Goal: Task Accomplishment & Management: Manage account settings

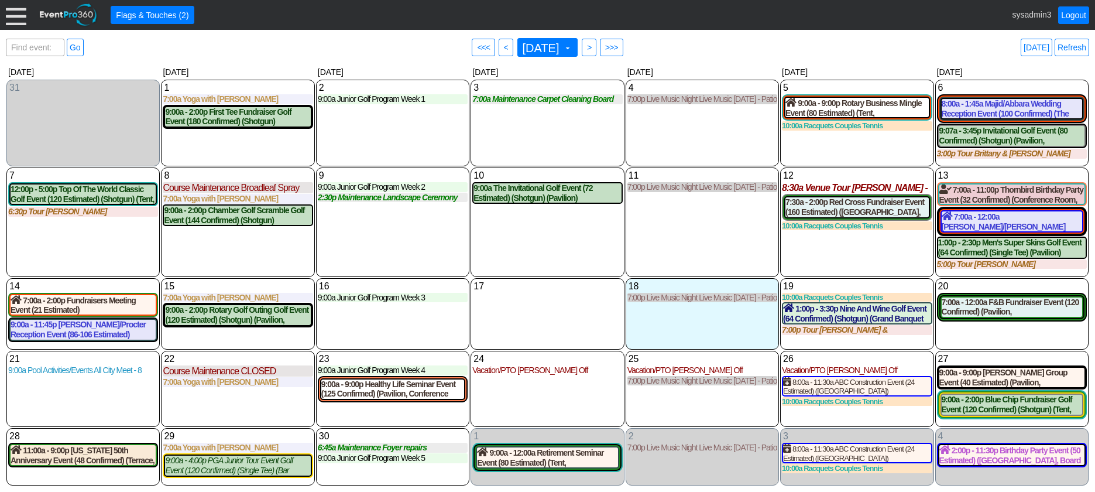
click at [15, 12] on div at bounding box center [16, 15] width 20 height 20
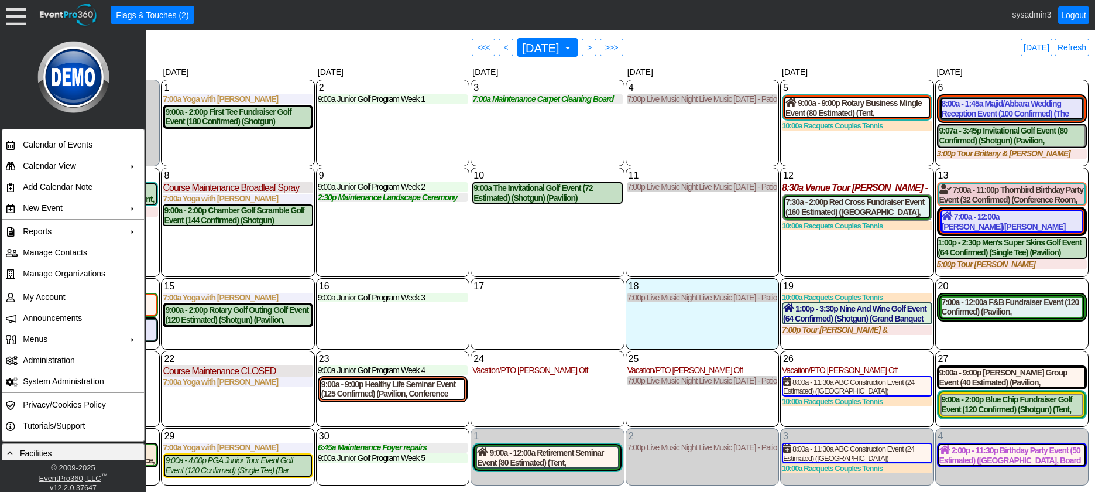
click at [548, 239] on div "10 Wednesday 9:00a The Invitational Golf Event (72 Estimated) (Shotgun) (Pavili…" at bounding box center [547, 221] width 153 height 109
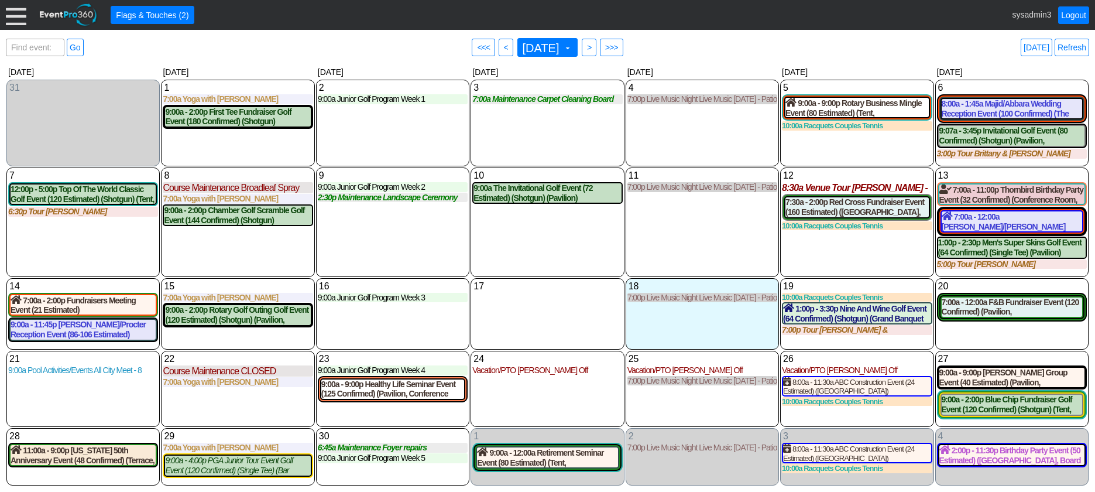
click at [11, 11] on div at bounding box center [16, 15] width 20 height 20
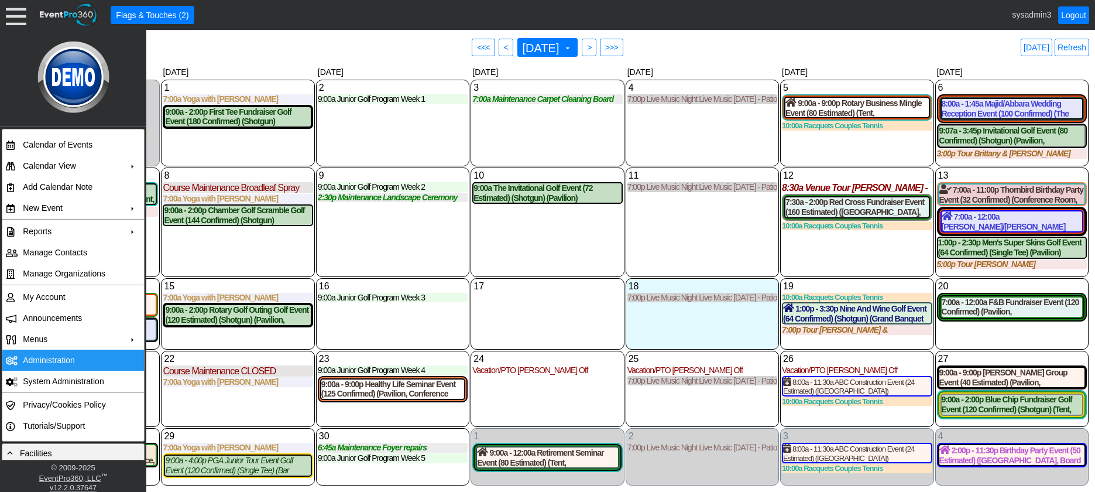
click at [48, 355] on td "Administration" at bounding box center [70, 359] width 105 height 21
click at [540, 256] on div "10 Wednesday 9:00a The Invitational Golf Event (72 Estimated) (Shotgun) (Pavili…" at bounding box center [547, 221] width 153 height 109
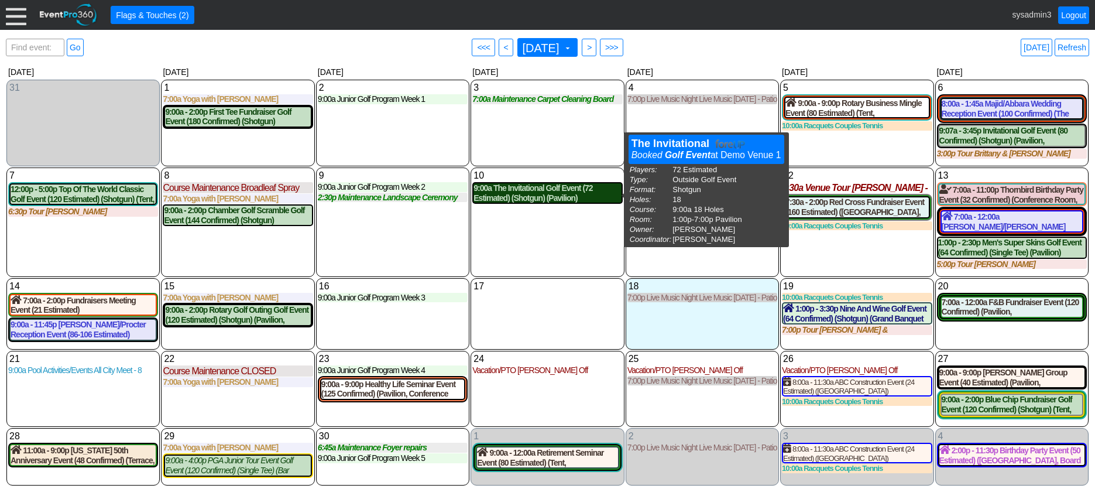
click at [541, 196] on div "9:00a The Invitational Golf Event (72 Estimated) (Shotgun) (Pavilion)" at bounding box center [546, 193] width 147 height 20
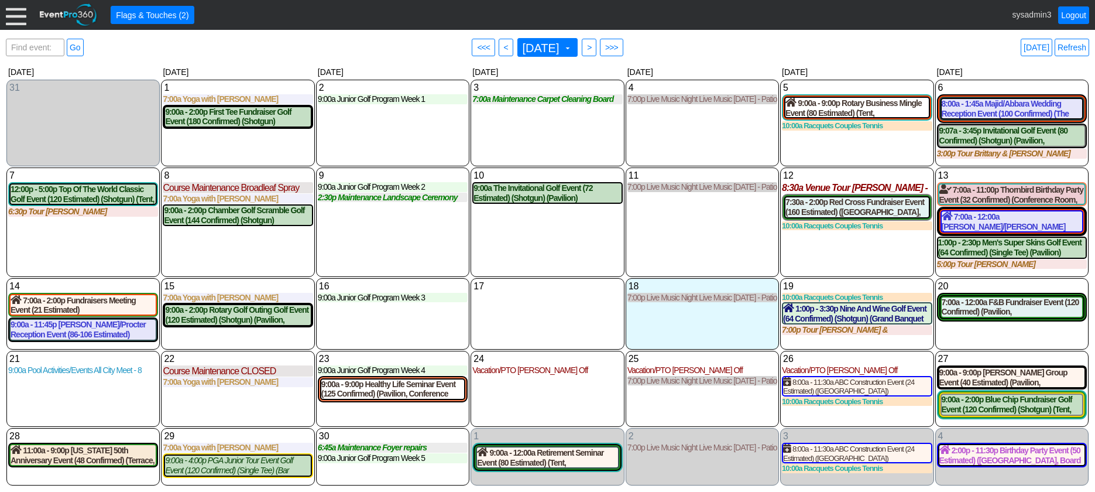
click at [691, 215] on div "11 Thursday 7:00p Live Music Night Live Music Thursday - Patio Room Live Music …" at bounding box center [702, 221] width 153 height 109
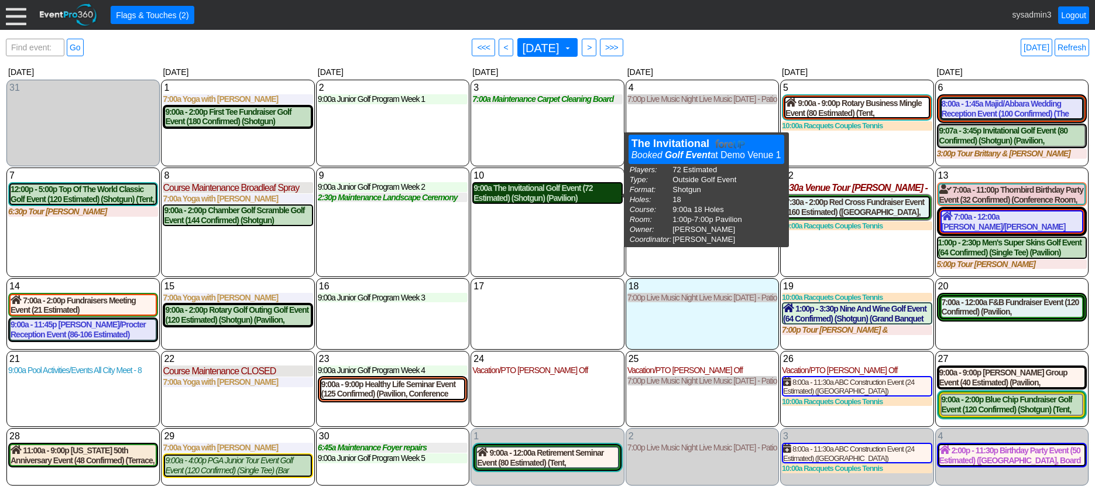
click at [539, 196] on div "9:00a The Invitational Golf Event (72 Estimated) (Shotgun) (Pavilion)" at bounding box center [546, 193] width 147 height 20
click at [524, 192] on div "9:00a The Invitational Golf Event (72 Estimated) (Shotgun) (Pavilion)" at bounding box center [546, 193] width 147 height 20
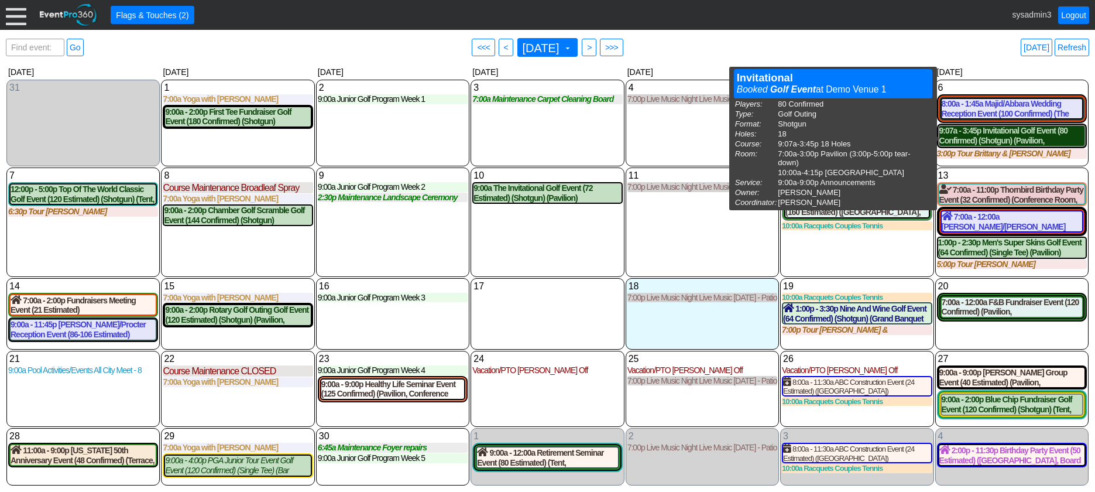
click at [999, 136] on div "9:07a - 3:45p Invitational Golf Event (80 Confirmed) (Shotgun) (Pavilion, East …" at bounding box center [1011, 136] width 145 height 20
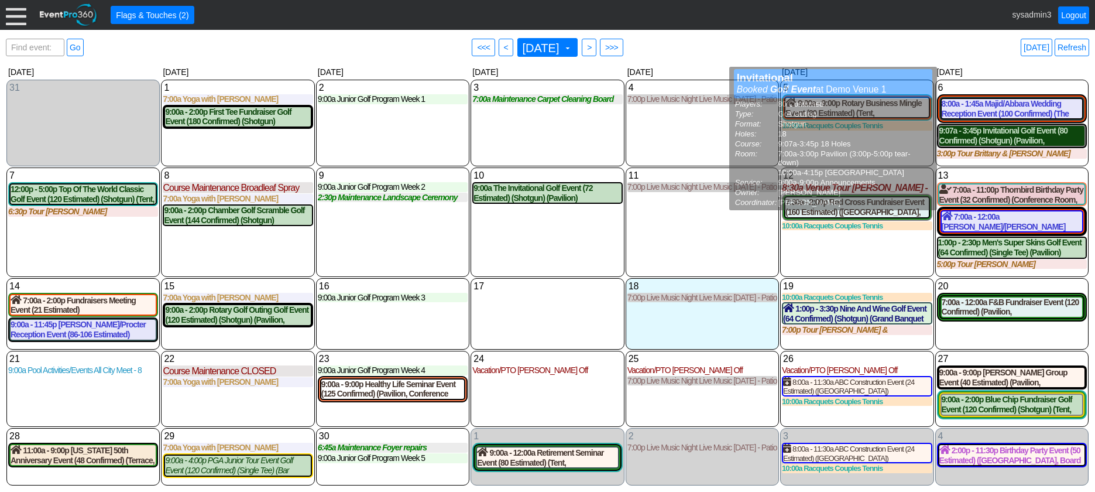
click at [990, 135] on div "9:07a - 3:45p Invitational Golf Event (80 Confirmed) (Shotgun) (Pavilion, East …" at bounding box center [1011, 136] width 145 height 20
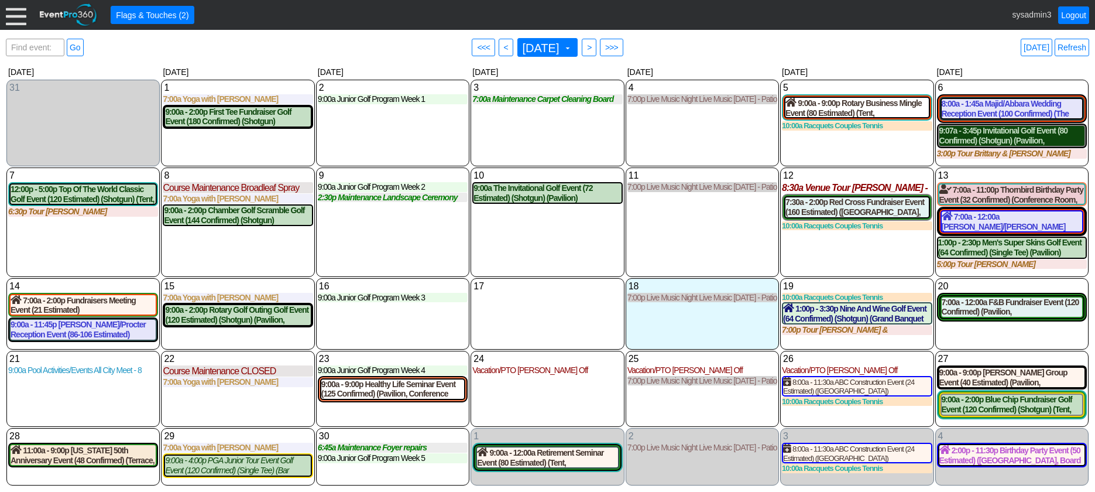
click at [993, 140] on div "9:07a - 3:45p Invitational Golf Event (80 Confirmed) (Shotgun) (Pavilion, East …" at bounding box center [1011, 136] width 145 height 20
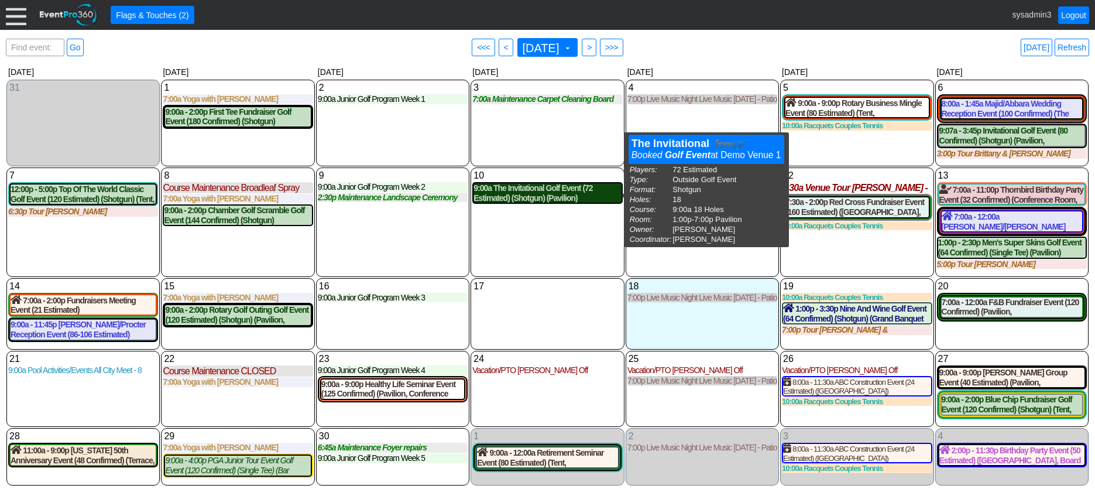
click at [545, 195] on div "9:00a The Invitational Golf Event (72 Estimated) (Shotgun) (Pavilion)" at bounding box center [546, 193] width 147 height 20
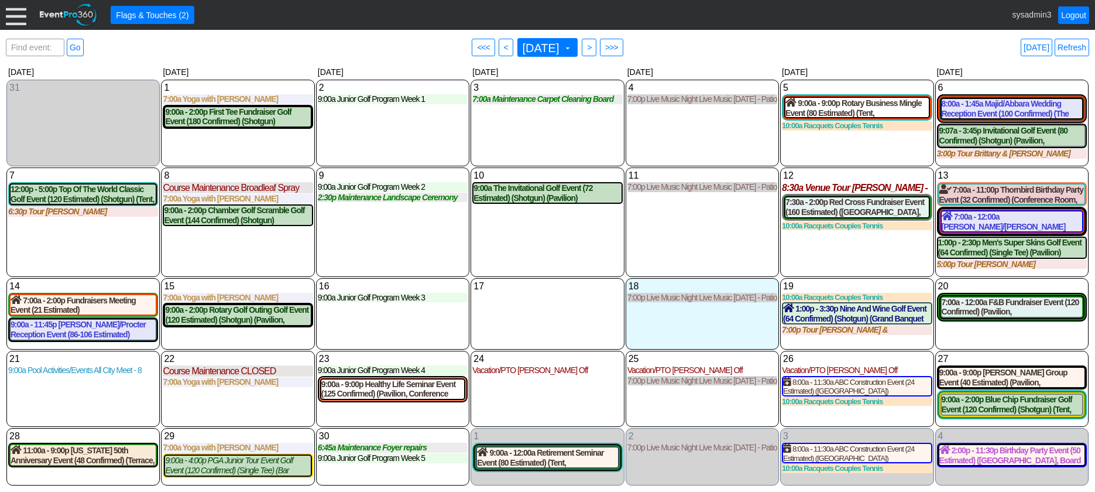
click at [671, 232] on div "11 Thursday 7:00p Live Music Night Live Music Thursday - Patio Room Live Music …" at bounding box center [702, 221] width 153 height 109
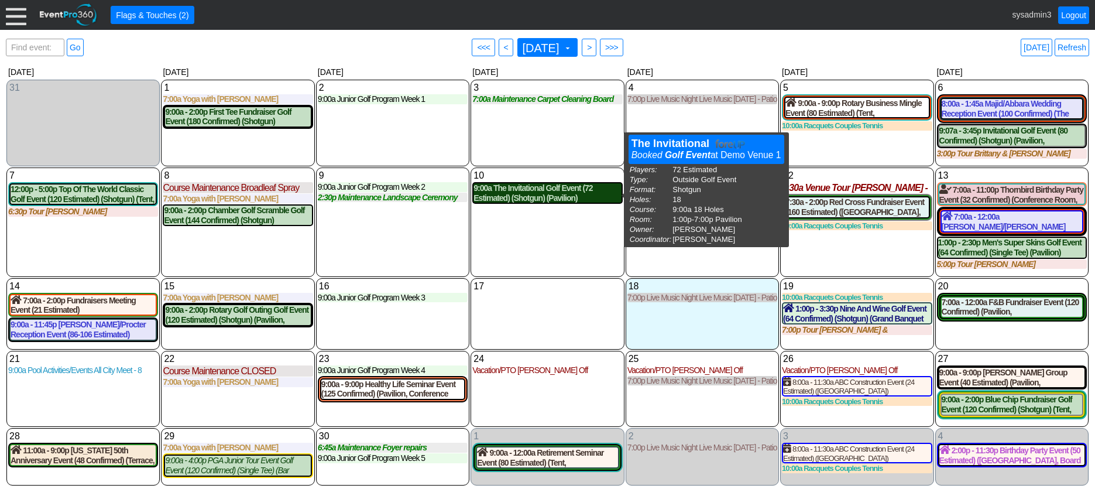
click at [511, 194] on div "9:00a The Invitational Golf Event (72 Estimated) (Shotgun) (Pavilion)" at bounding box center [546, 193] width 147 height 20
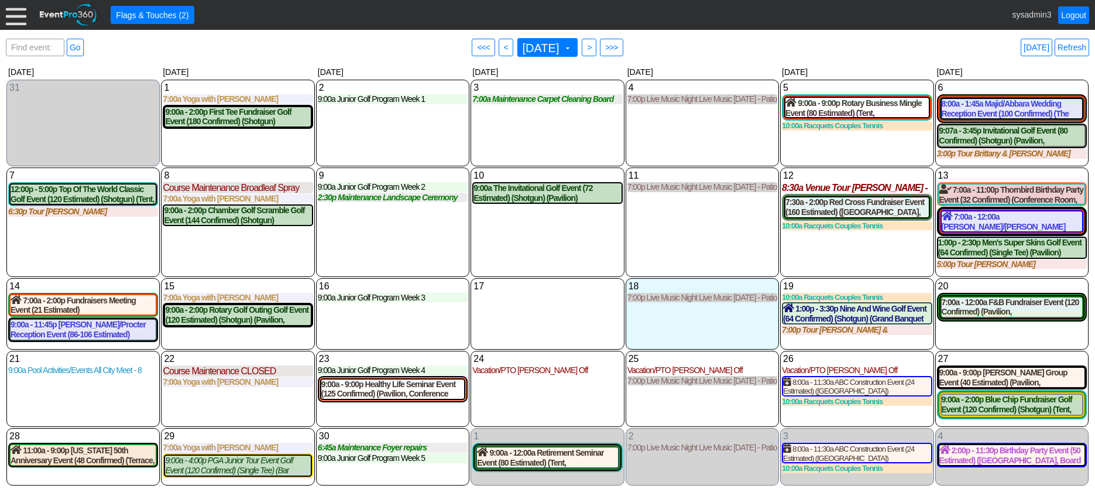
click at [19, 16] on div at bounding box center [16, 15] width 20 height 20
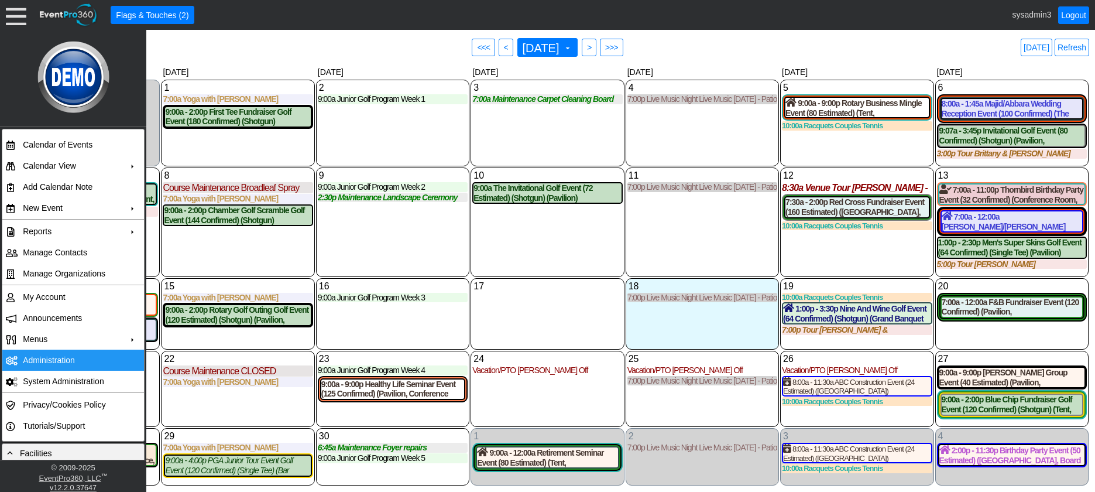
click at [46, 363] on td "Administration" at bounding box center [70, 359] width 105 height 21
click at [404, 145] on div "2 Tuesday 9:00a Junior Golf Program Week 1 Week 1 at Demo Venue 1 Type: Junior …" at bounding box center [392, 123] width 153 height 87
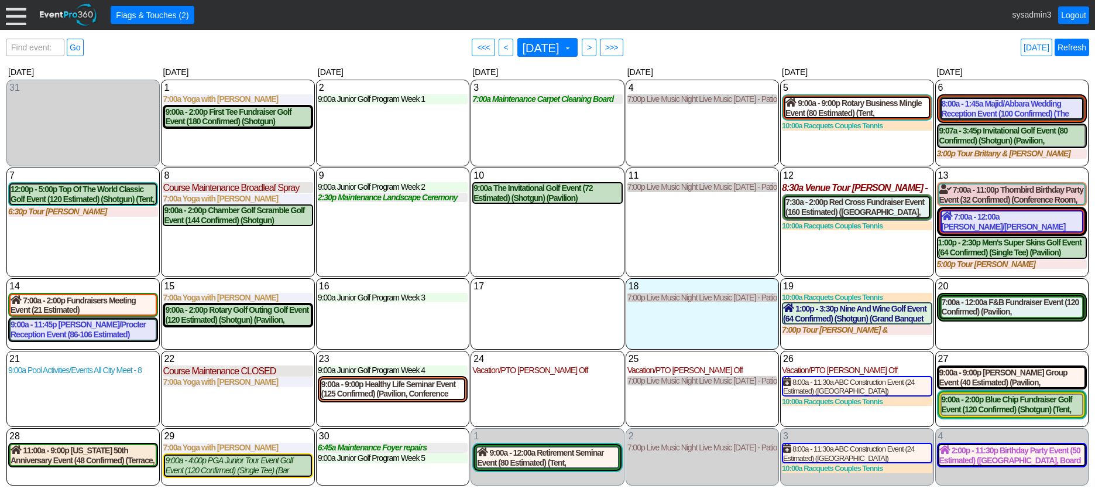
click at [1069, 46] on link "Refresh" at bounding box center [1072, 48] width 35 height 18
click at [1073, 48] on link "Refresh" at bounding box center [1072, 48] width 35 height 18
click at [18, 16] on div at bounding box center [16, 15] width 20 height 20
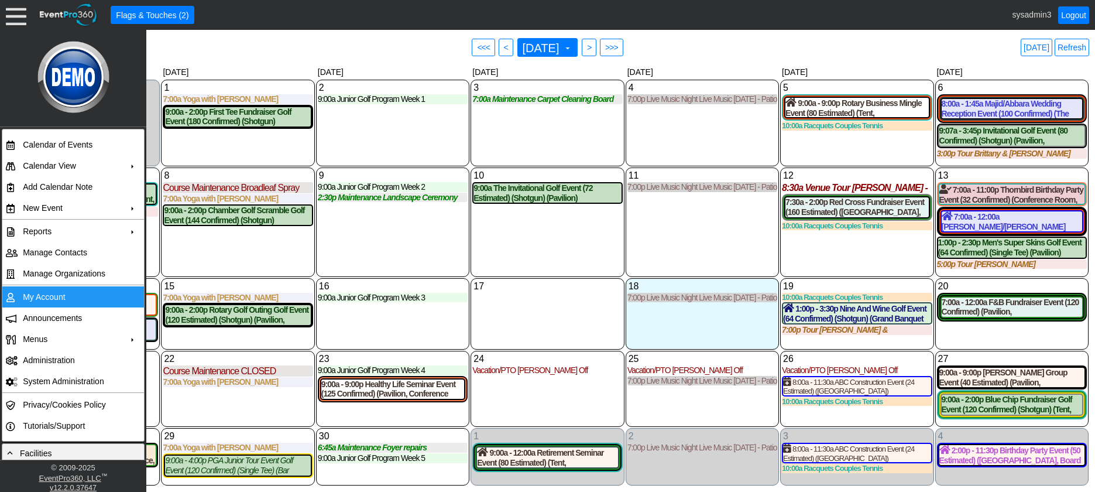
click at [44, 298] on td "My Account" at bounding box center [70, 296] width 105 height 21
click at [1066, 47] on link "Refresh" at bounding box center [1072, 48] width 35 height 18
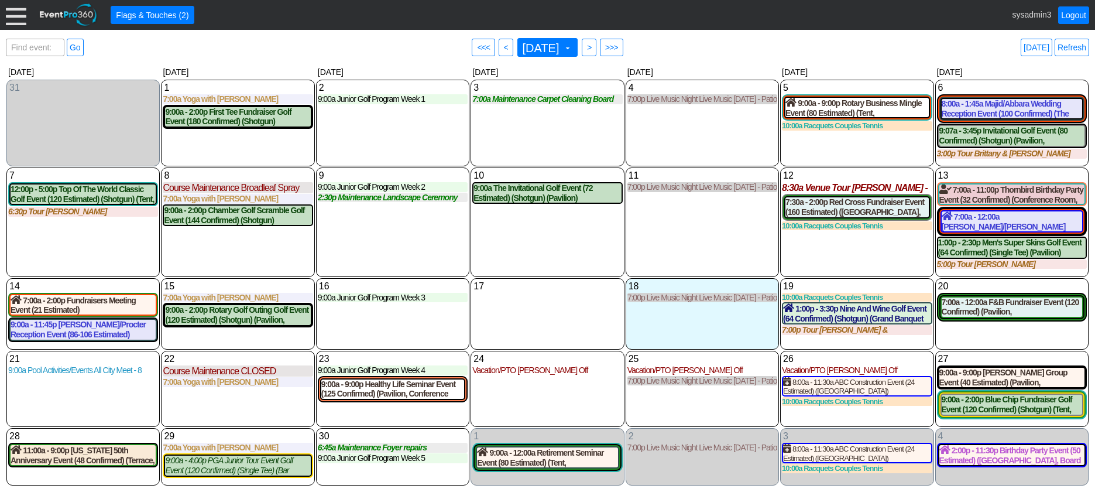
click at [15, 22] on div at bounding box center [16, 15] width 20 height 20
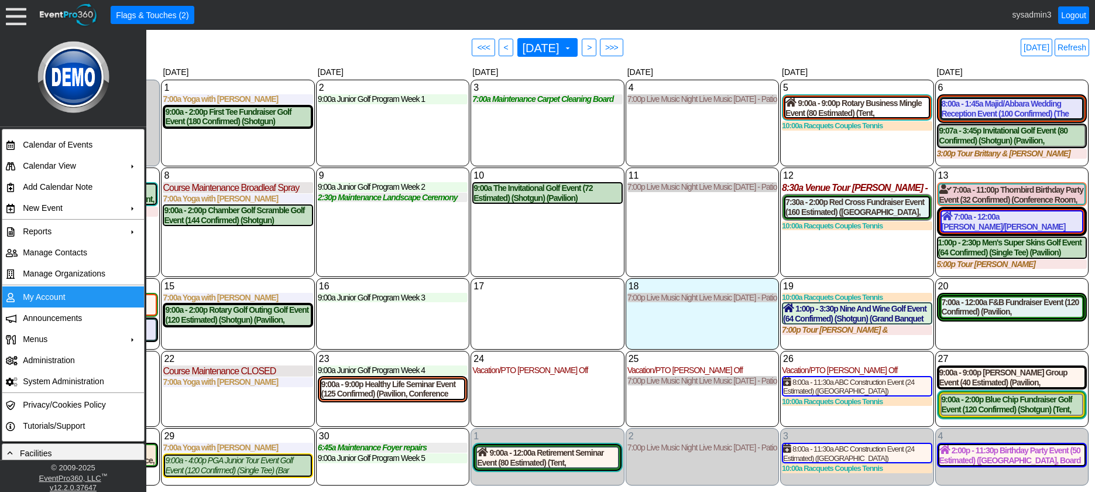
click at [28, 293] on td "My Account" at bounding box center [70, 296] width 105 height 21
drag, startPoint x: 802, startPoint y: 204, endPoint x: 811, endPoint y: 169, distance: 36.2
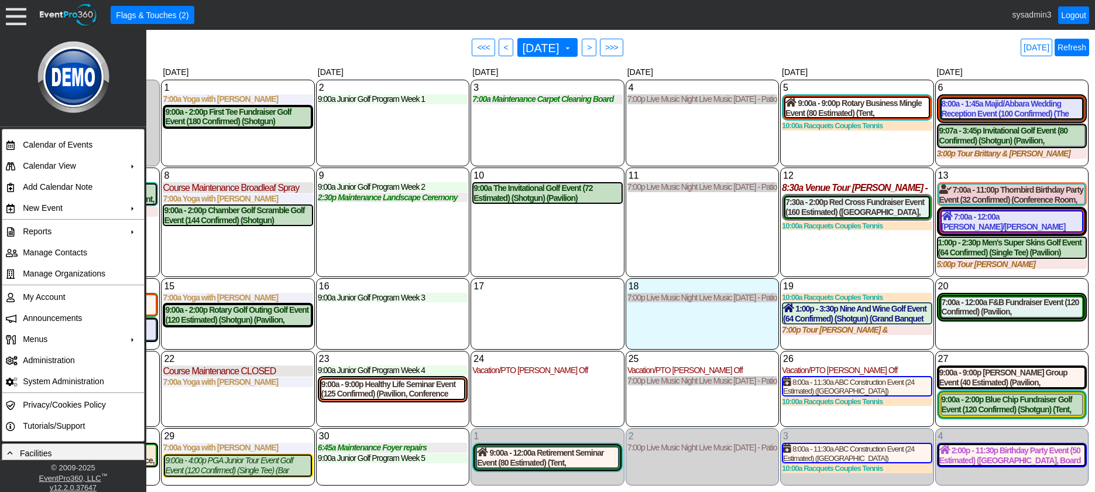
click at [1064, 46] on link "Refresh" at bounding box center [1072, 48] width 35 height 18
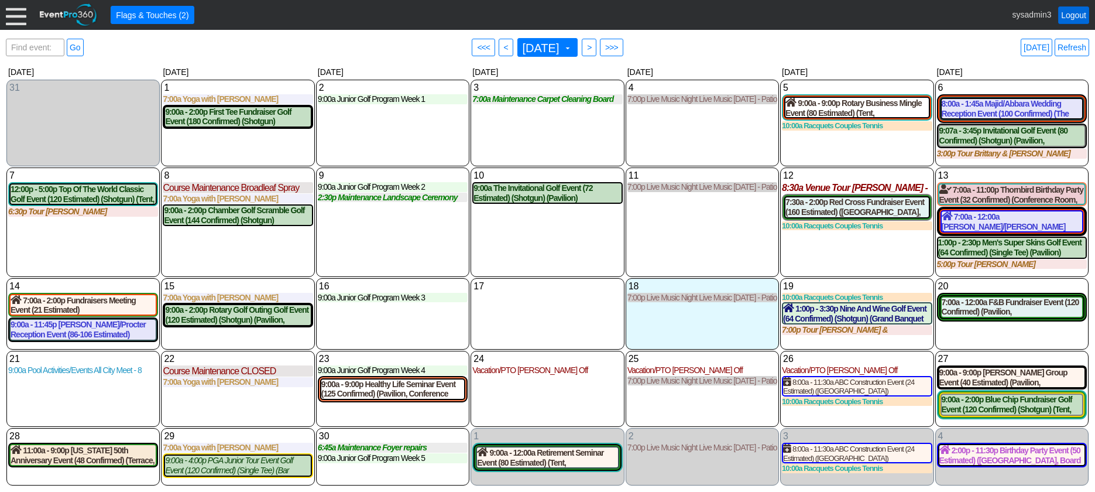
click at [1072, 17] on link "Logout" at bounding box center [1073, 15] width 31 height 18
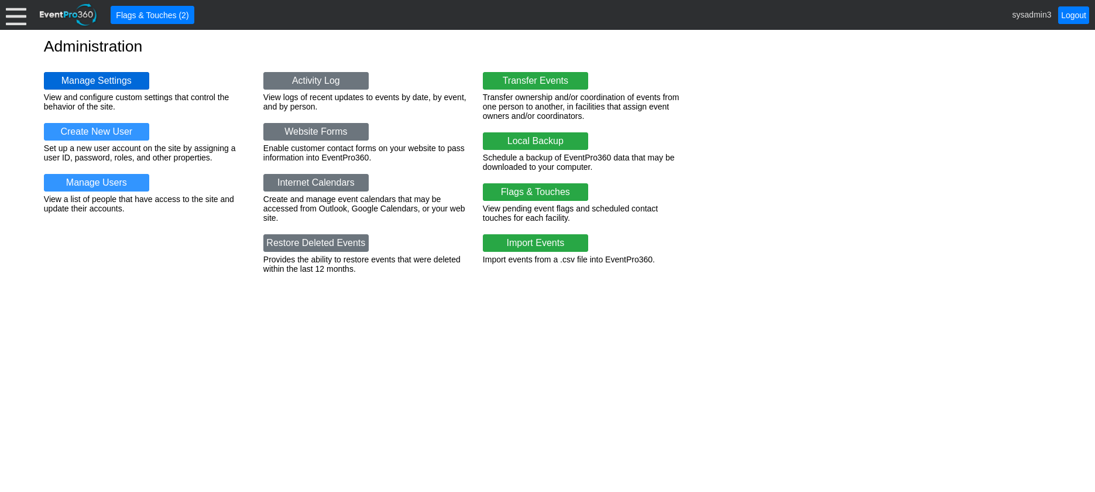
click at [85, 77] on link "Manage Settings" at bounding box center [96, 81] width 105 height 18
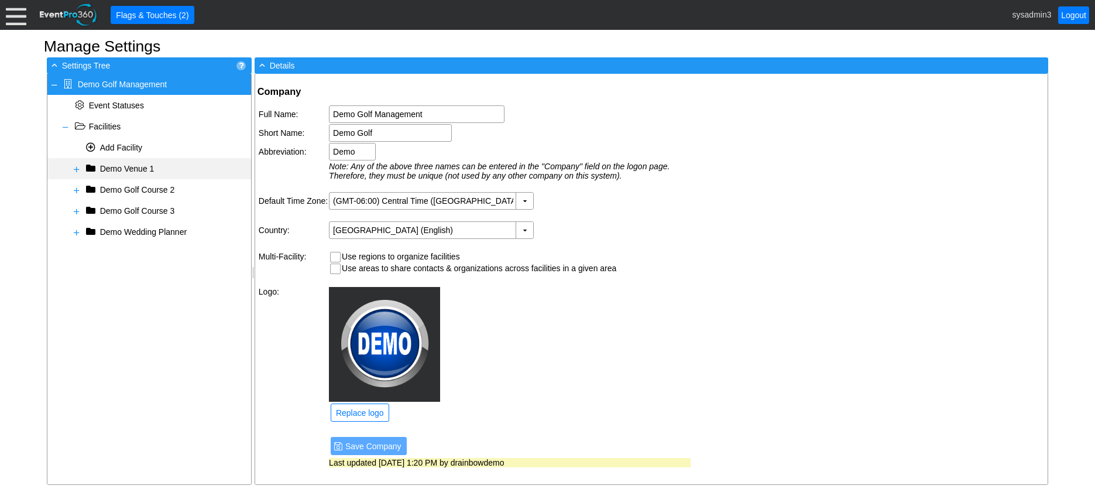
click at [79, 170] on span at bounding box center [76, 168] width 9 height 9
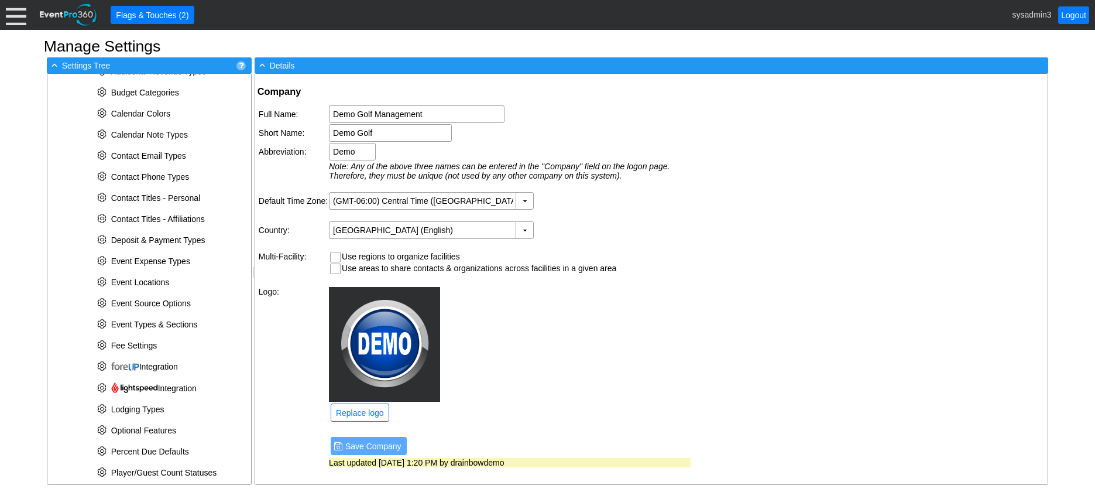
scroll to position [176, 0]
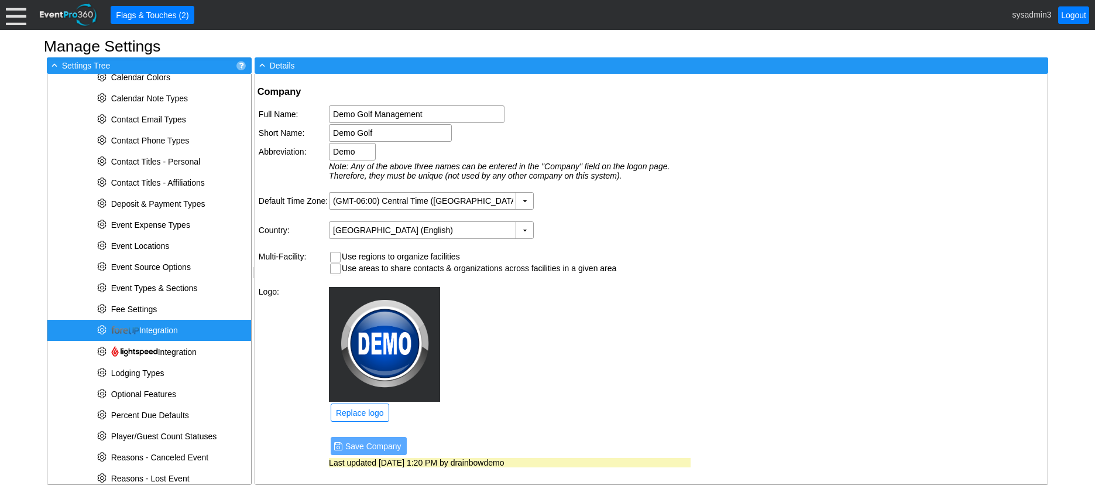
click at [135, 328] on img at bounding box center [125, 329] width 28 height 9
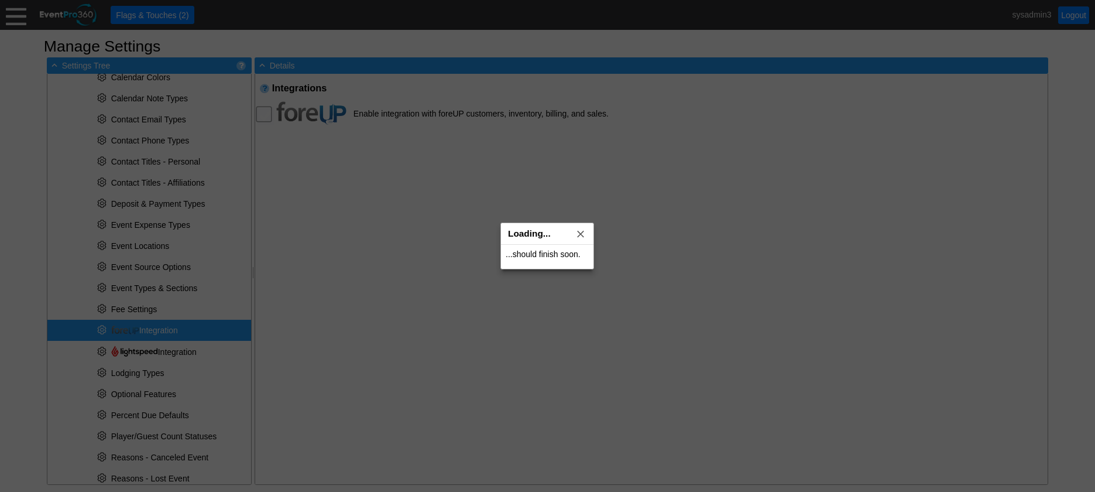
checkbox input "true"
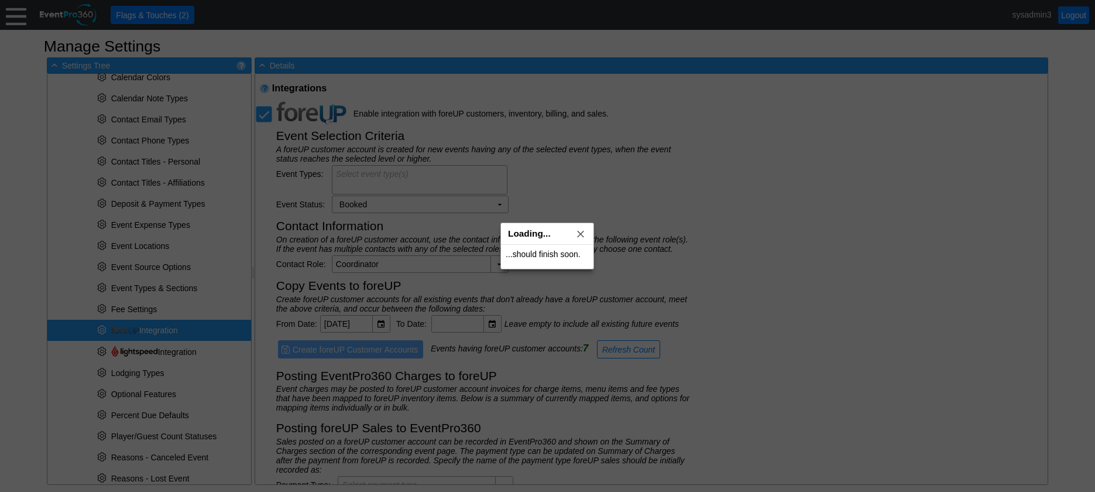
type textarea "Golf Event (Member Golf Event)"
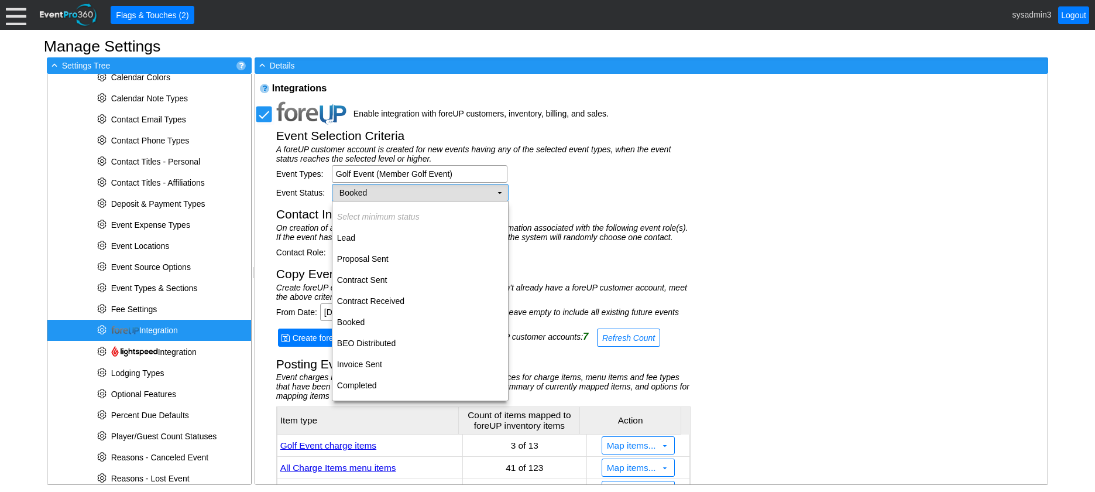
click at [502, 190] on td "▼" at bounding box center [500, 192] width 16 height 16
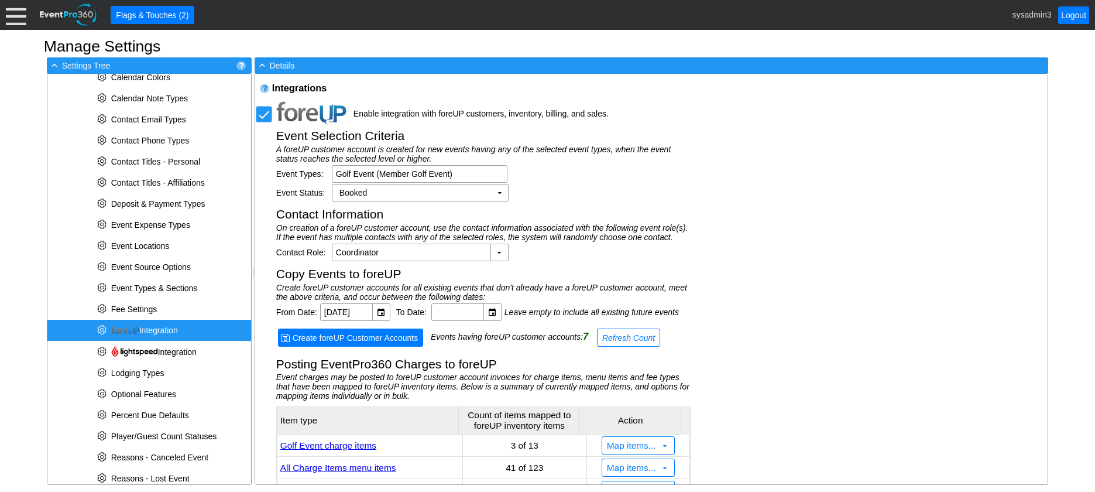
click at [558, 189] on div "Event Status: Booked Χ ▼" at bounding box center [483, 193] width 414 height 18
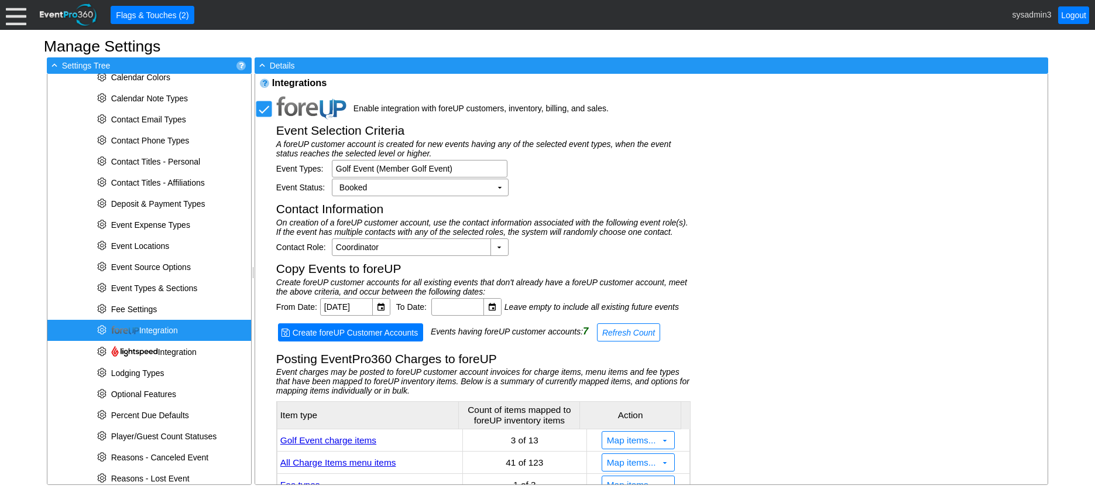
scroll to position [0, 0]
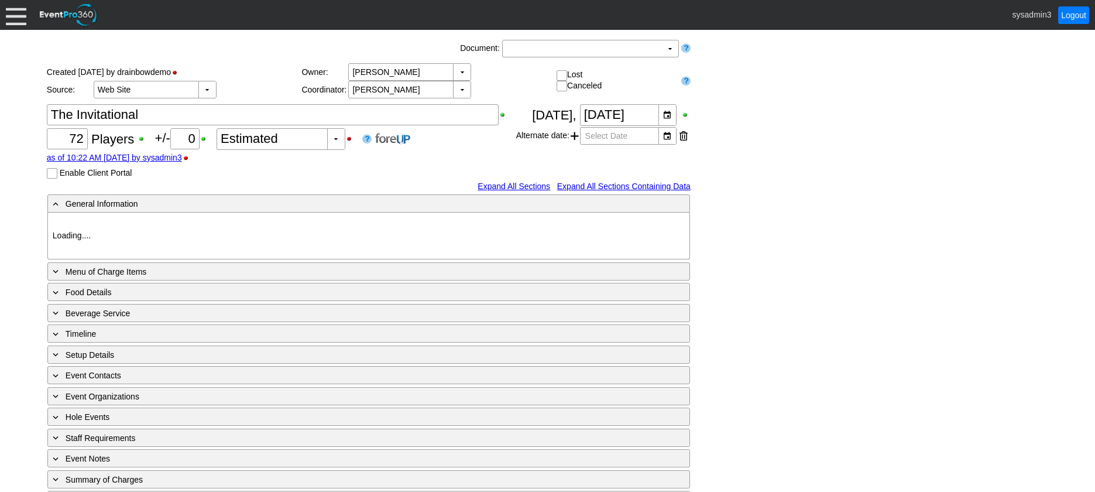
type input "Demo Venue 1"
type input "Outside Golf Event"
type input "Scramble + 2-putt"
type input "Shotgun"
type input "Blue"
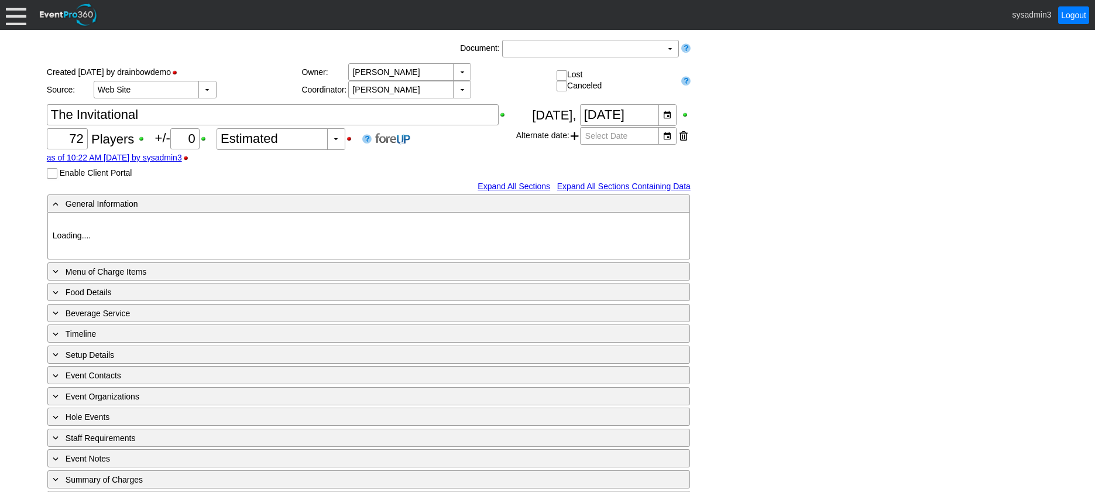
type input "Red"
type input "White"
type input "791229"
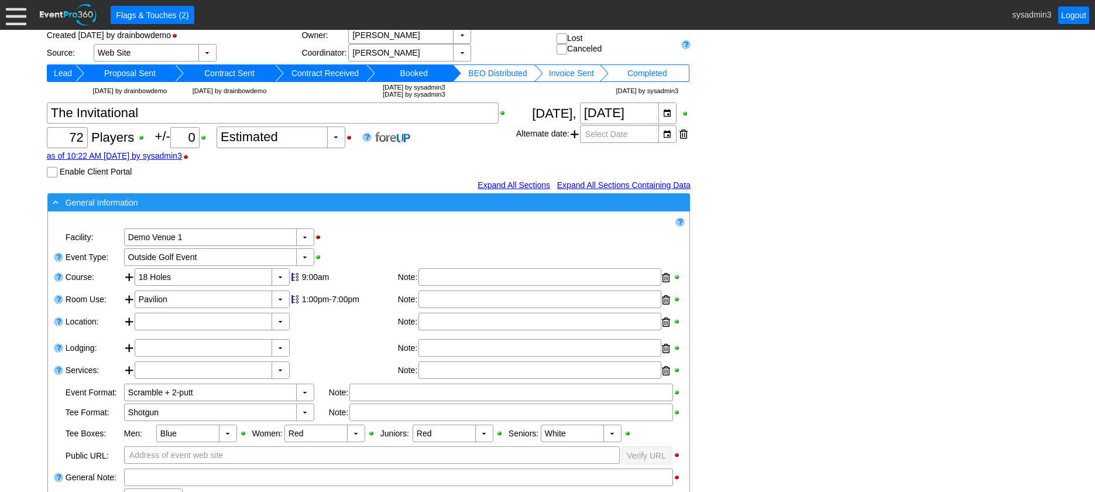
scroll to position [59, 0]
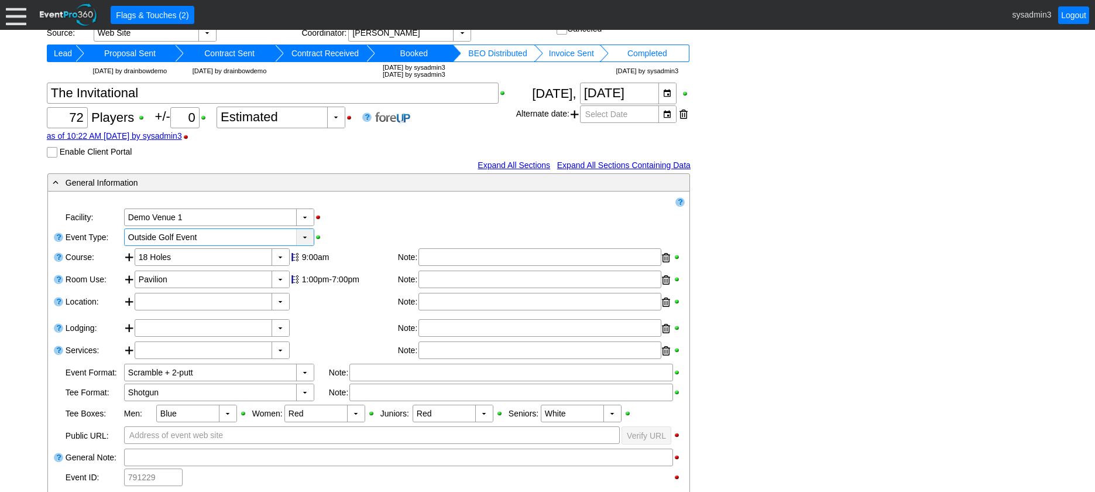
click at [305, 236] on div "▼" at bounding box center [305, 237] width 18 height 16
click at [359, 205] on td "Remove all highlights" at bounding box center [359, 201] width 613 height 11
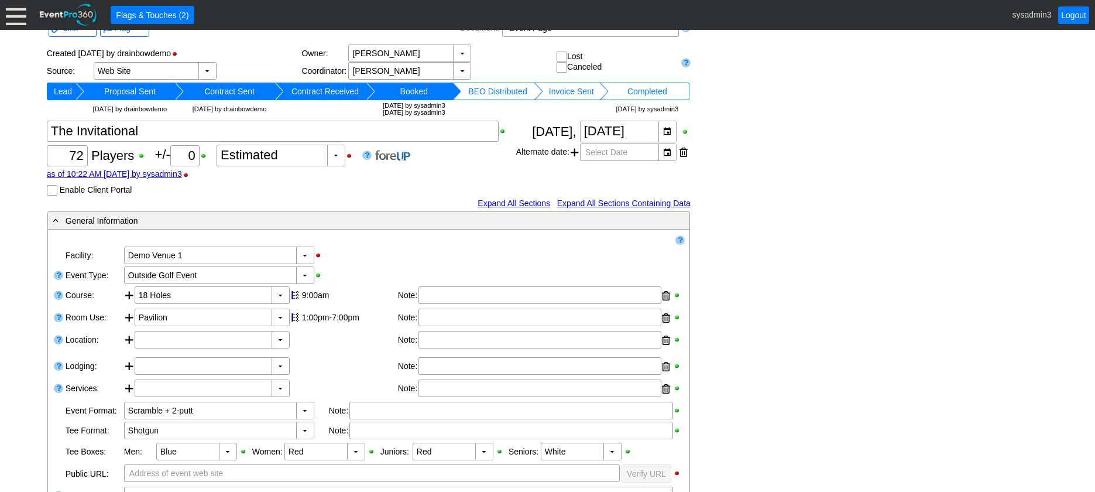
scroll to position [0, 0]
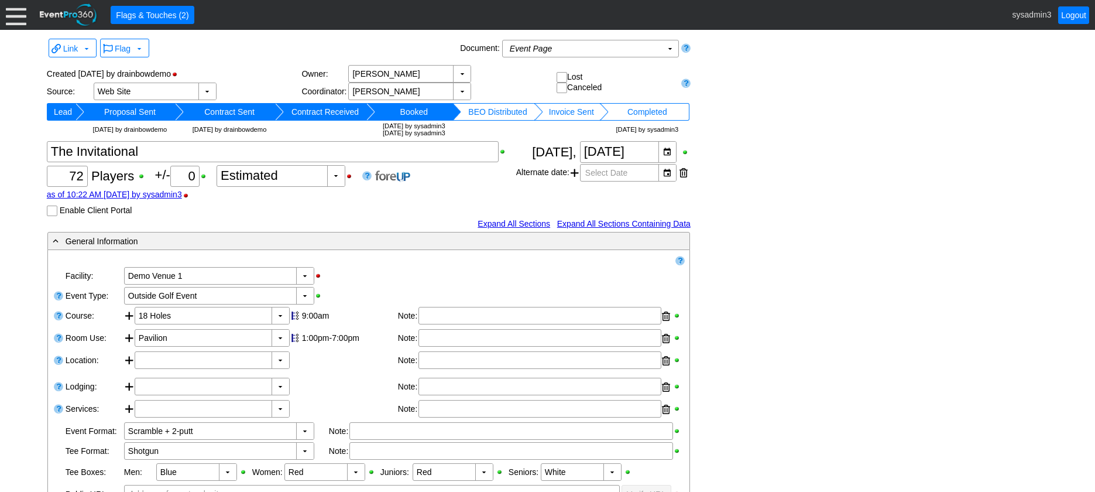
drag, startPoint x: 380, startPoint y: 196, endPoint x: 390, endPoint y: 180, distance: 18.4
click at [381, 194] on div "as of 10:22 AM [DATE] by sysadmin3" at bounding box center [281, 194] width 469 height 9
click at [394, 174] on img at bounding box center [392, 176] width 35 height 12
click at [399, 174] on img at bounding box center [392, 176] width 35 height 12
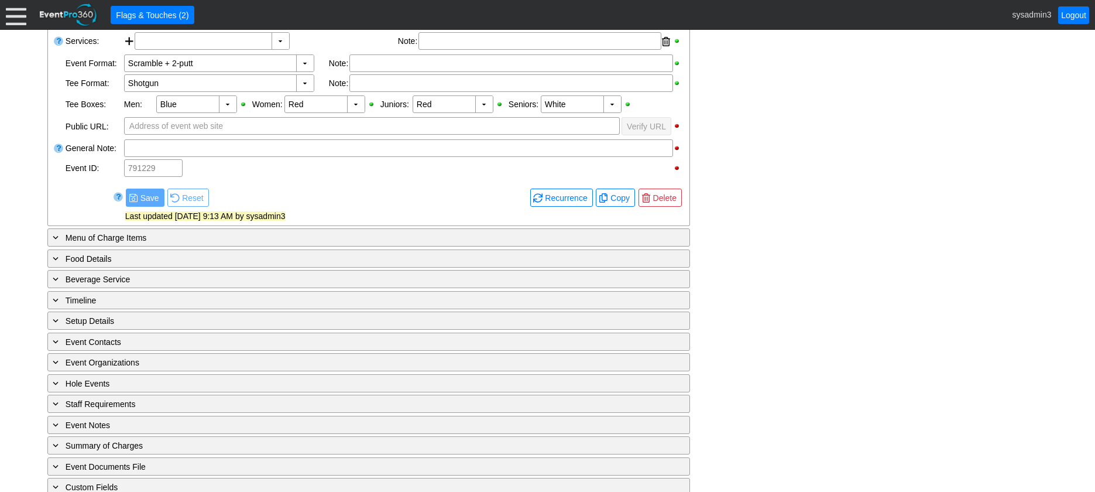
scroll to position [383, 0]
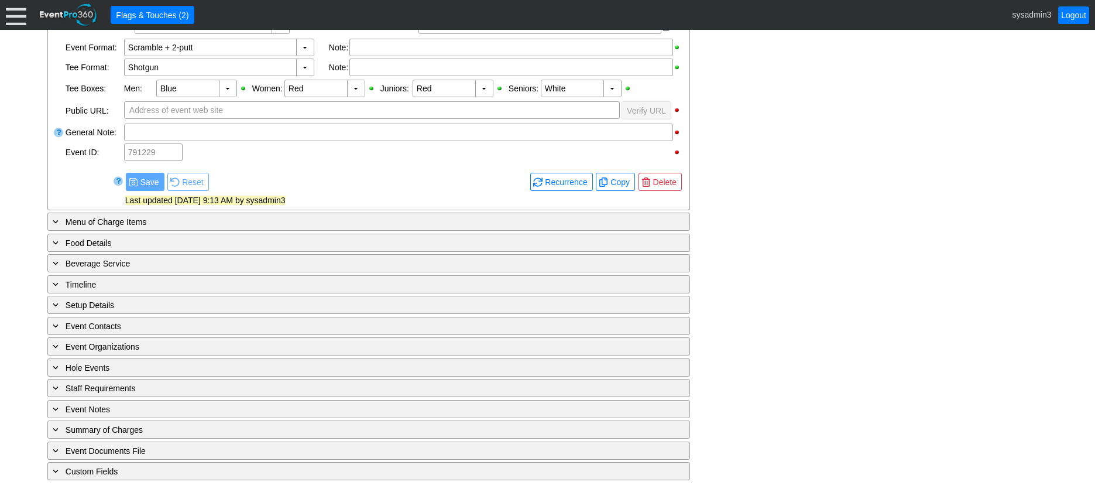
click at [799, 194] on div "- General Information ▼ Loading.... Remove all highlights Facility: ▼ Χ Demo Ve…" at bounding box center [547, 164] width 1007 height 633
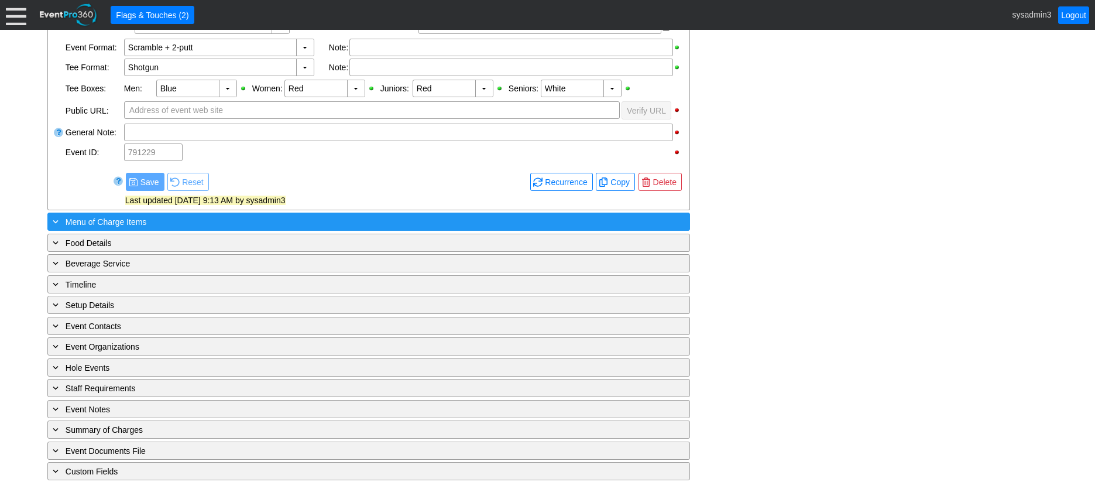
click at [250, 219] on div "+ Menu of Charge Items" at bounding box center [344, 221] width 589 height 13
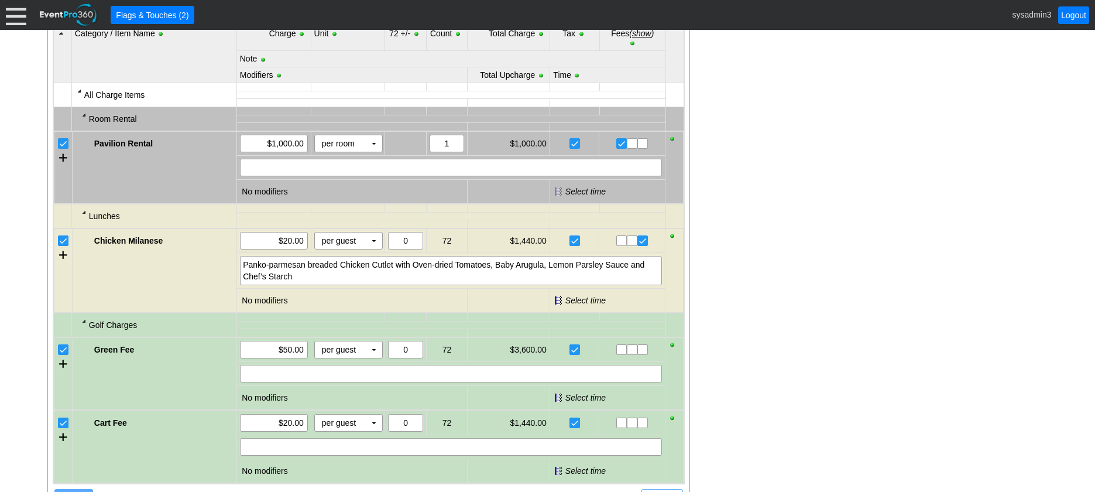
scroll to position [559, 0]
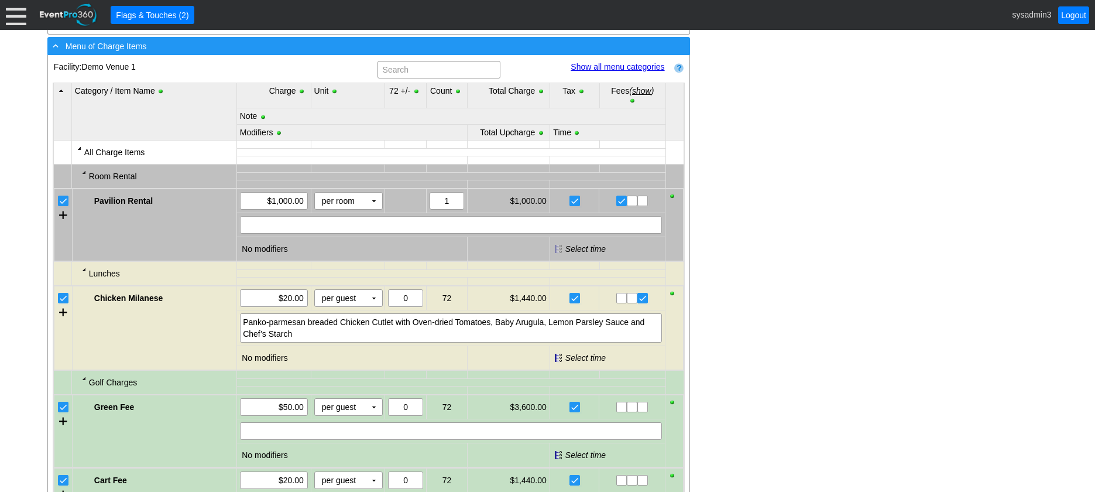
click at [306, 49] on div "- Menu of Charge Items" at bounding box center [344, 45] width 589 height 13
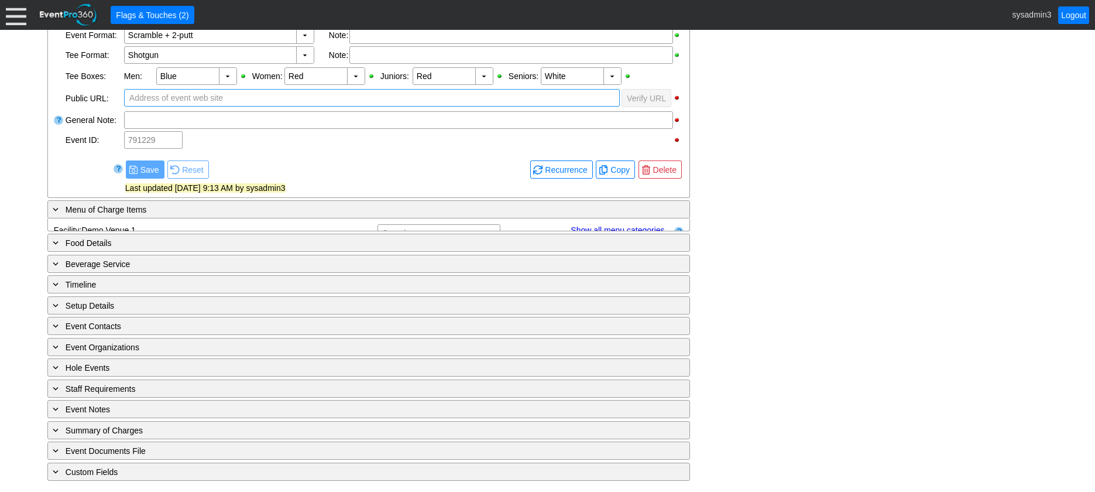
scroll to position [383, 0]
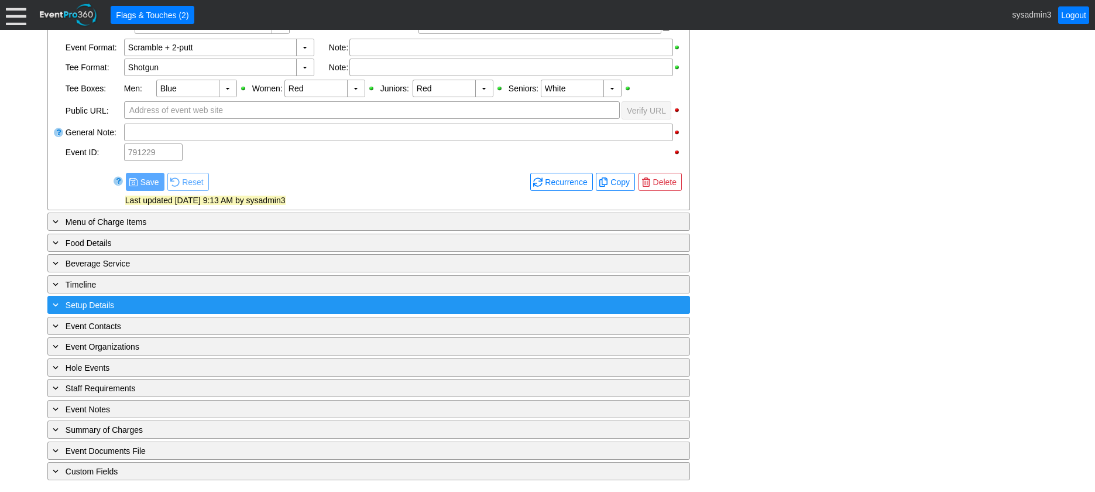
click at [216, 305] on div "+ Setup Details" at bounding box center [344, 304] width 589 height 13
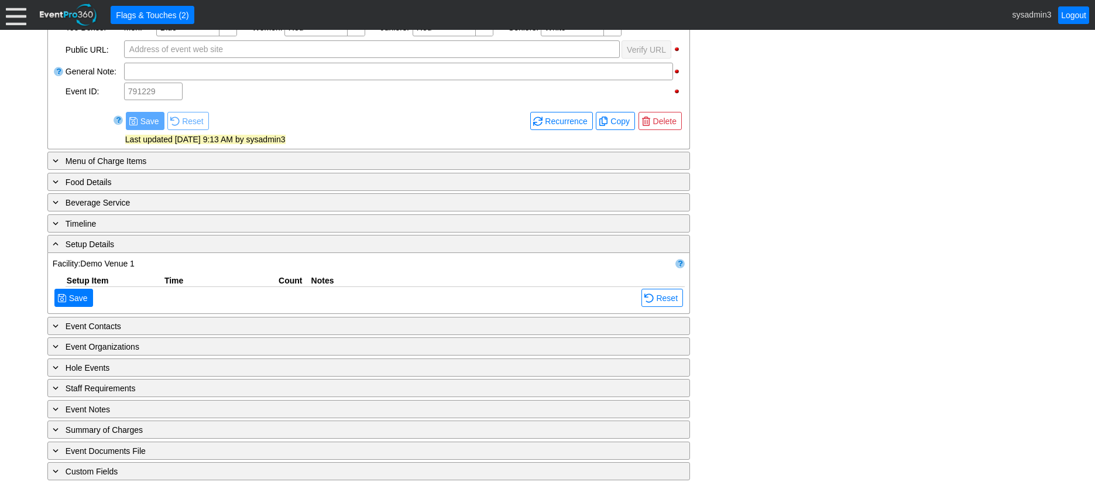
scroll to position [484, 0]
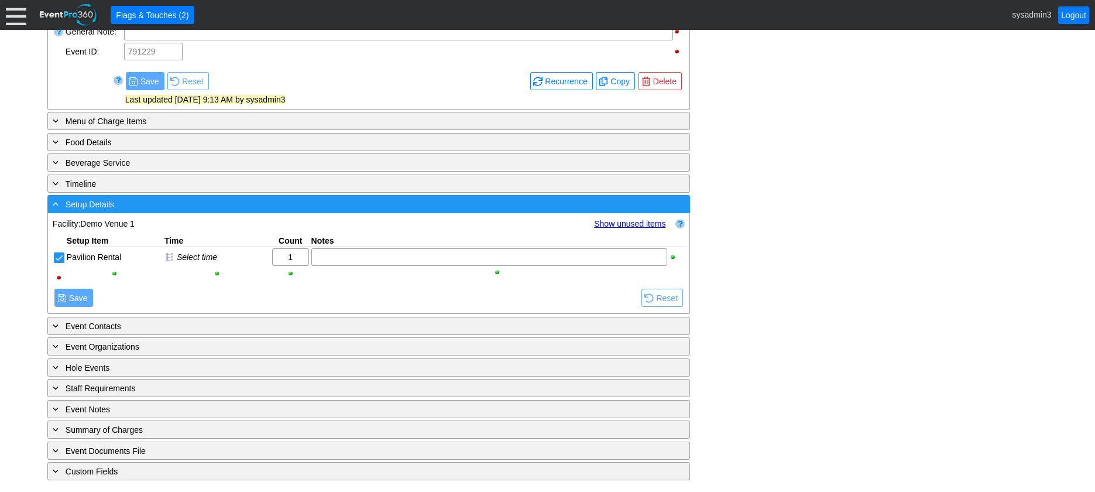
click at [310, 202] on div "- Setup Details" at bounding box center [344, 203] width 589 height 13
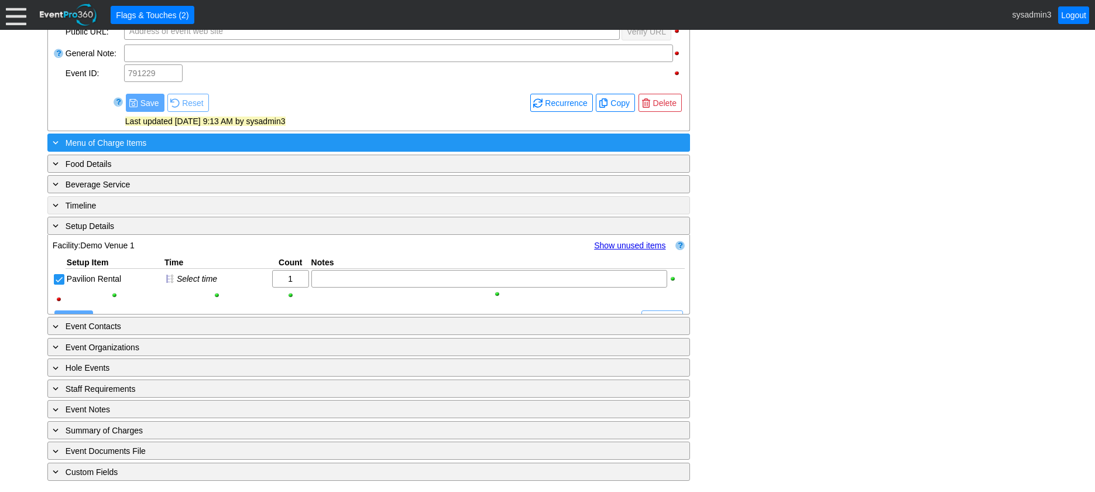
scroll to position [383, 0]
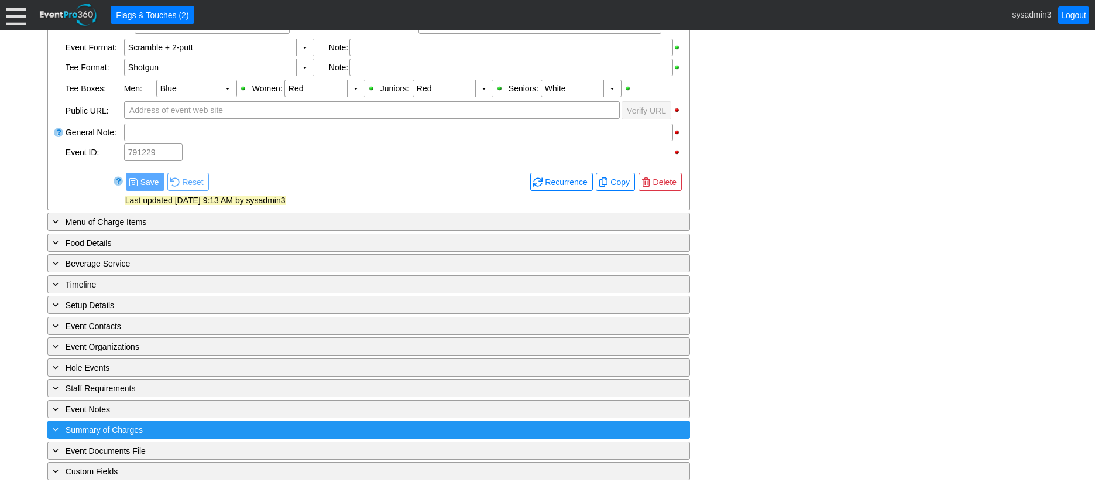
click at [214, 426] on div "+ Summary of Charges" at bounding box center [344, 429] width 589 height 13
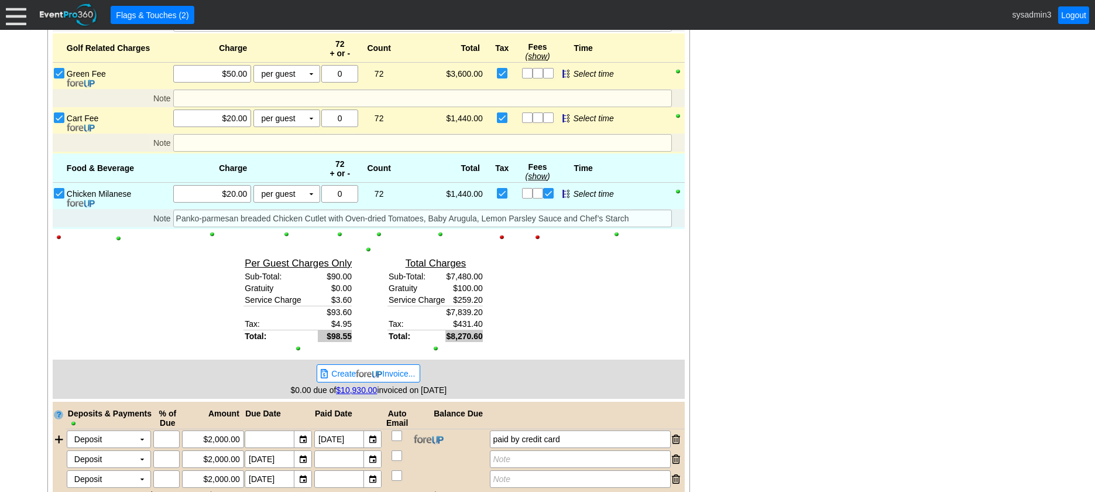
scroll to position [969, 0]
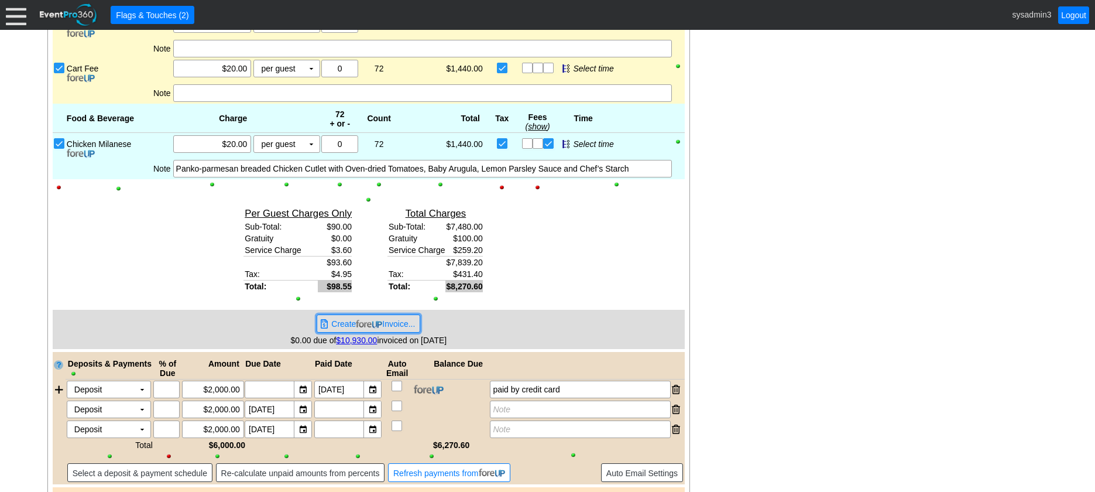
click at [371, 322] on img at bounding box center [369, 324] width 26 height 9
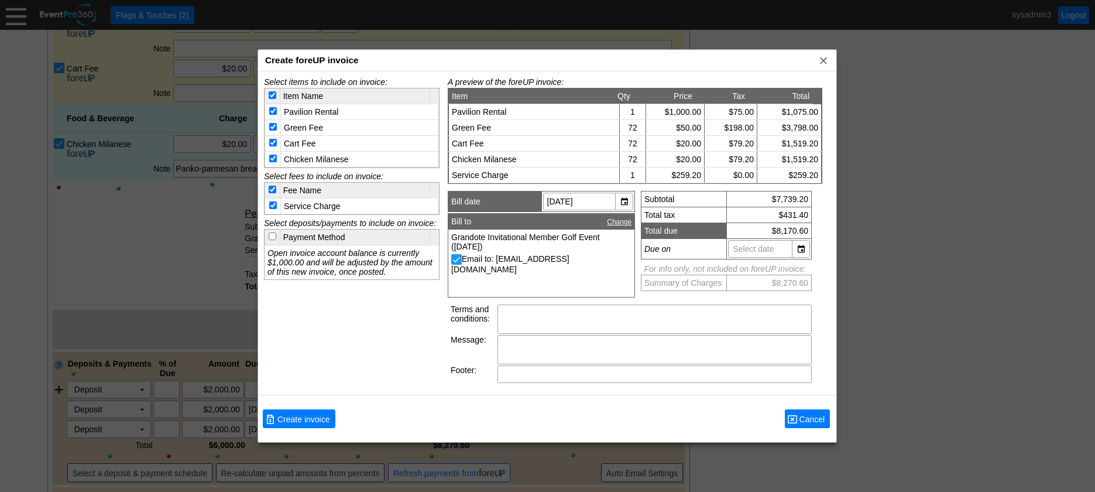
click at [812, 420] on span "Cancel" at bounding box center [812, 419] width 30 height 12
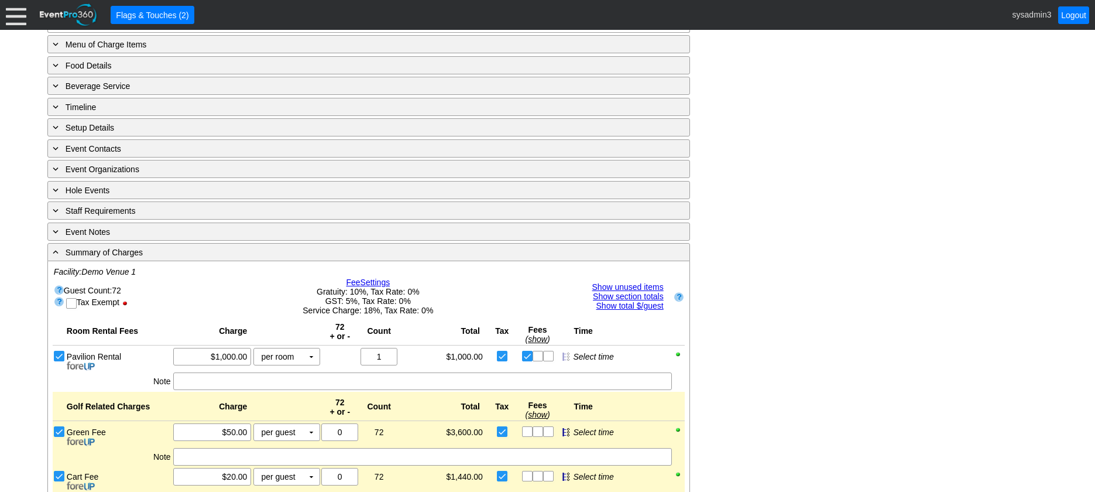
scroll to position [559, 0]
click at [16, 12] on div at bounding box center [16, 15] width 20 height 20
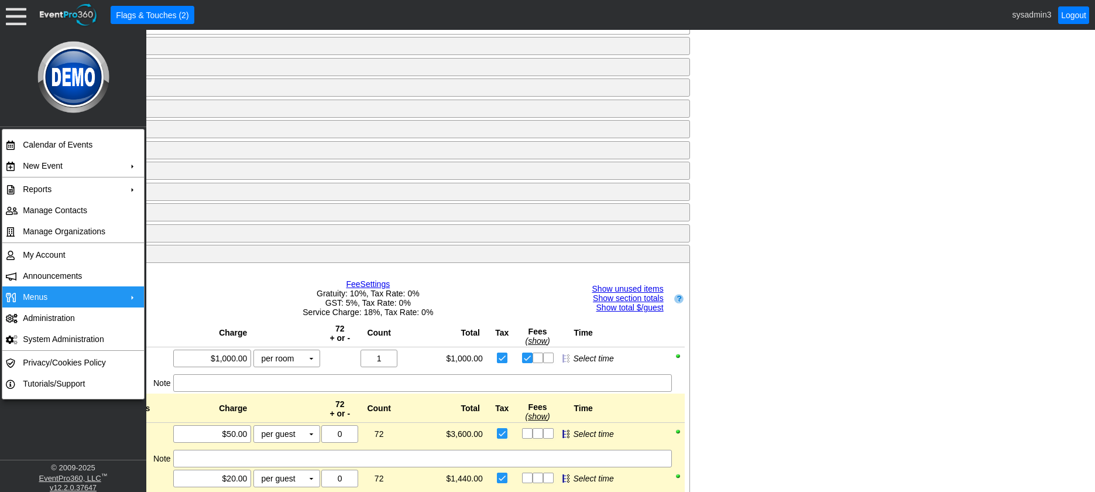
click at [37, 298] on td "Menus" at bounding box center [70, 296] width 105 height 21
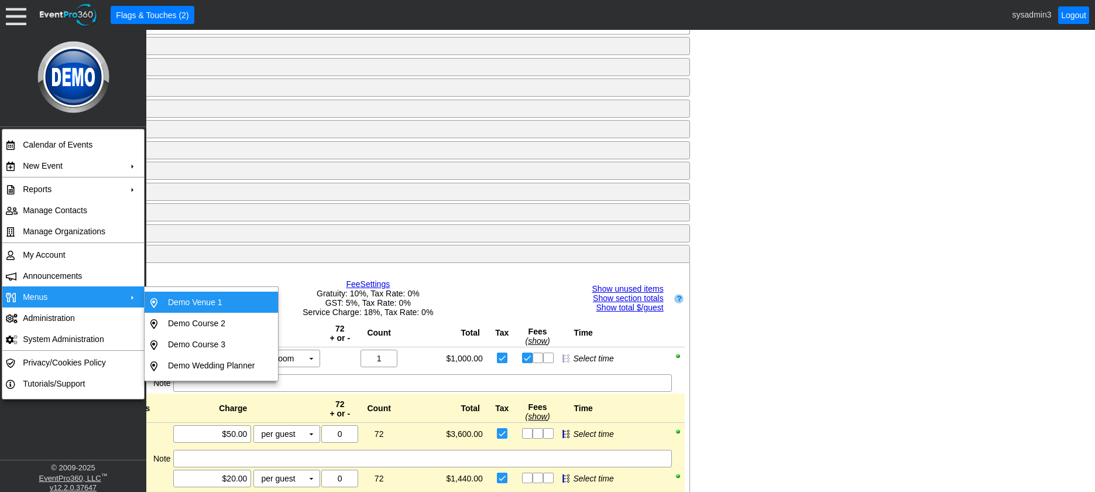
click at [191, 302] on td "Demo Venue 1" at bounding box center [211, 301] width 96 height 21
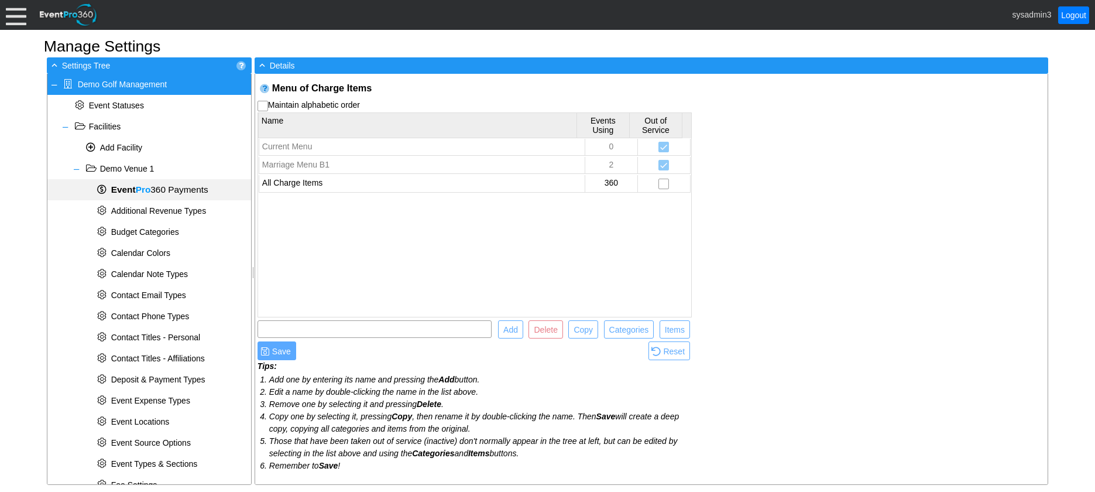
scroll to position [490, 0]
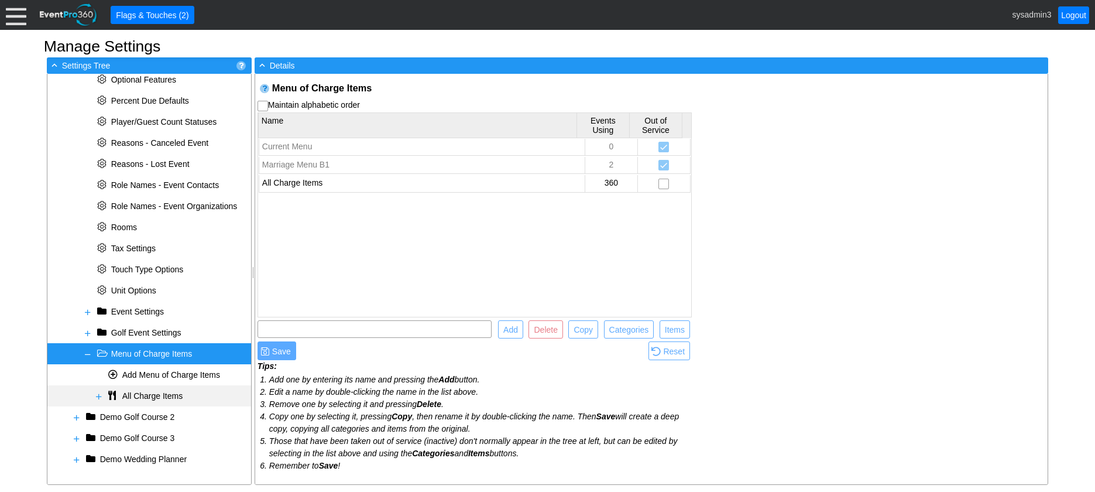
click at [100, 392] on span at bounding box center [98, 396] width 9 height 9
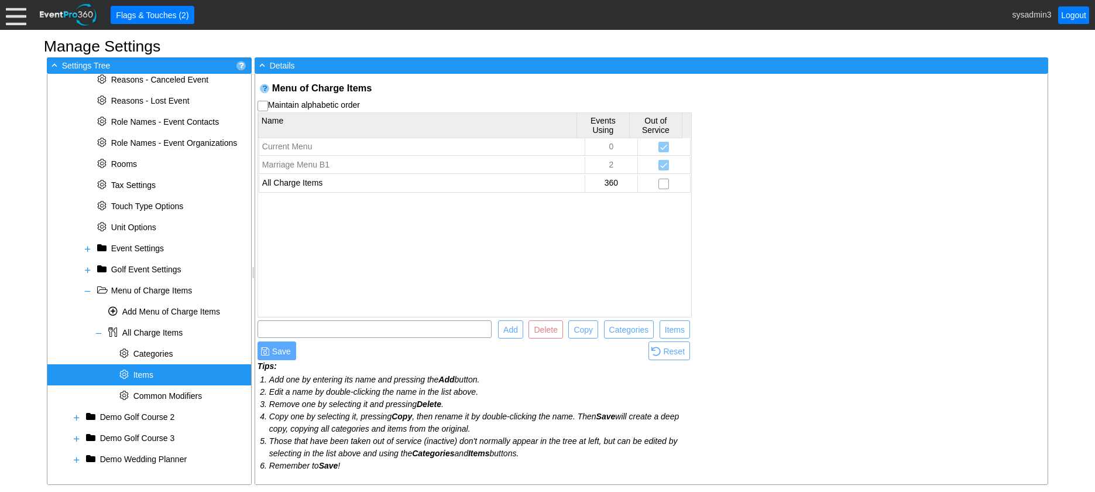
click at [149, 372] on span "Items" at bounding box center [143, 374] width 20 height 9
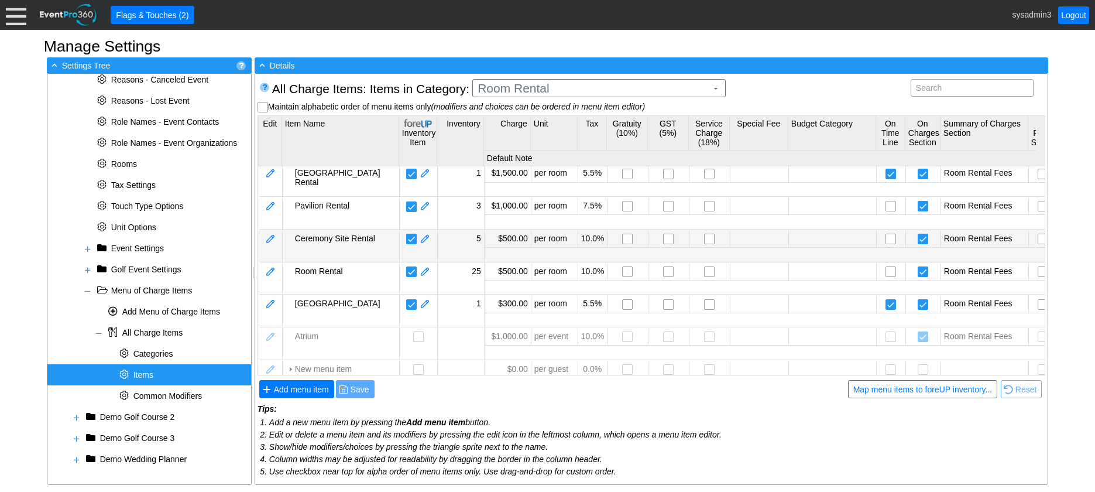
scroll to position [0, 0]
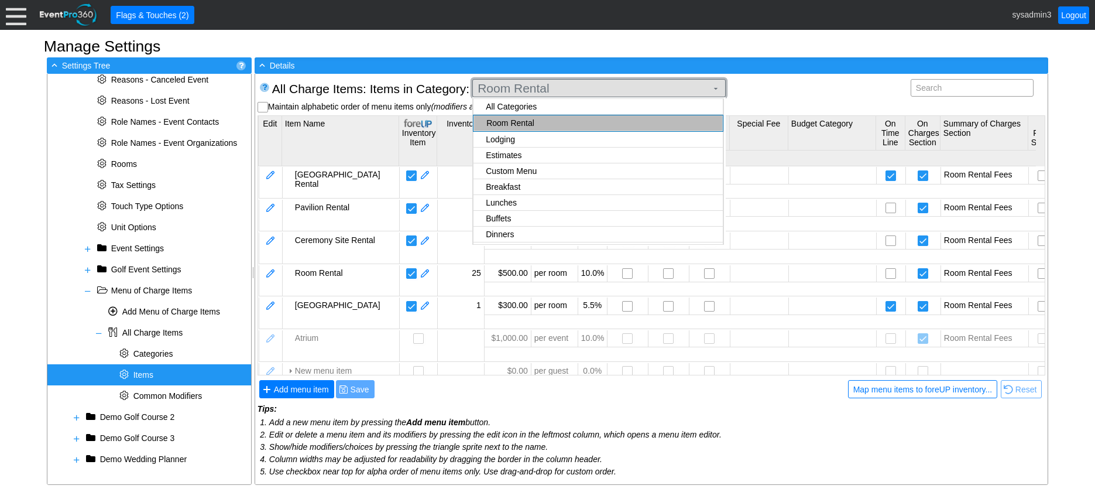
click at [557, 89] on span "Room Rental" at bounding box center [592, 89] width 234 height 12
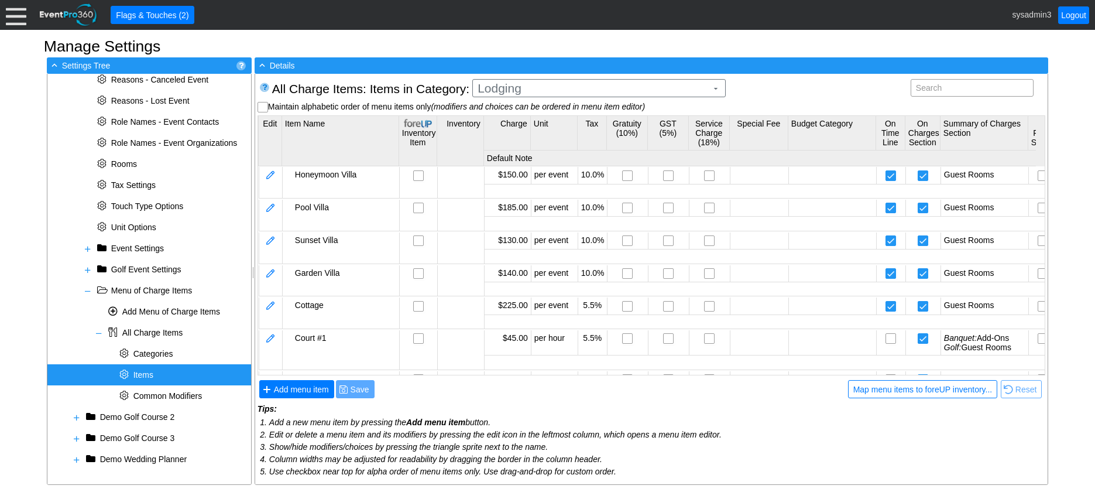
click at [522, 126] on body "Calendar of Events + New Event + Reports + Manage Contacts + Manage Organizatio…" at bounding box center [547, 246] width 1095 height 492
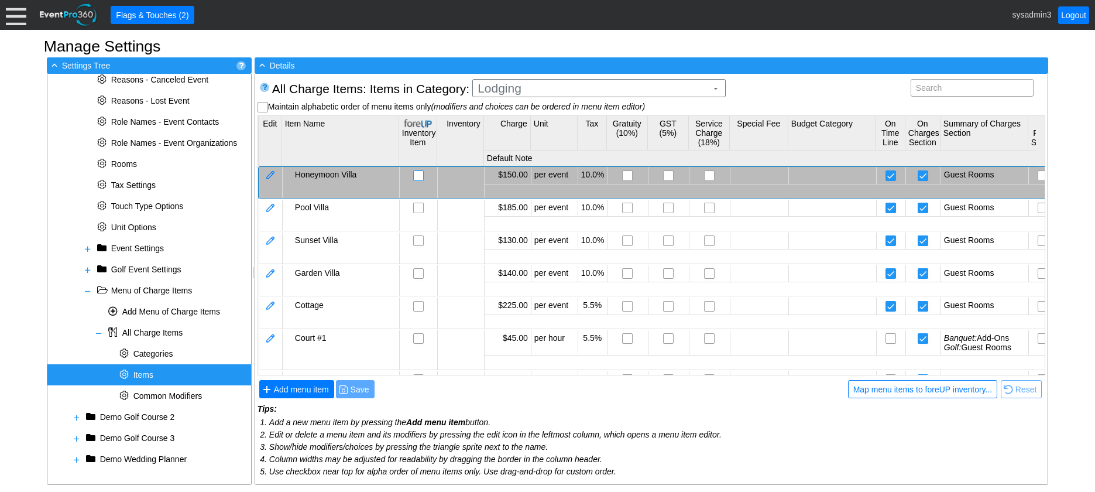
click at [419, 176] on input "checkbox" at bounding box center [420, 177] width 12 height 12
checkbox input "false"
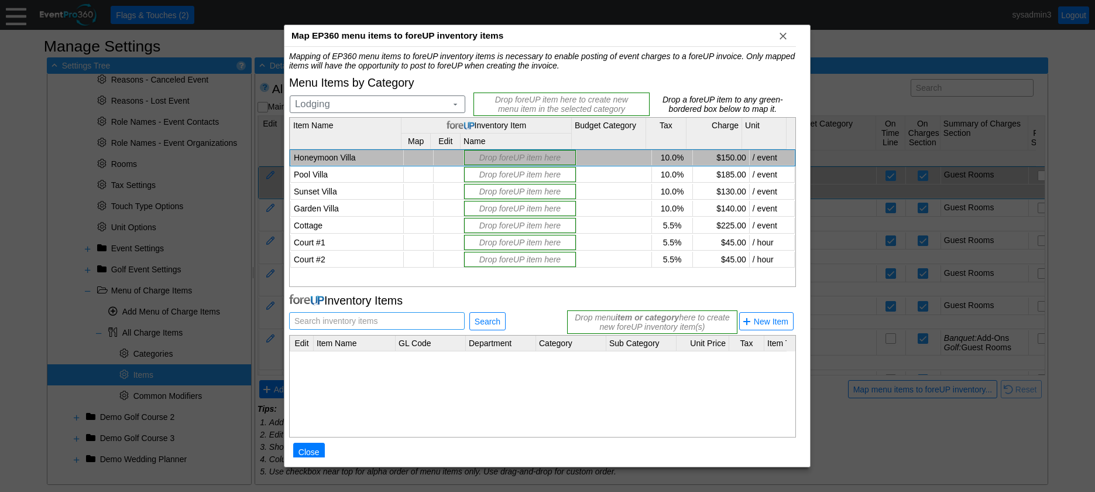
click at [348, 318] on span "Search inventory items" at bounding box center [336, 321] width 88 height 16
type input "Pool Villa"
click at [475, 320] on span "Search" at bounding box center [487, 321] width 30 height 12
click at [336, 173] on td "Pool Villa" at bounding box center [347, 175] width 113 height 16
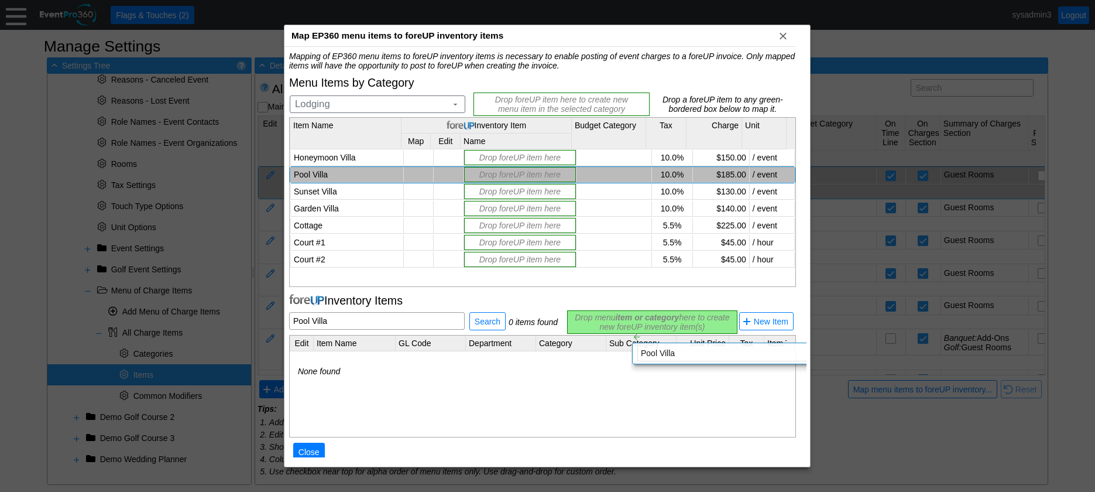
click at [621, 321] on div "Mapping of EP360 menu items to foreUP inventory items is necessary to enable po…" at bounding box center [542, 261] width 507 height 421
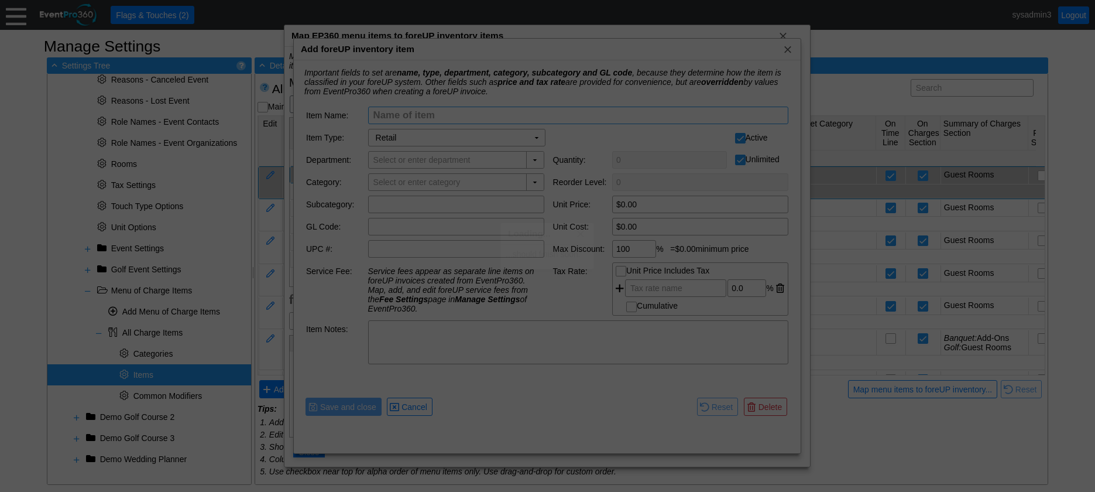
type input "Pool Villa"
type input "Lodging"
type input "$185.00"
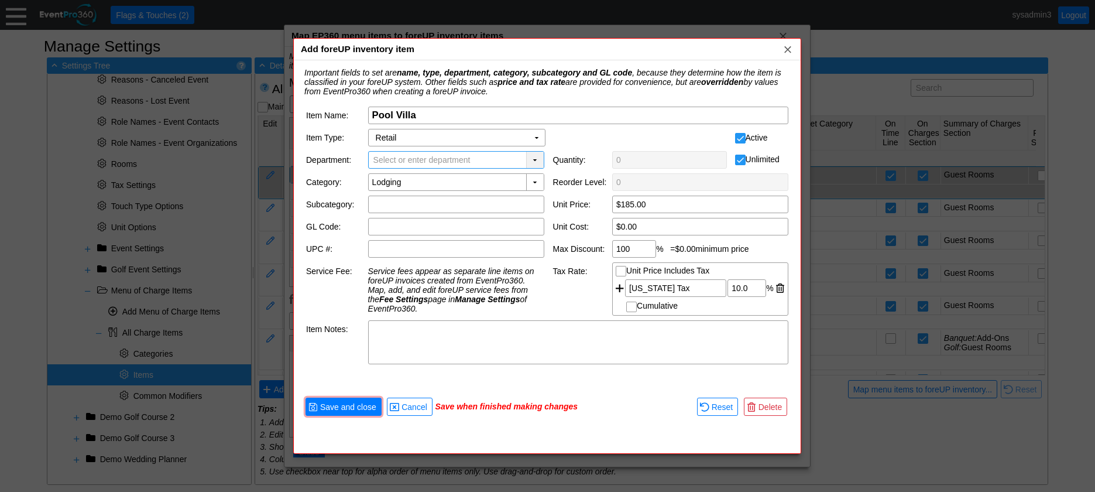
click at [534, 159] on div "▼" at bounding box center [535, 160] width 18 height 16
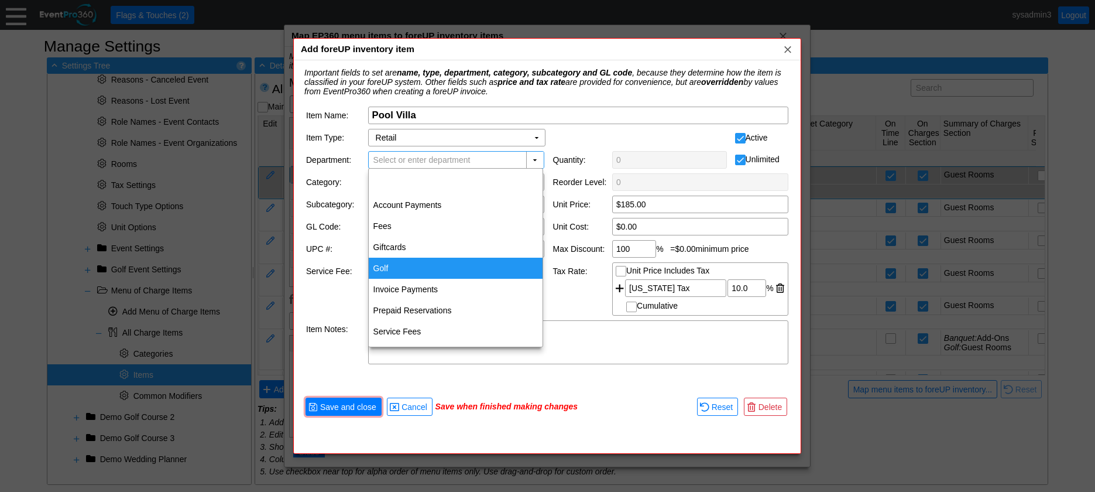
click at [389, 266] on div "Golf" at bounding box center [456, 267] width 174 height 21
type input "Golf"
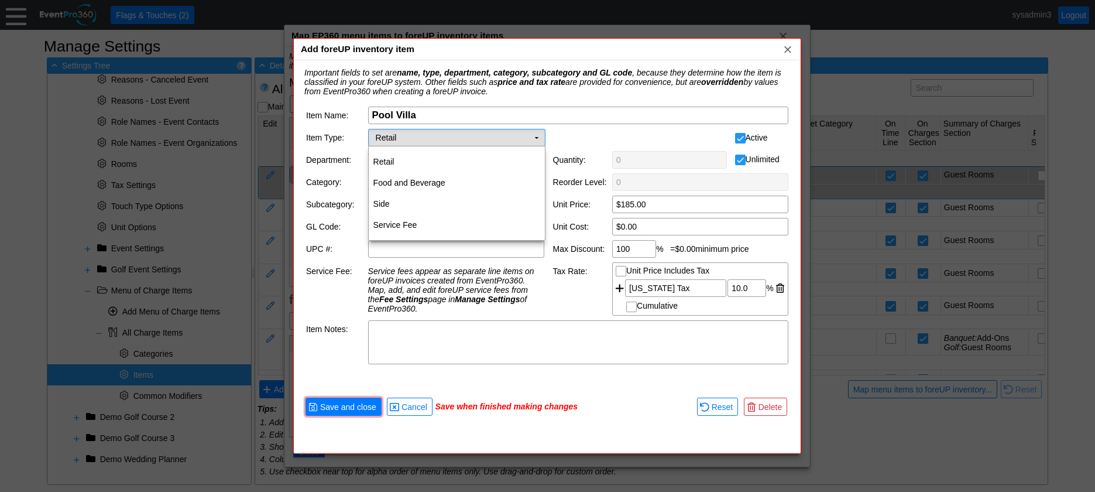
click at [535, 138] on td "▼" at bounding box center [536, 137] width 16 height 16
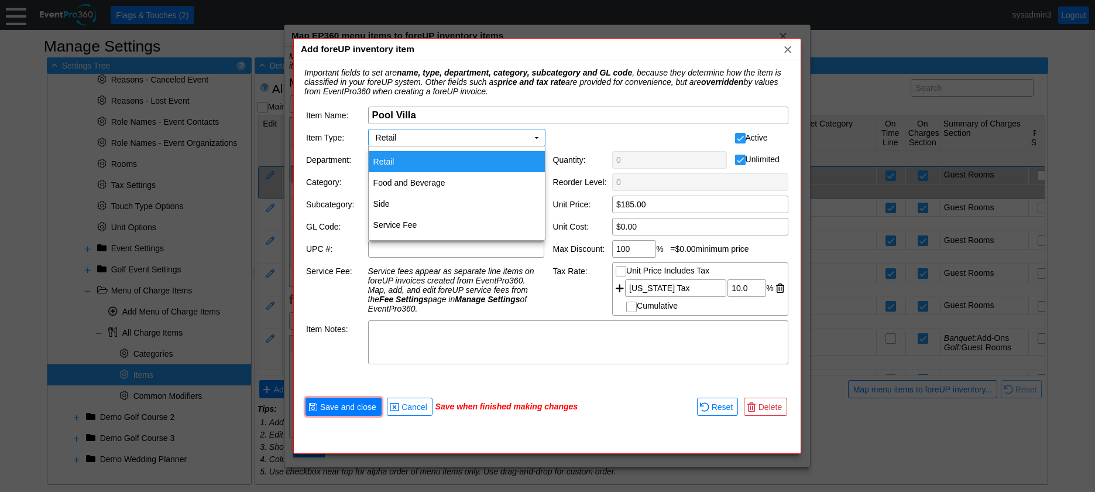
click at [575, 138] on td at bounding box center [578, 138] width 59 height 18
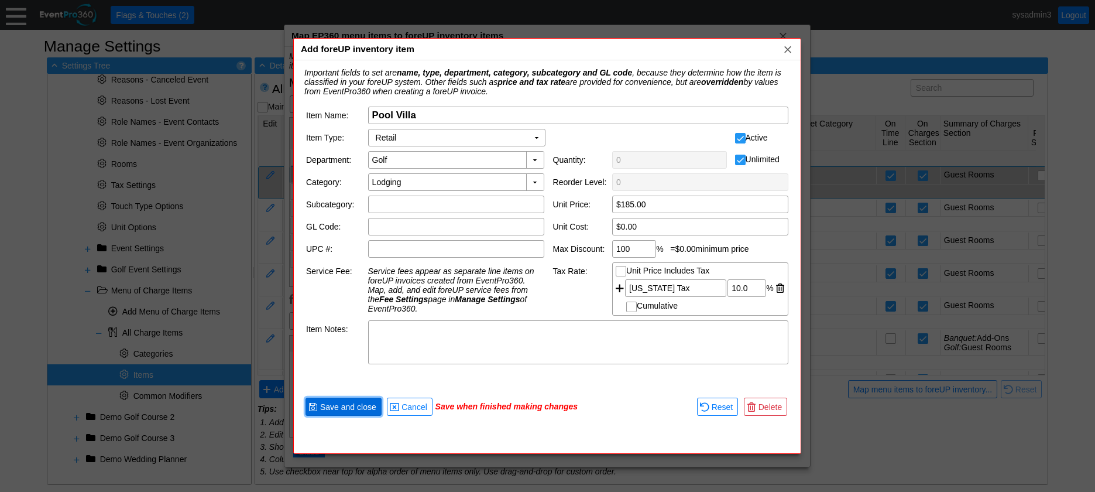
click at [338, 408] on span "Save and close" at bounding box center [348, 407] width 61 height 12
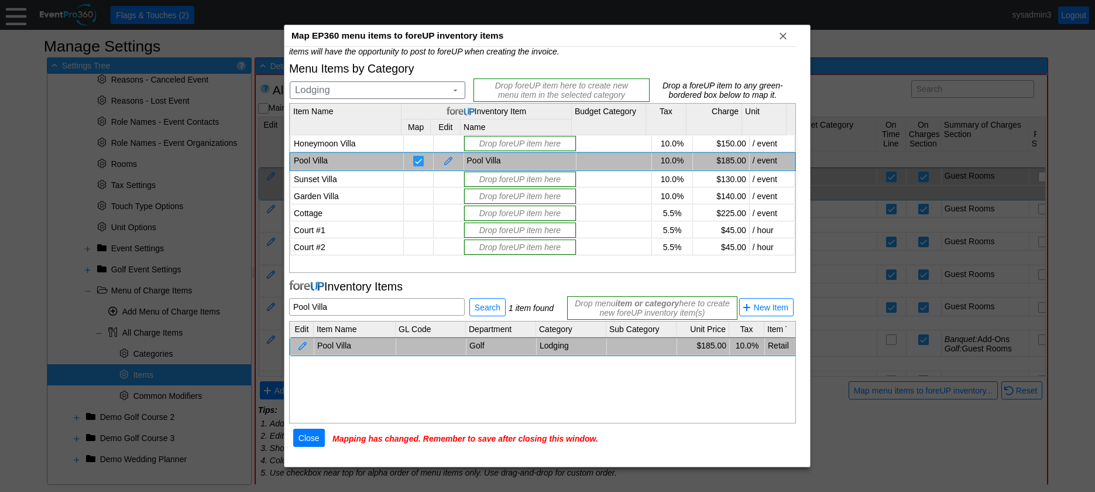
scroll to position [20, 0]
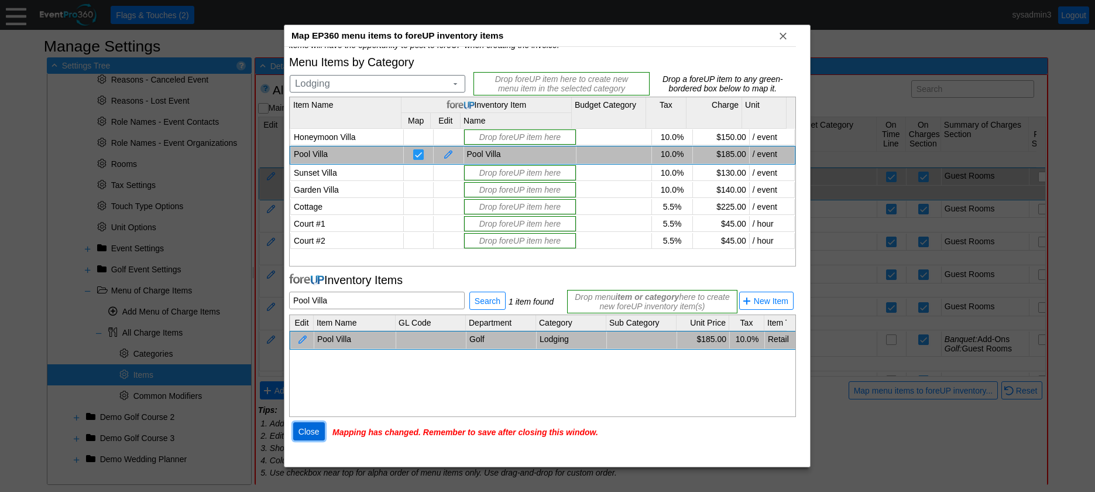
click at [311, 437] on span "Close" at bounding box center [309, 431] width 26 height 12
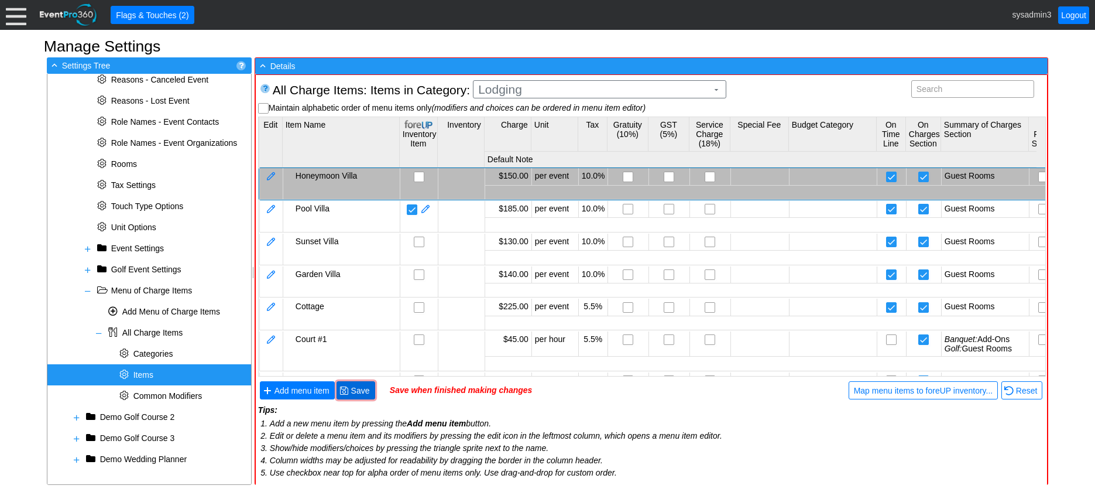
click at [362, 392] on span "Save" at bounding box center [360, 390] width 23 height 12
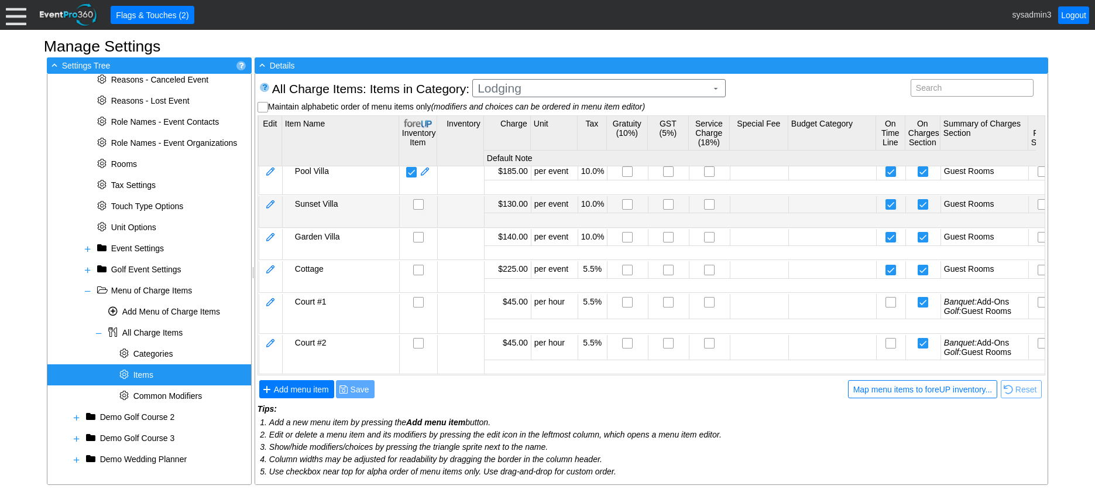
scroll to position [0, 0]
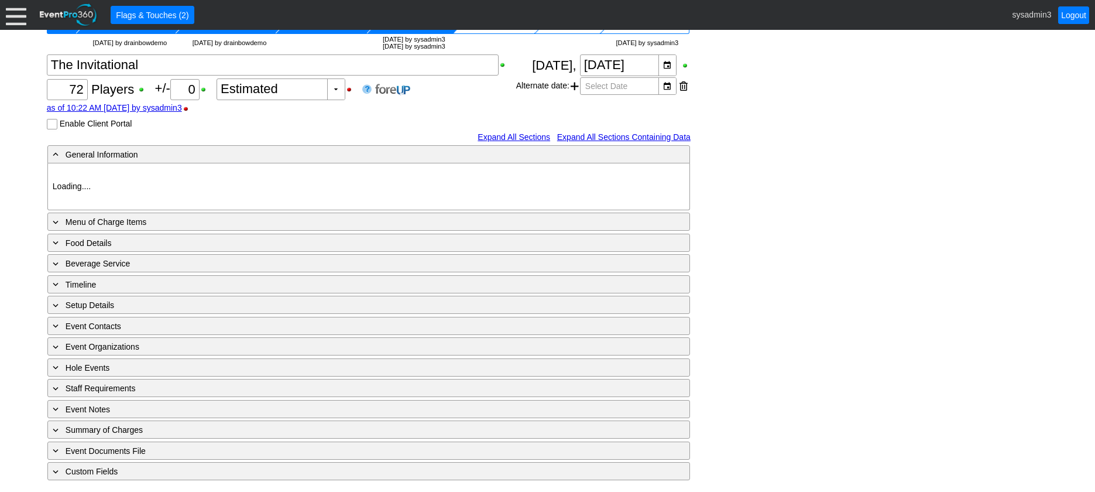
type input "Demo Venue 1"
type input "Outside Golf Event"
type input "Scramble + 2-putt"
type input "Shotgun"
type input "Blue"
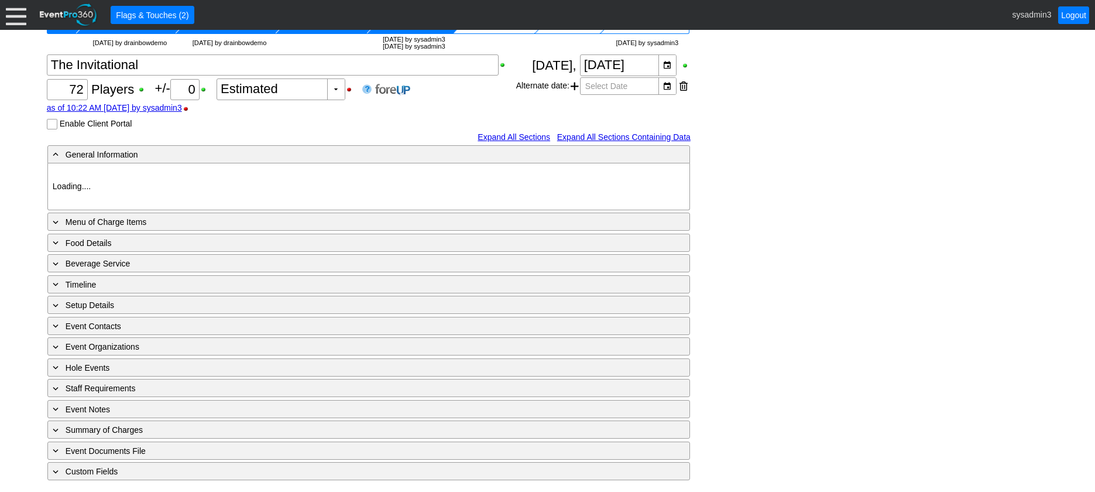
type input "Red"
type input "White"
type input "791229"
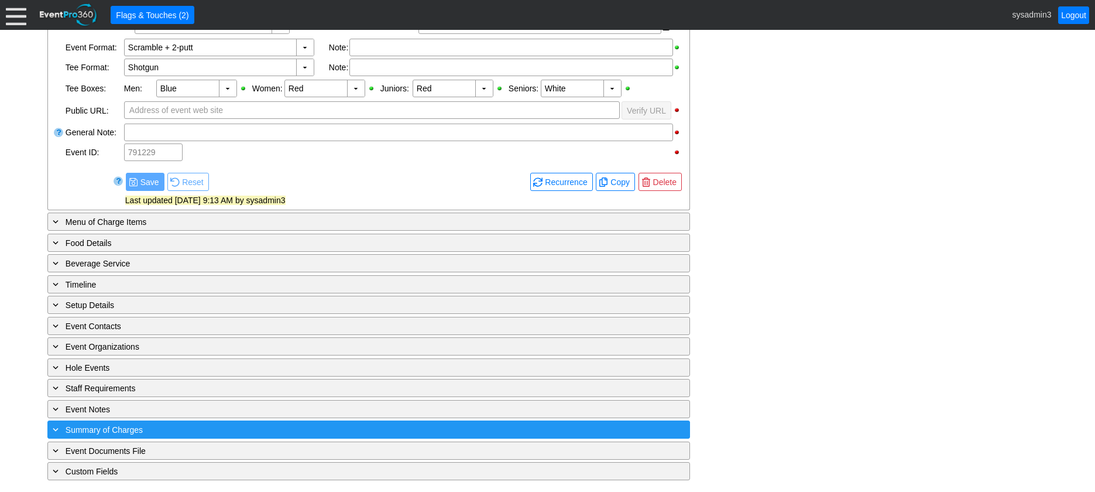
click at [248, 424] on div "+ Summary of Charges" at bounding box center [344, 429] width 589 height 13
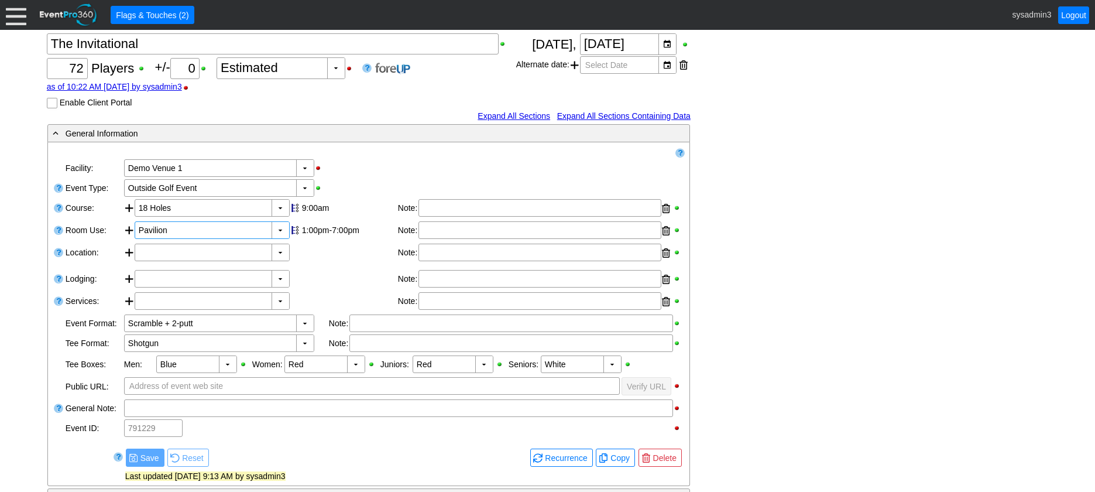
scroll to position [117, 0]
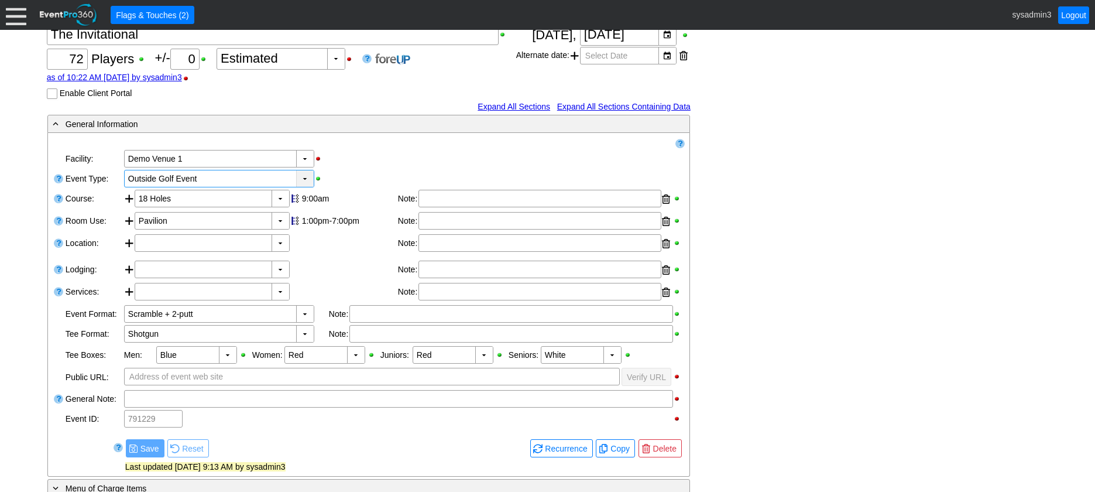
click at [304, 180] on div "▼" at bounding box center [305, 178] width 18 height 16
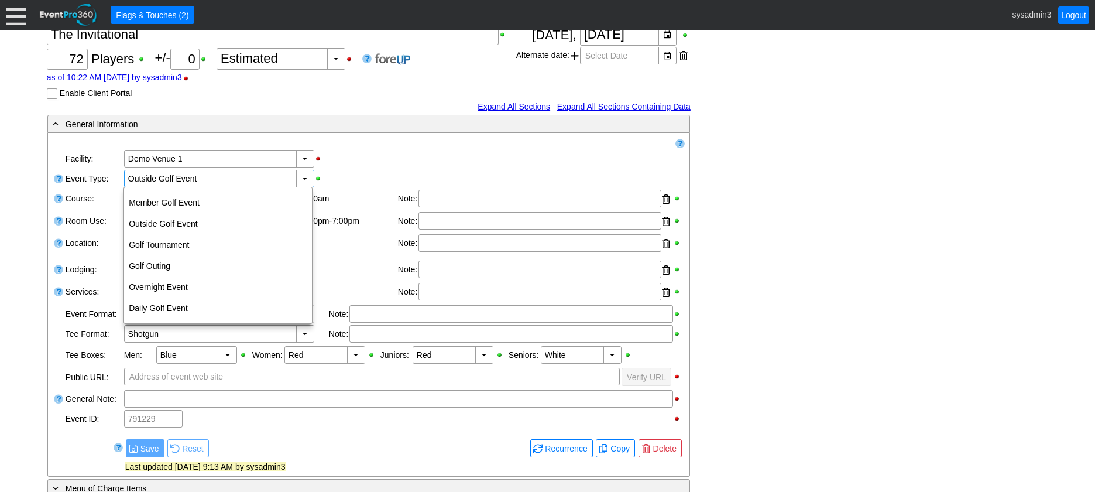
click at [441, 163] on div "▼ Χ Demo Venue 1" at bounding box center [404, 159] width 562 height 20
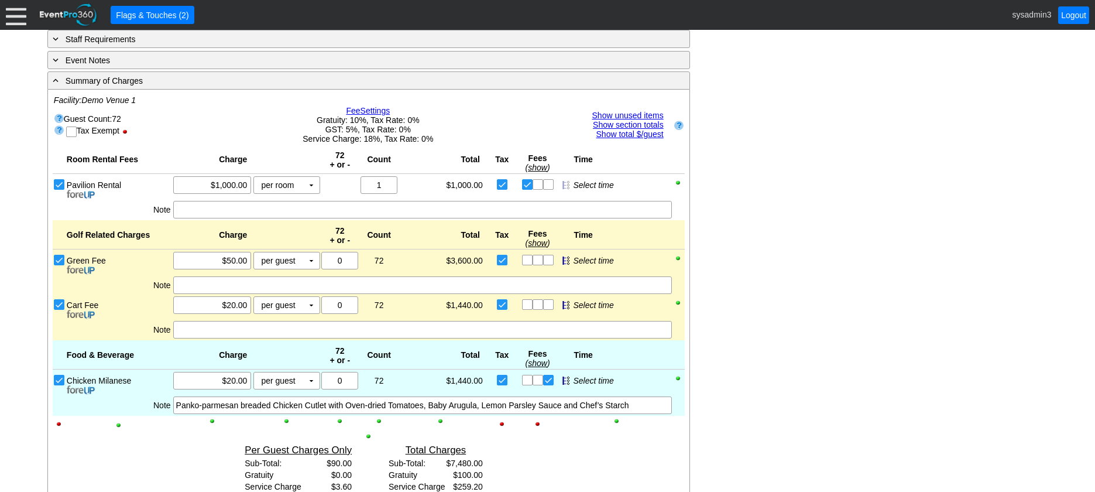
scroll to position [761, 0]
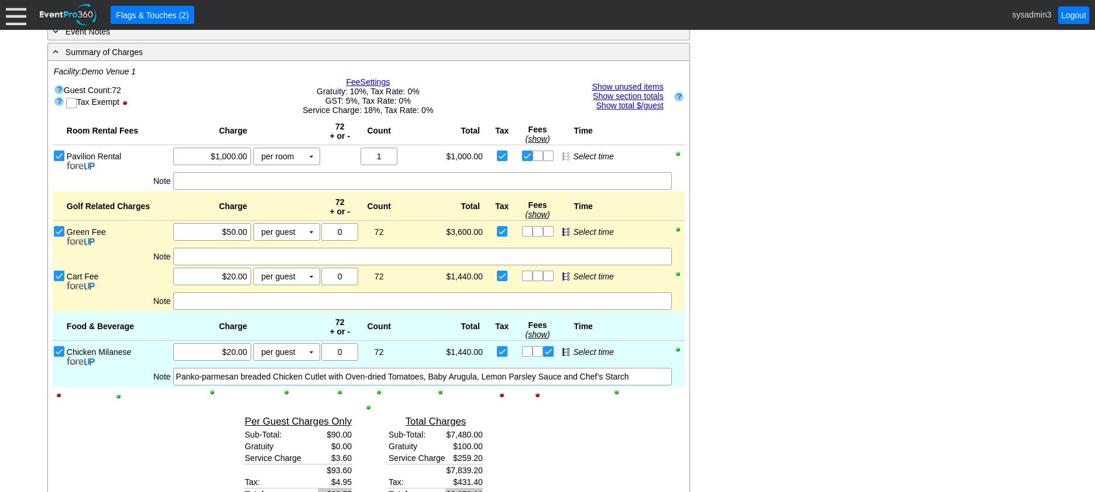
click at [73, 101] on input "checkbox" at bounding box center [73, 104] width 12 height 12
checkbox input "true"
checkbox input "false"
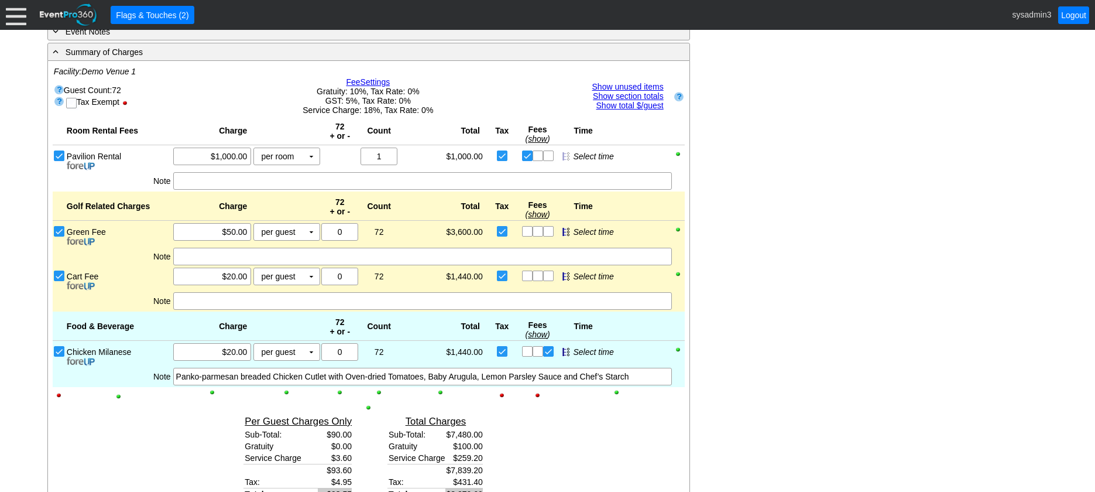
checkbox input "false"
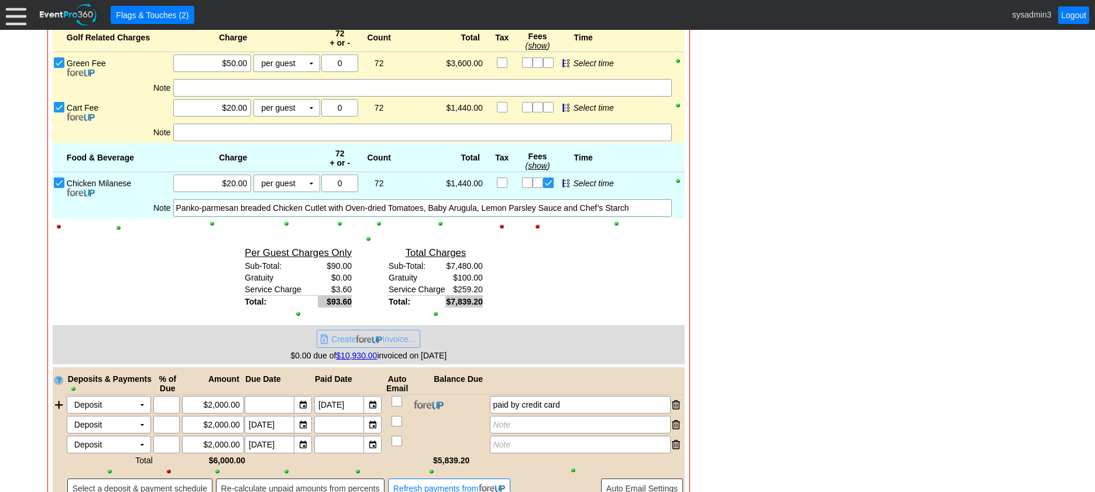
scroll to position [936, 0]
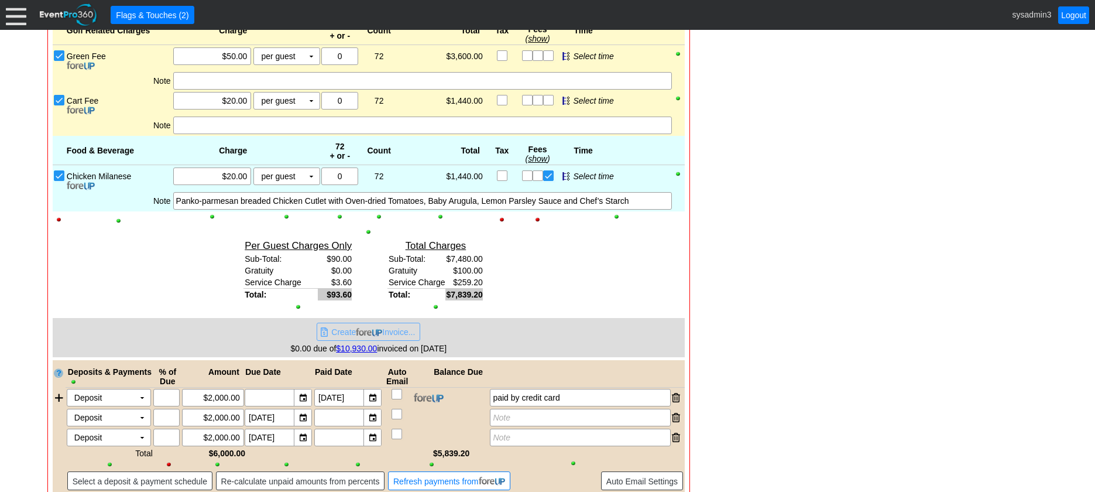
click at [351, 332] on span "Create Invoice..." at bounding box center [373, 332] width 88 height 12
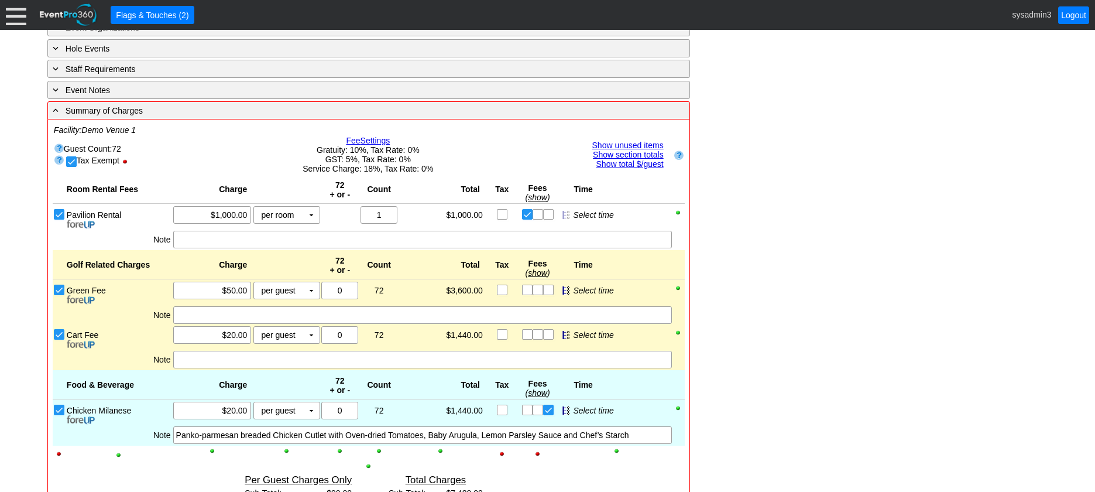
scroll to position [761, 0]
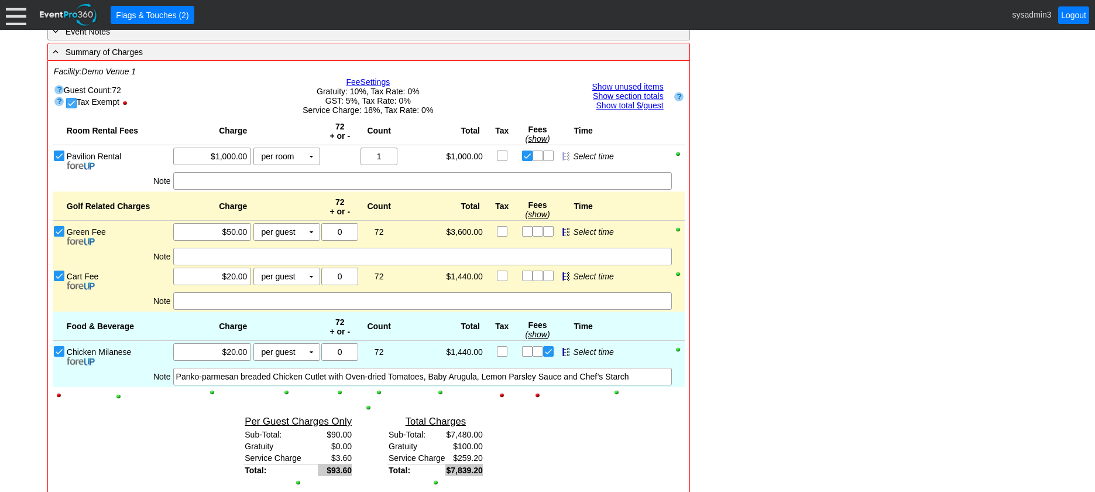
click at [74, 105] on input "checkbox" at bounding box center [73, 104] width 12 height 12
checkbox input "false"
checkbox input "true"
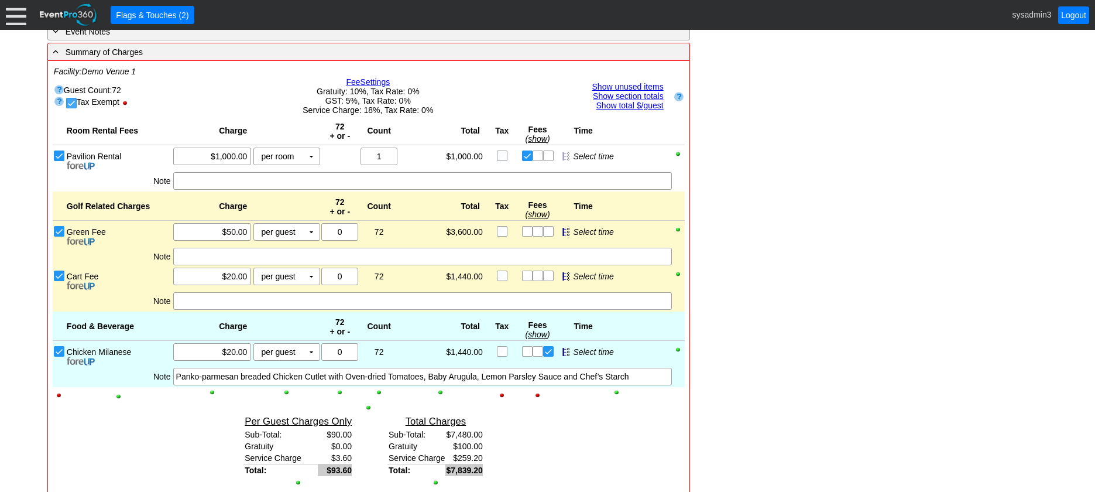
checkbox input "true"
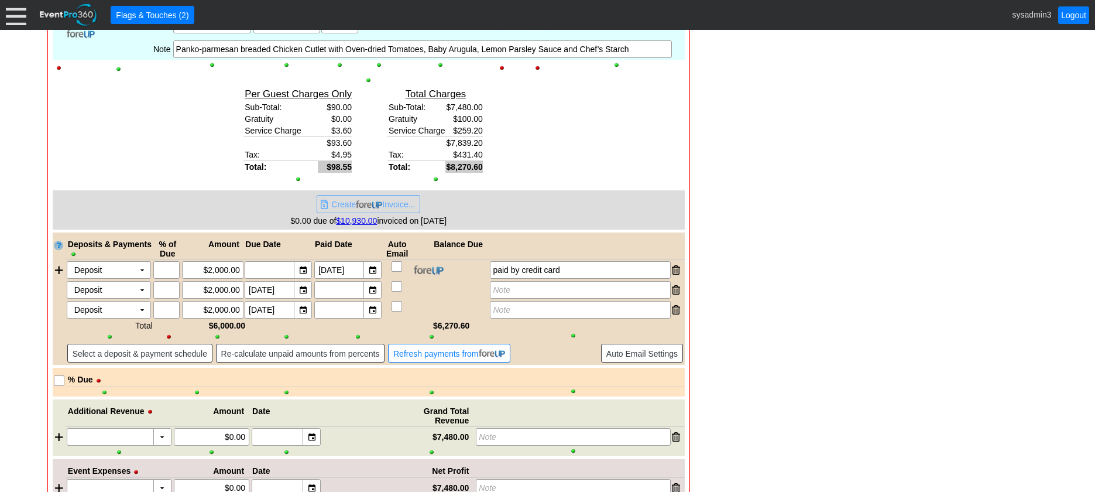
scroll to position [1170, 0]
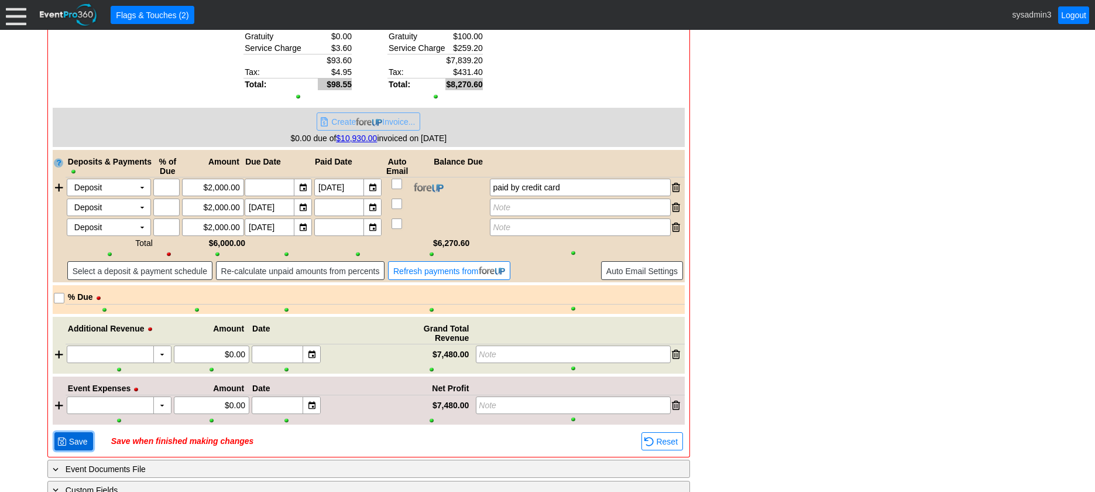
click at [74, 439] on span "Save" at bounding box center [78, 441] width 23 height 12
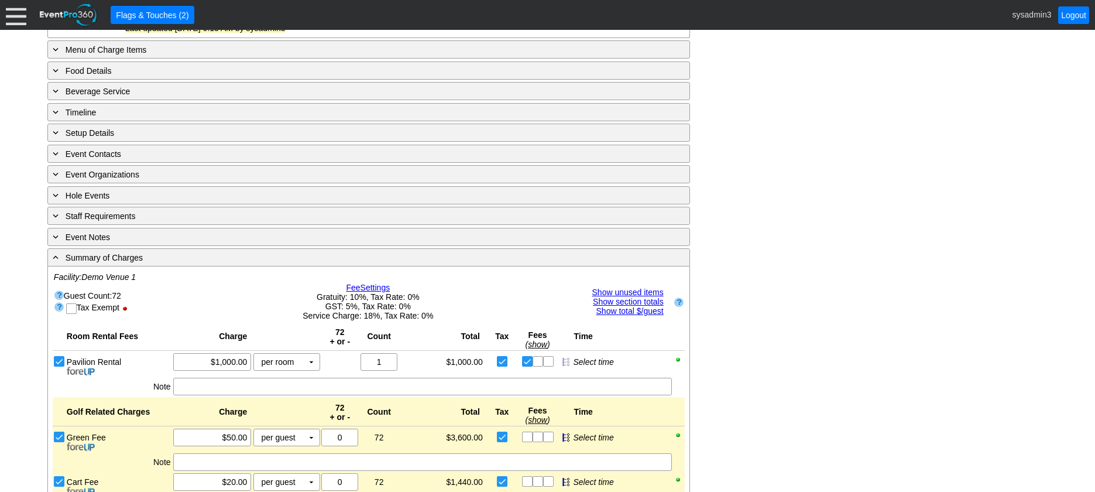
scroll to position [585, 0]
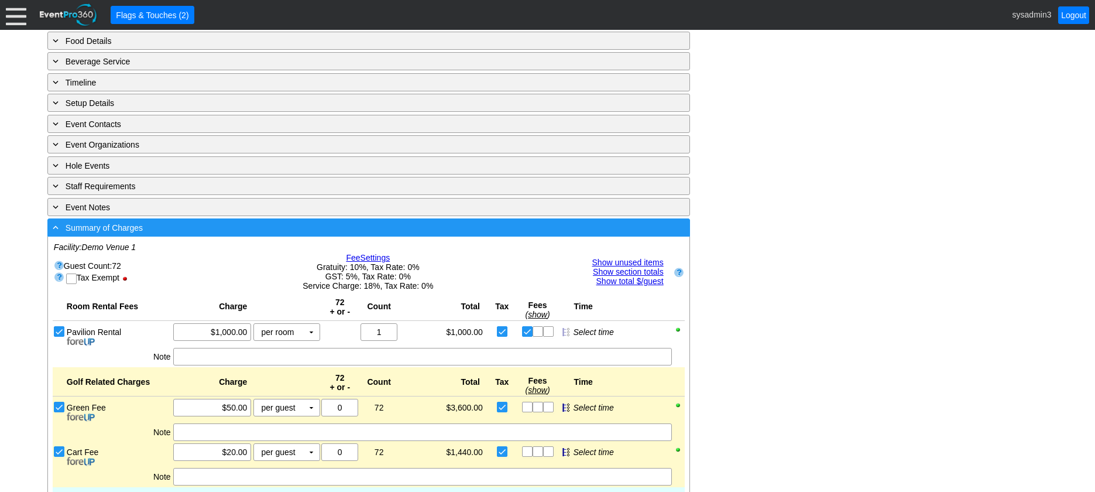
click at [314, 224] on div "- Summary of Charges" at bounding box center [344, 227] width 589 height 13
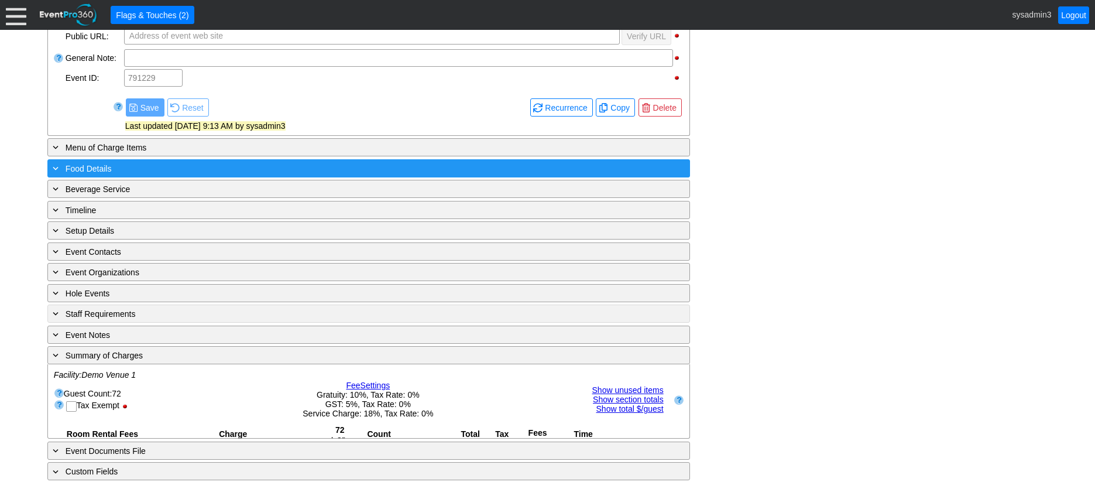
scroll to position [383, 0]
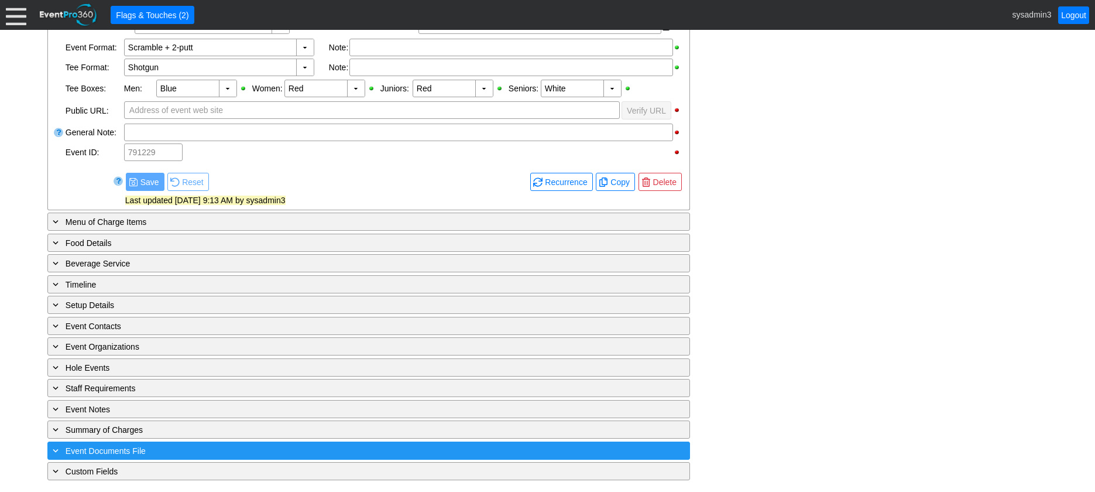
click at [212, 448] on div "+ Event Documents File" at bounding box center [344, 450] width 589 height 13
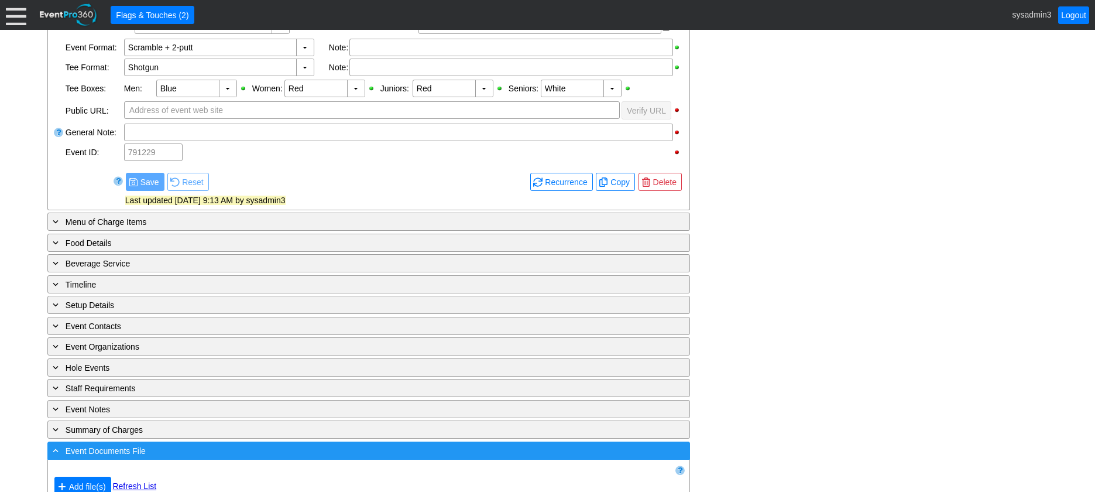
scroll to position [426, 0]
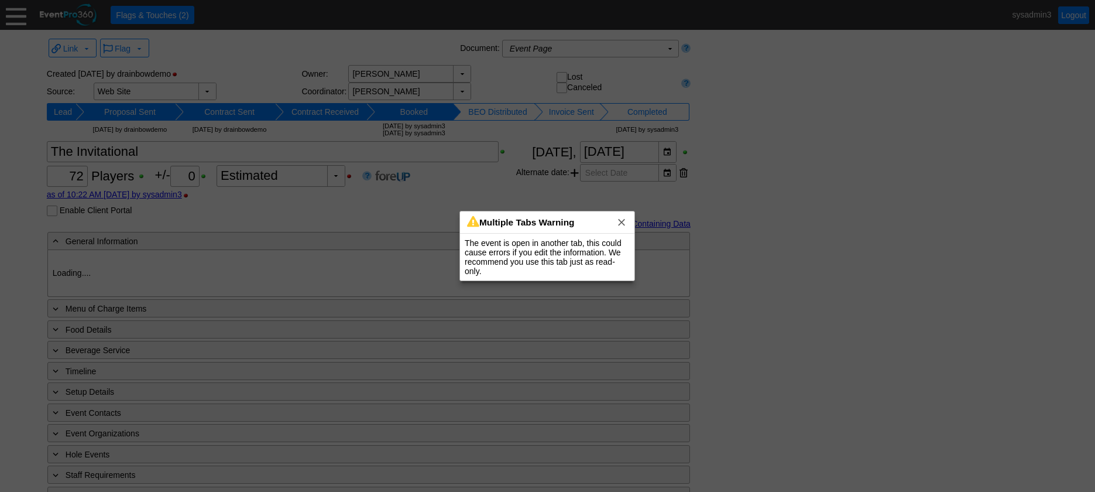
type input "Demo Venue 1"
type input "Outside Golf Event"
type input "Scramble + 2-putt"
type input "Shotgun"
type input "Blue"
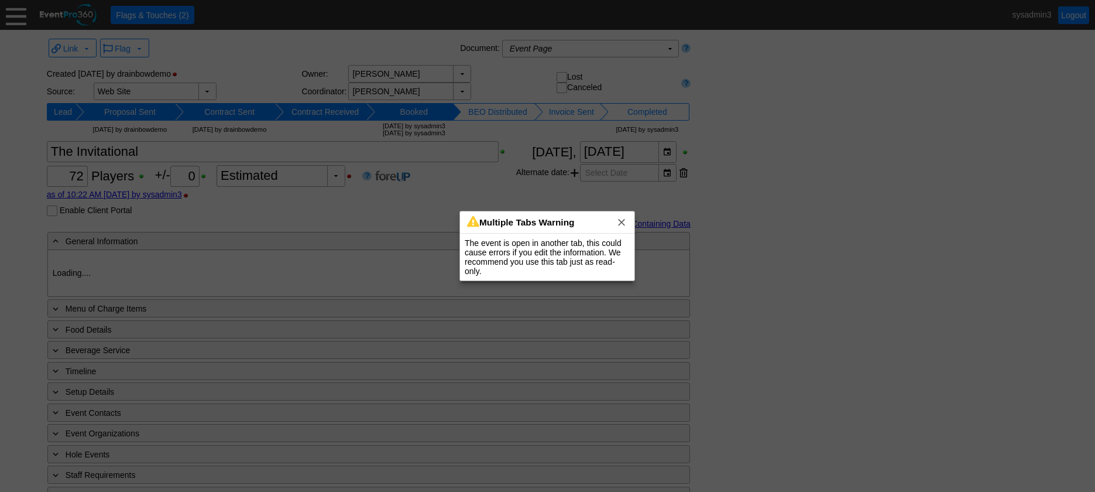
type input "Red"
type input "White"
type input "791229"
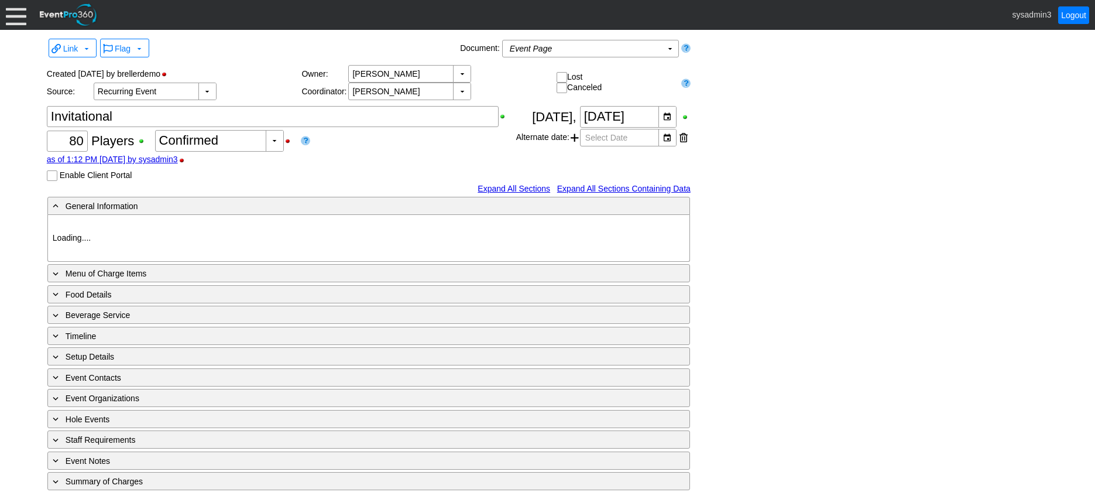
type input "Demo Venue 1"
type input "Golf Outing"
type input "Scramble"
type input "Shotgun"
type input "White"
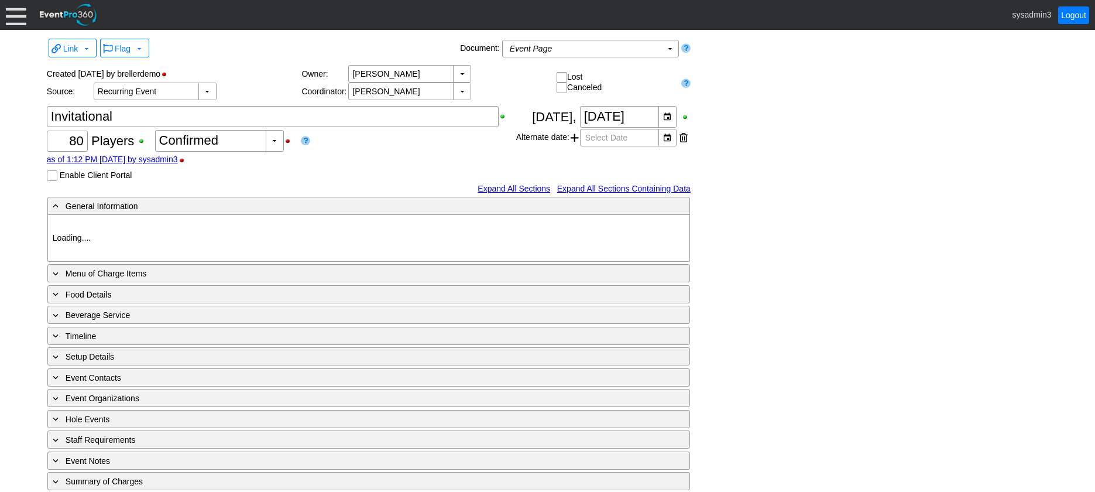
type input "Red"
type input "354064"
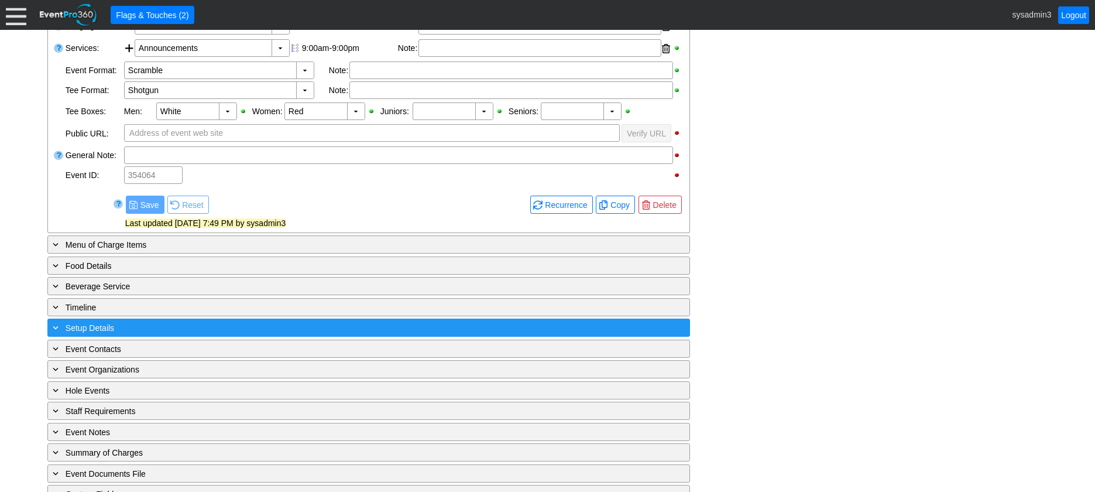
scroll to position [423, 0]
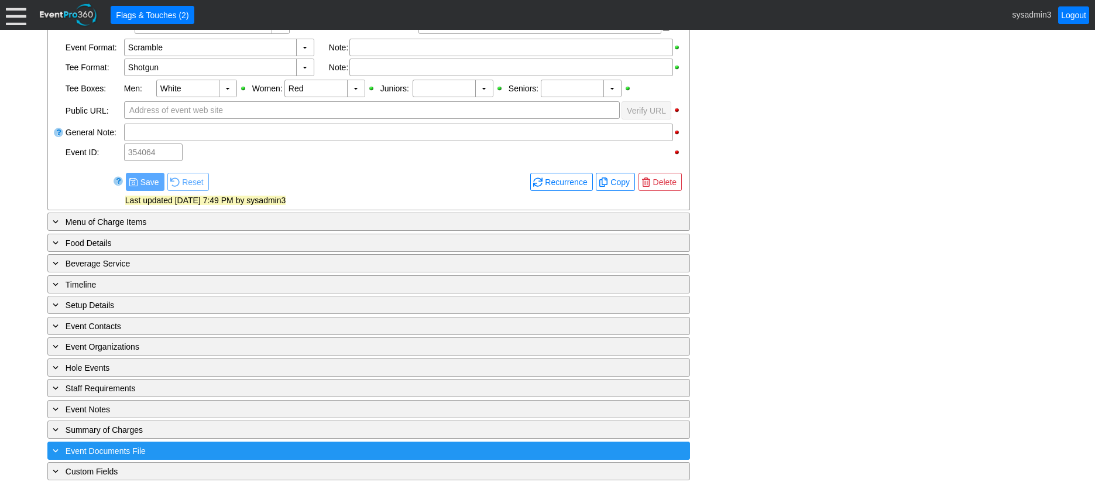
click at [214, 448] on div "+ Event Documents File" at bounding box center [344, 450] width 589 height 13
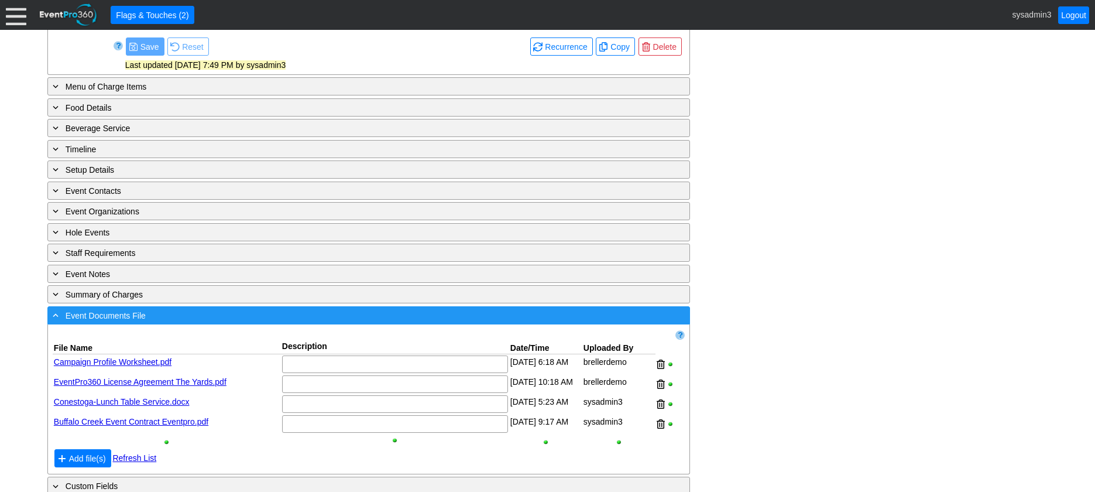
scroll to position [576, 0]
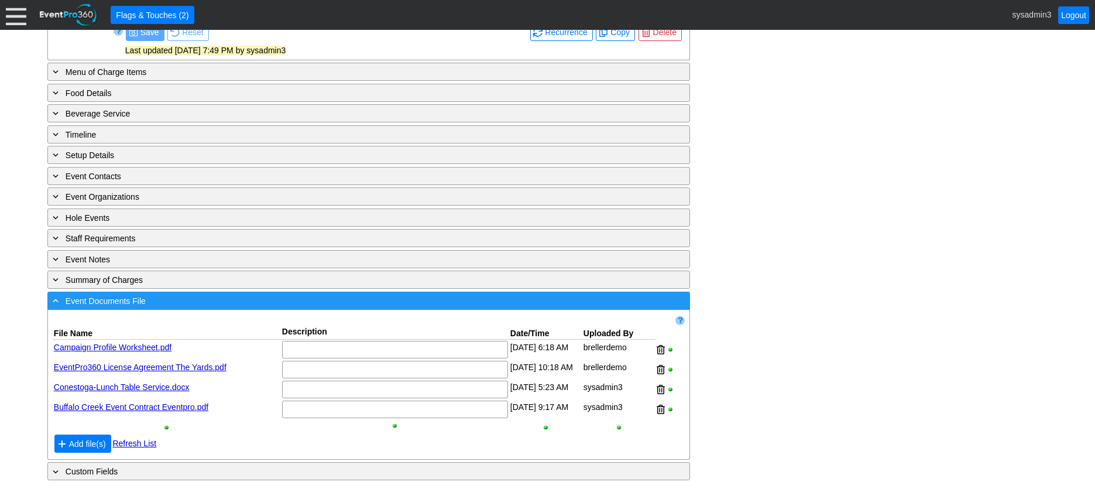
click at [173, 300] on div "- Event Documents File" at bounding box center [344, 300] width 589 height 13
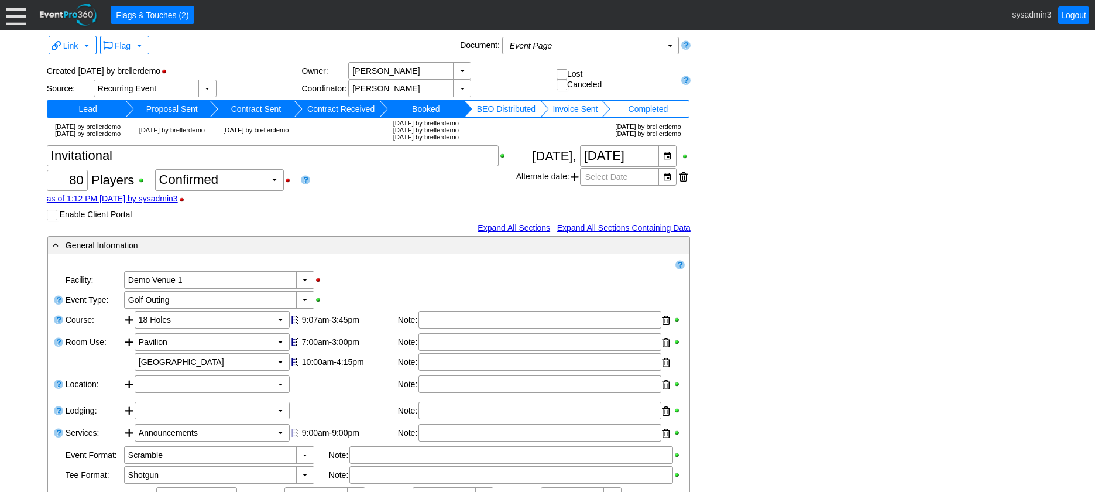
scroll to position [0, 0]
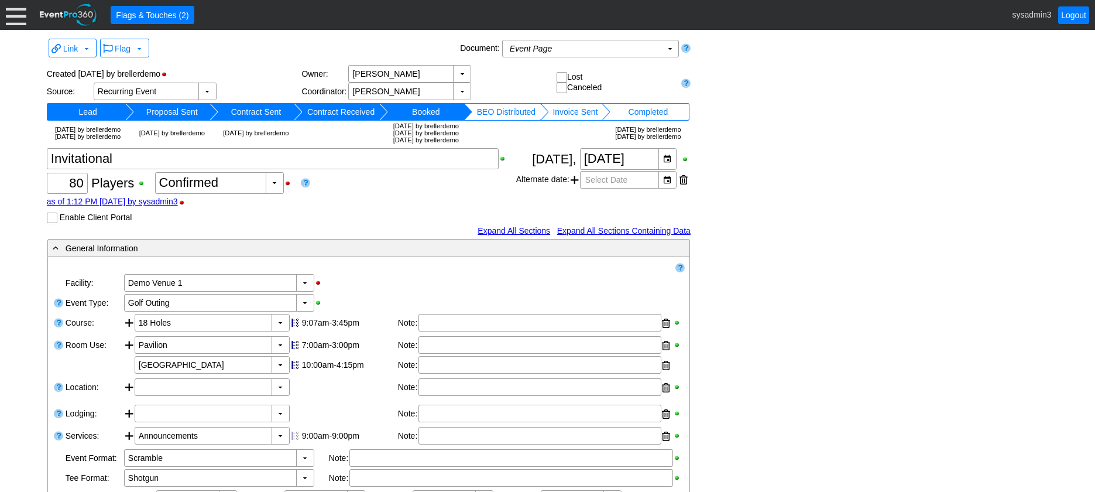
click at [51, 225] on input "Enable Client Portal" at bounding box center [53, 219] width 12 height 12
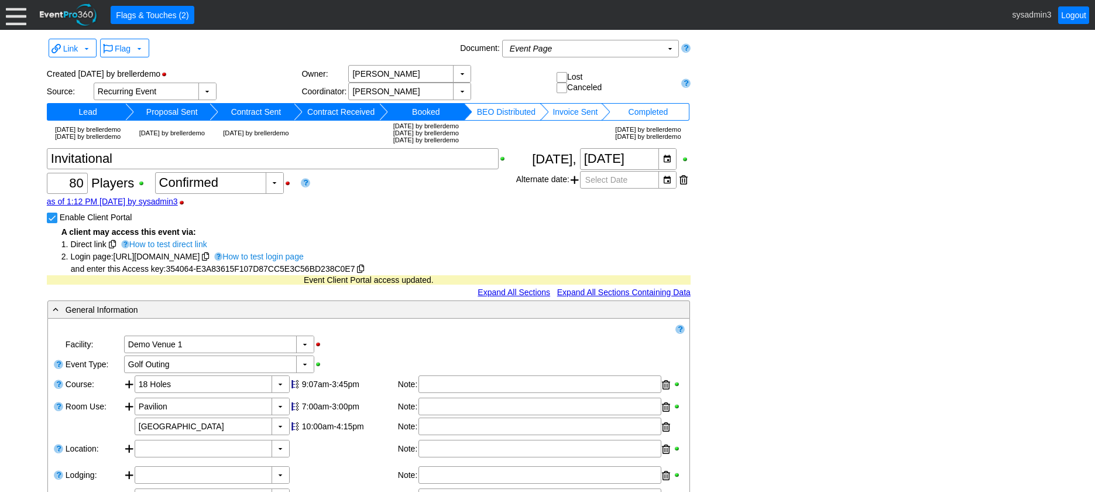
click at [57, 225] on input "Enable Client Portal" at bounding box center [53, 219] width 12 height 12
checkbox input "false"
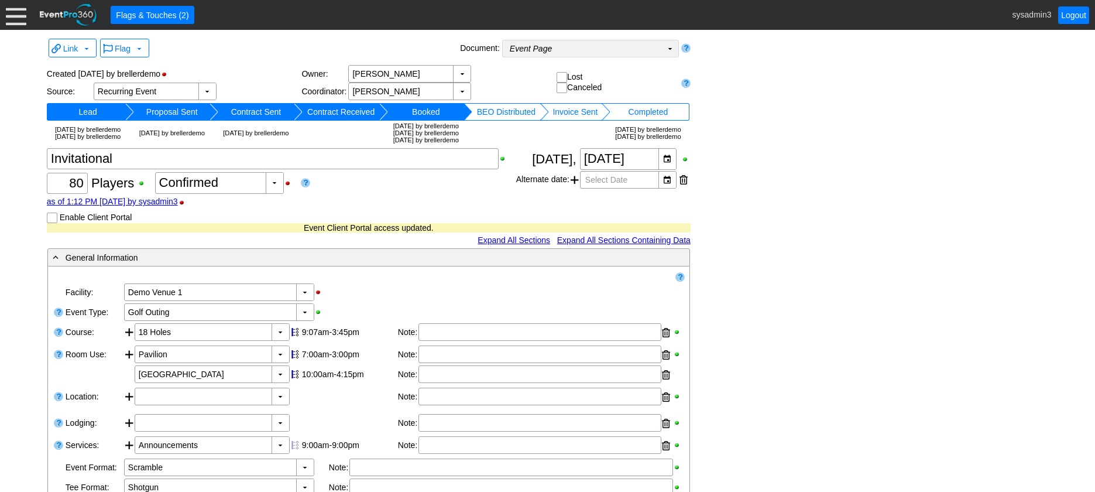
click at [562, 44] on td "Event Page Χ" at bounding box center [582, 48] width 159 height 16
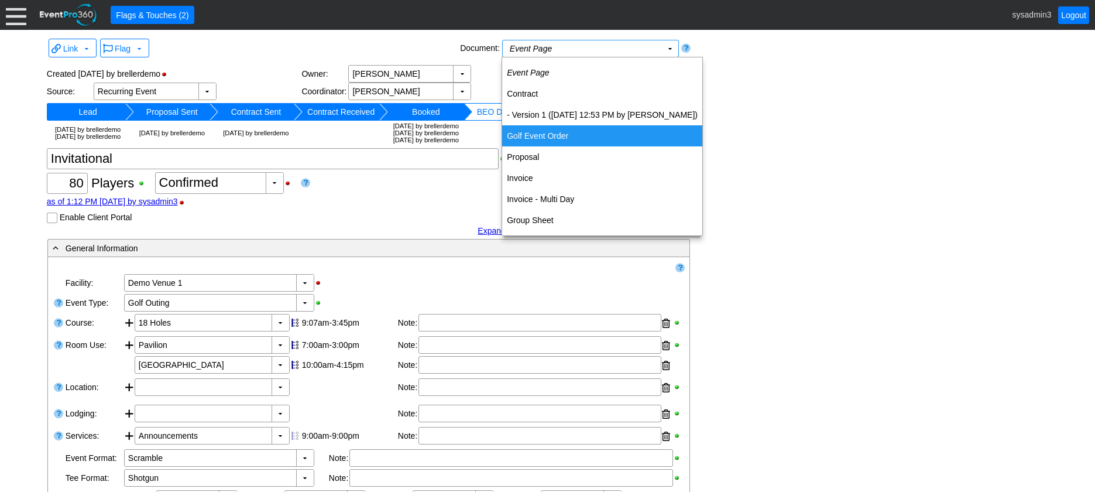
click at [765, 123] on div "Link ▼ Flag ▼ Document: Event Page Χ ▼ ● Print or PDF E-Sign ▼ Insert ▼ Save ▼ …" at bounding box center [547, 469] width 1007 height 866
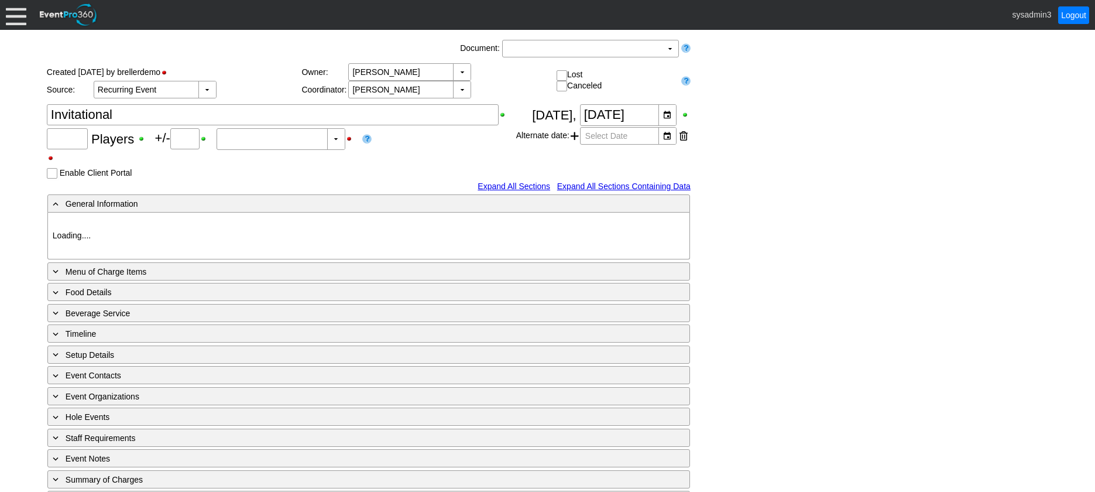
type input "80"
type input "Confirmed"
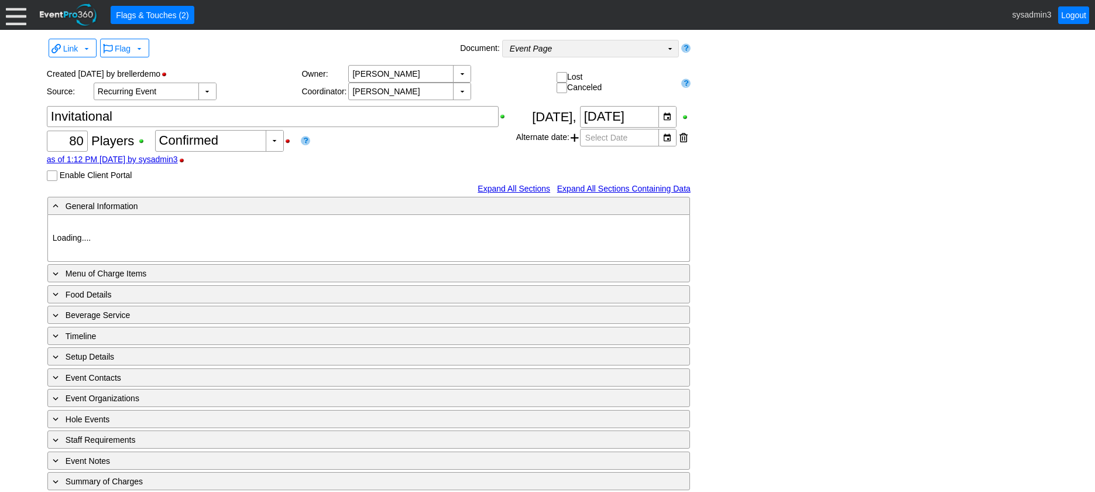
type input "Demo Venue 1"
type input "Golf Outing"
type input "Scramble"
type input "Shotgun"
type input "White"
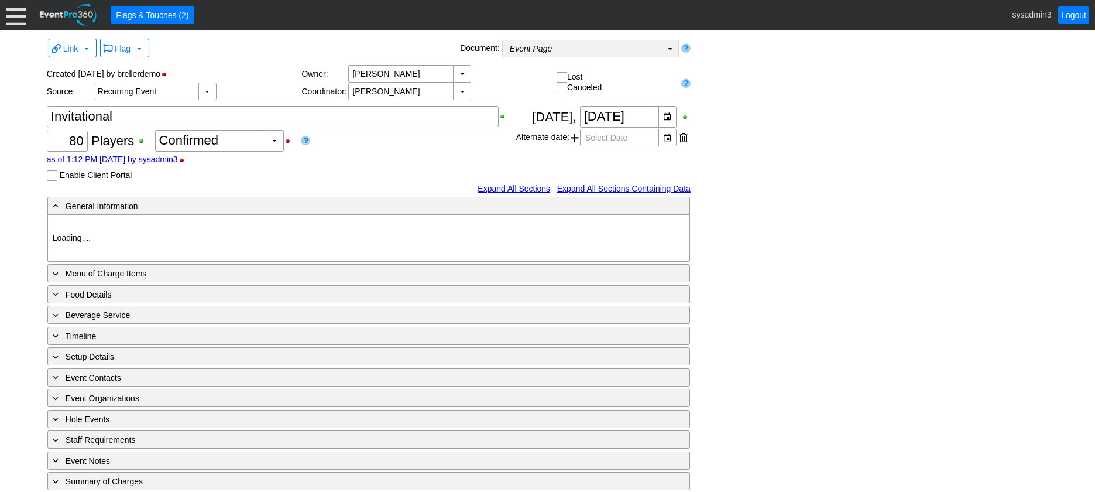
type input "Red"
type input "354064"
click at [569, 49] on td "Event Page Χ" at bounding box center [582, 48] width 159 height 16
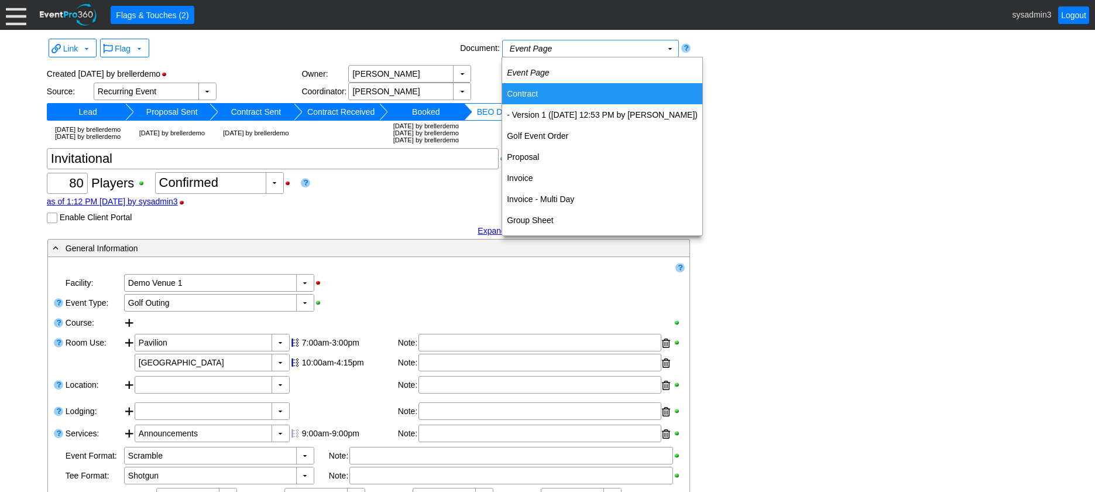
click at [533, 90] on td "Contract" at bounding box center [602, 93] width 200 height 21
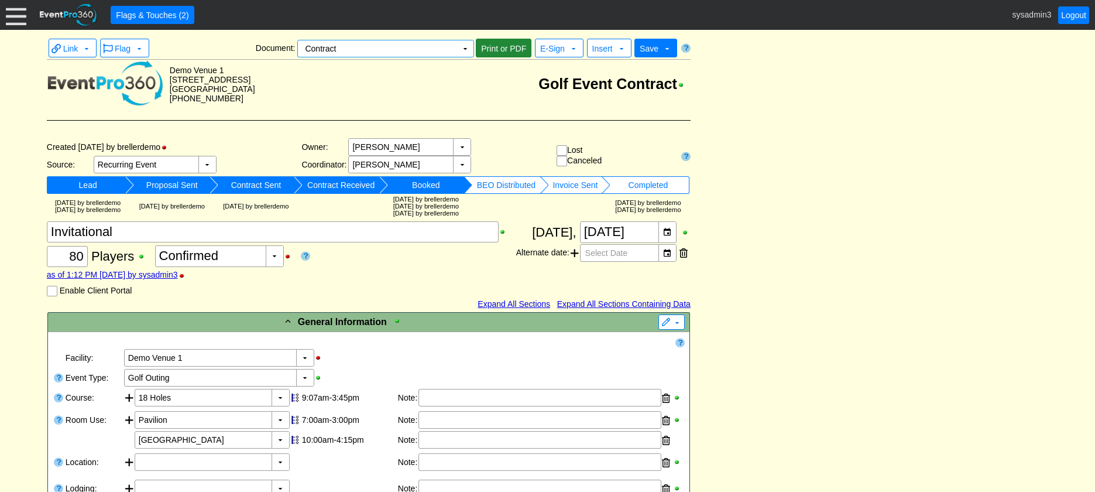
click at [502, 49] on span "Print or PDF" at bounding box center [504, 49] width 50 height 12
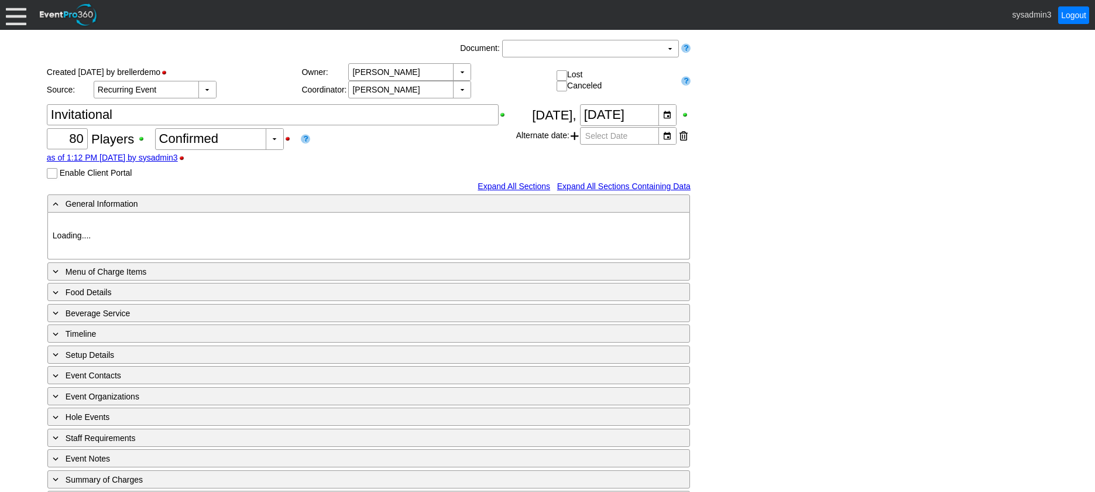
type input "Demo Venue 1"
type input "Golf Outing"
type input "Scramble"
type input "Shotgun"
type input "White"
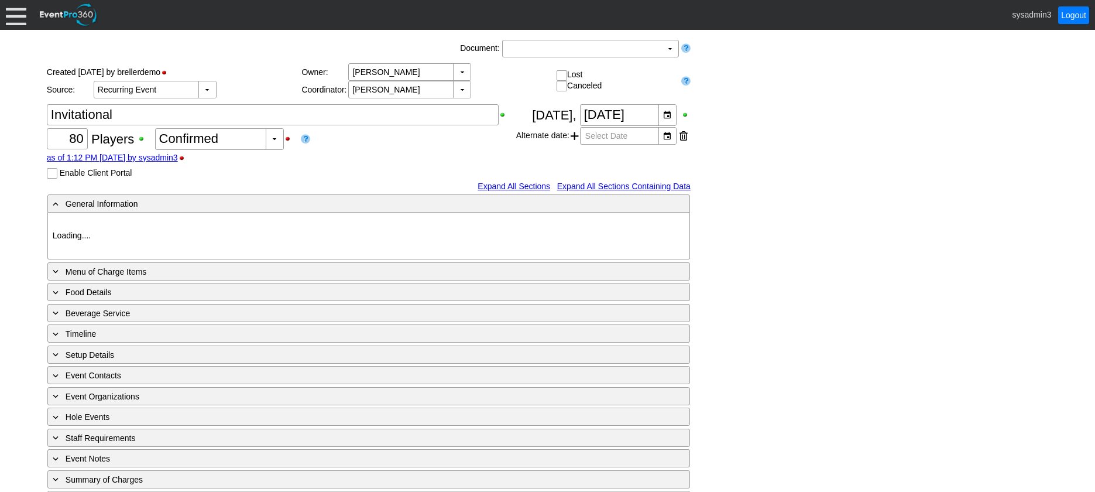
type input "Red"
type input "354064"
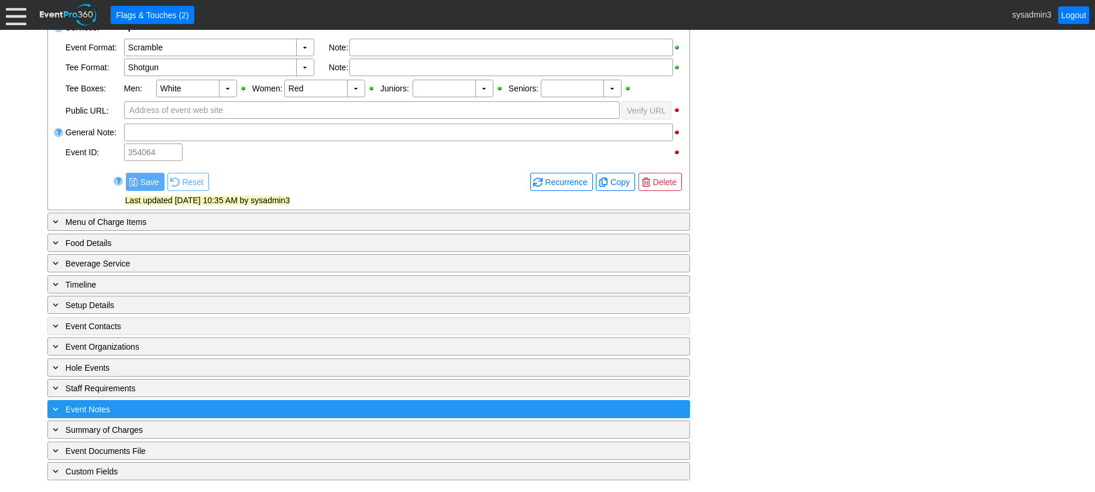
scroll to position [421, 0]
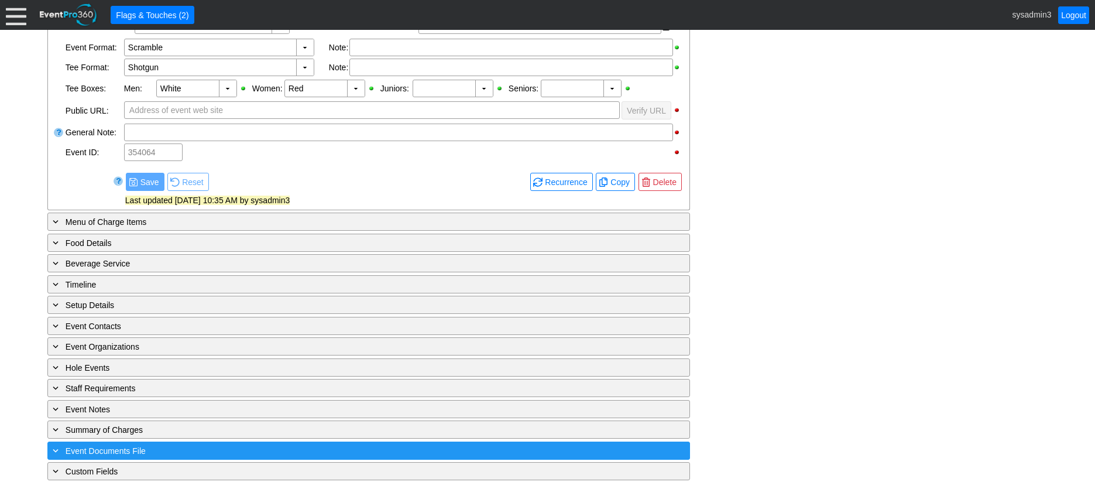
click at [191, 447] on div "+ Event Documents File" at bounding box center [344, 450] width 589 height 13
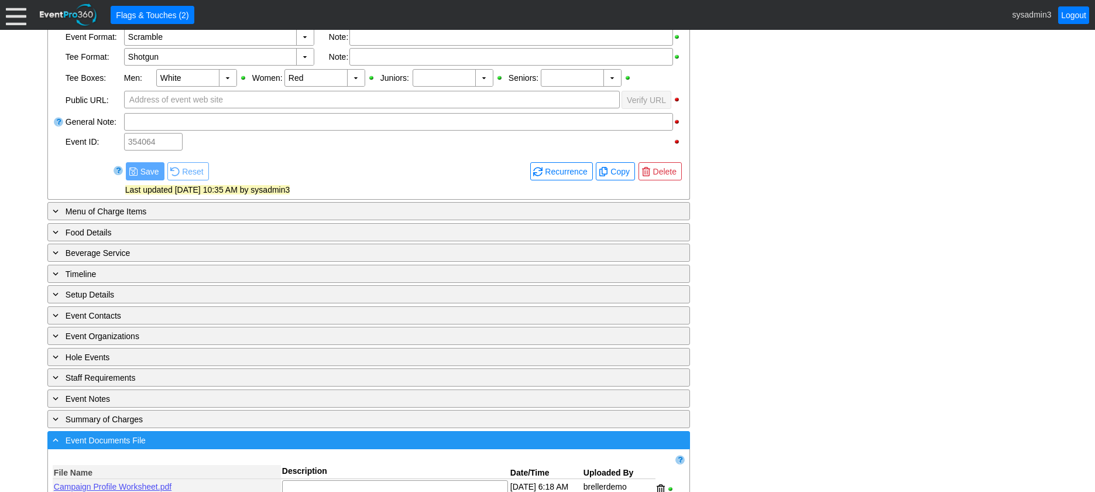
scroll to position [576, 0]
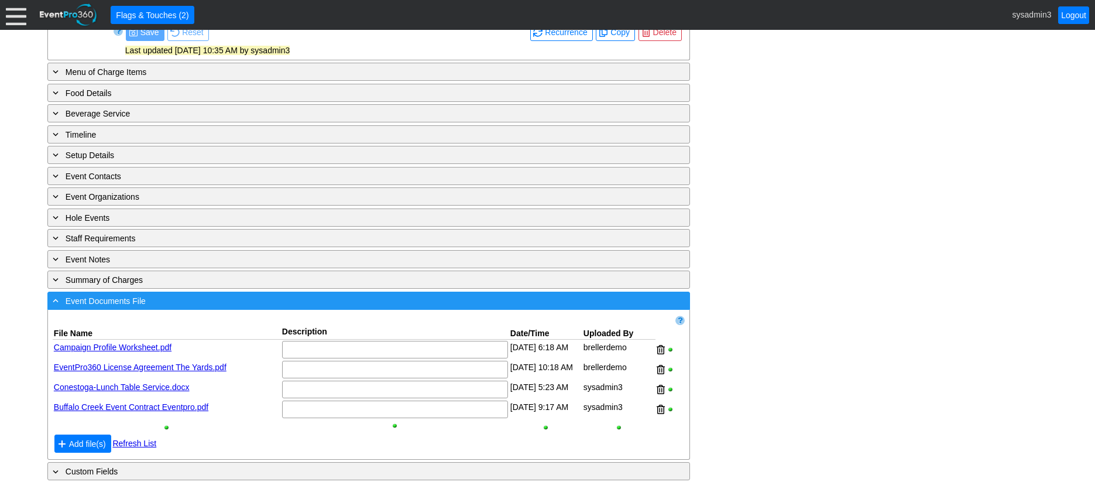
click at [268, 298] on div "- Event Documents File" at bounding box center [344, 300] width 589 height 13
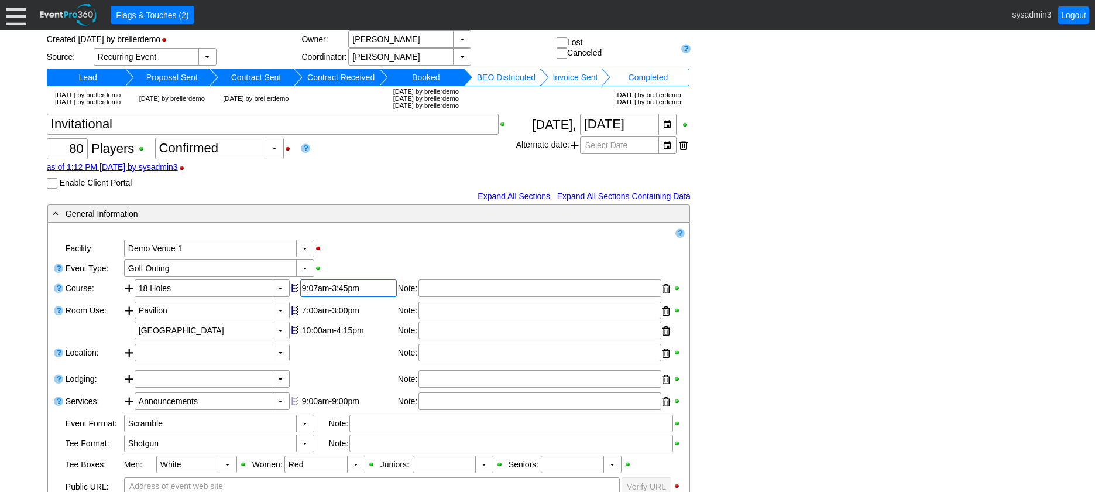
scroll to position [0, 0]
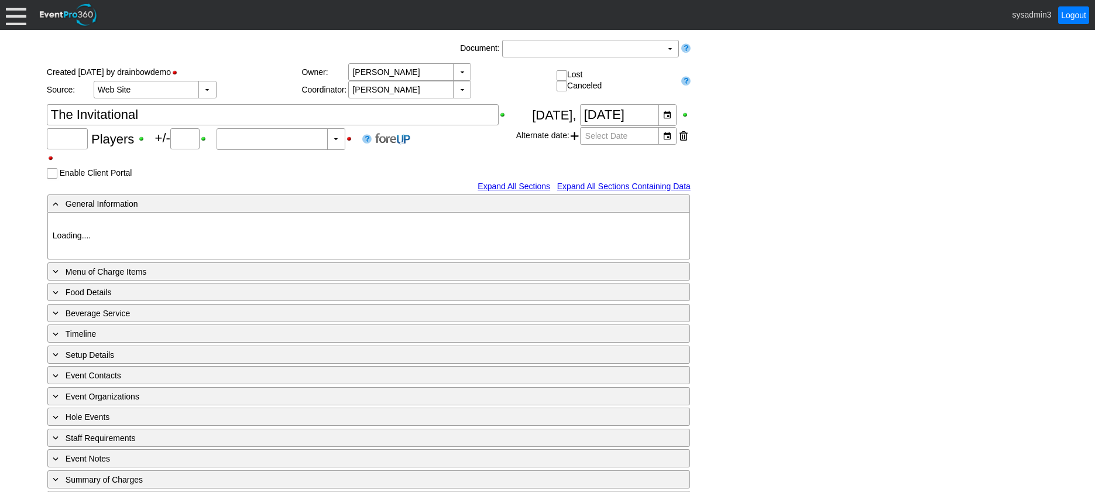
type input "72"
type input "0"
type input "Estimated"
type input "Demo Venue 1"
type input "Outside Golf Event"
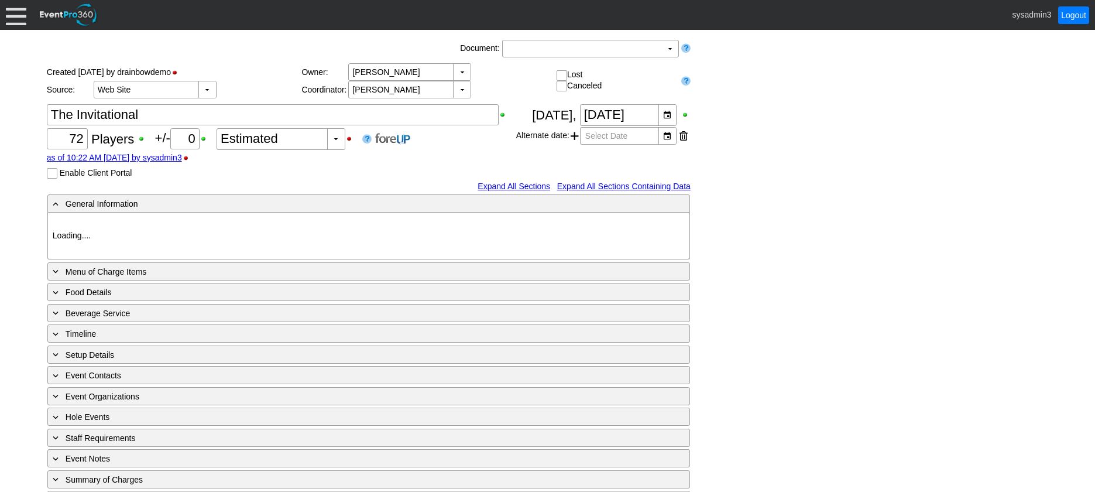
type input "Scramble + 2-putt"
type input "Shotgun"
type input "Blue"
type input "Red"
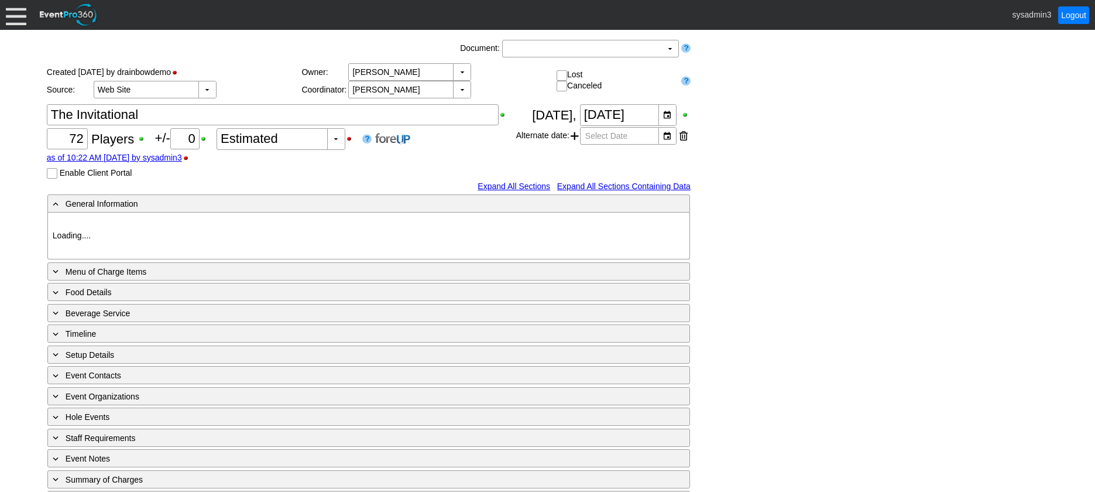
type input "White"
type input "791229"
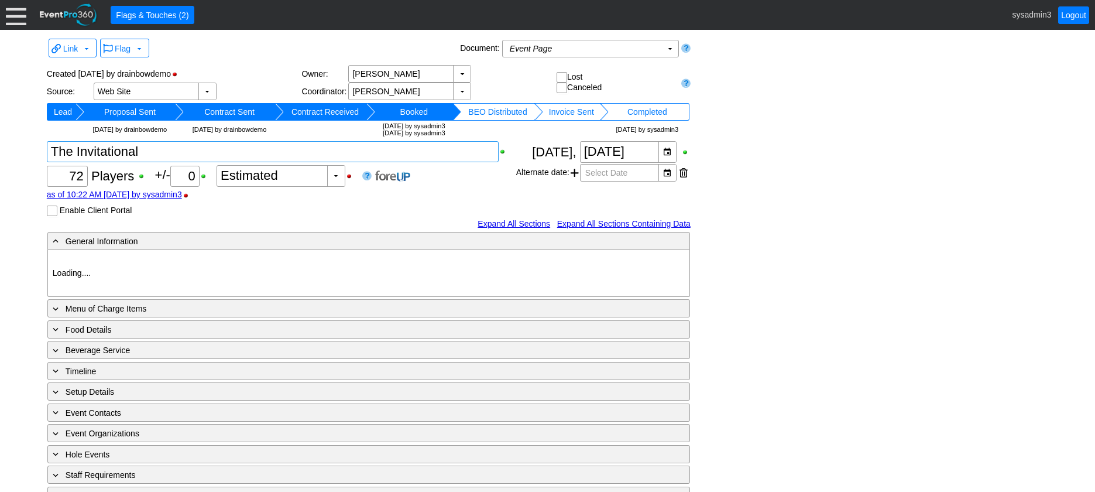
type input "Demo Venue 1"
type input "Outside Golf Event"
type input "Scramble + 2-putt"
type input "Shotgun"
type input "Blue"
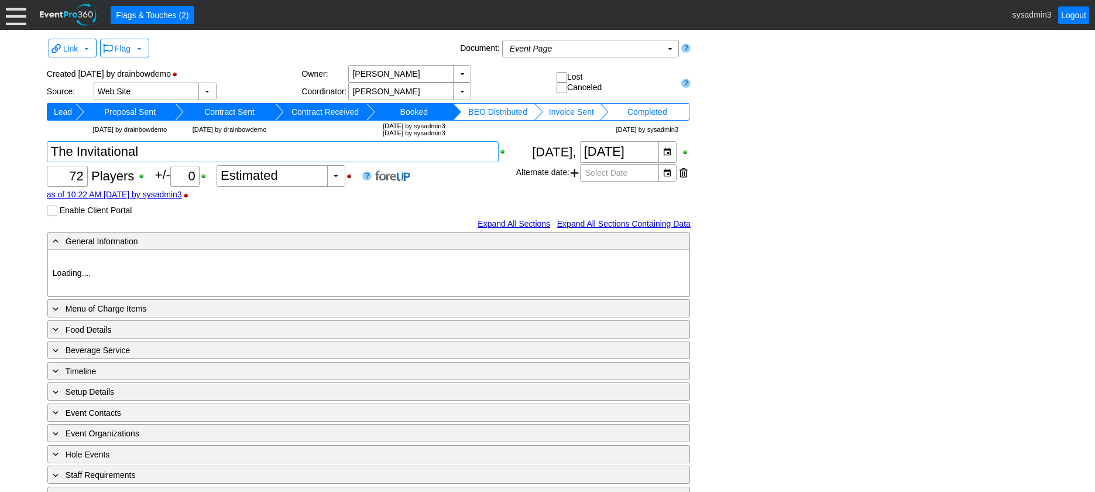
type input "Red"
type input "White"
type input "791229"
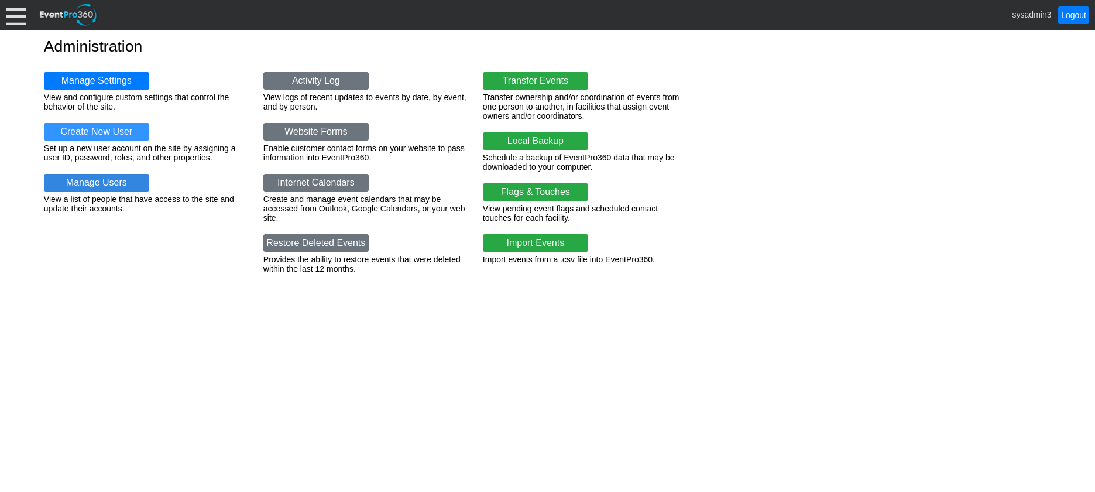
click at [112, 181] on link "Manage Users" at bounding box center [96, 183] width 105 height 18
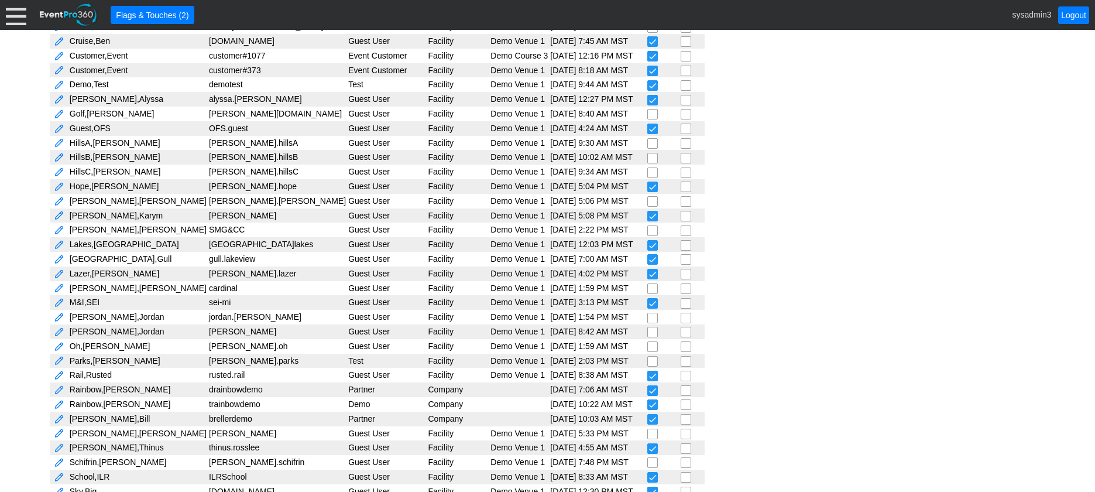
scroll to position [351, 0]
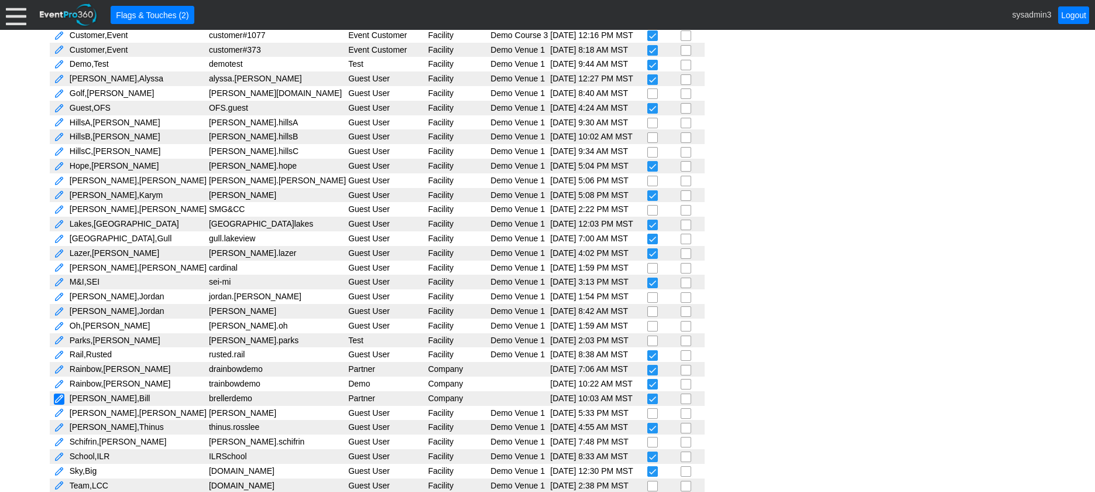
click at [62, 399] on link at bounding box center [59, 398] width 11 height 11
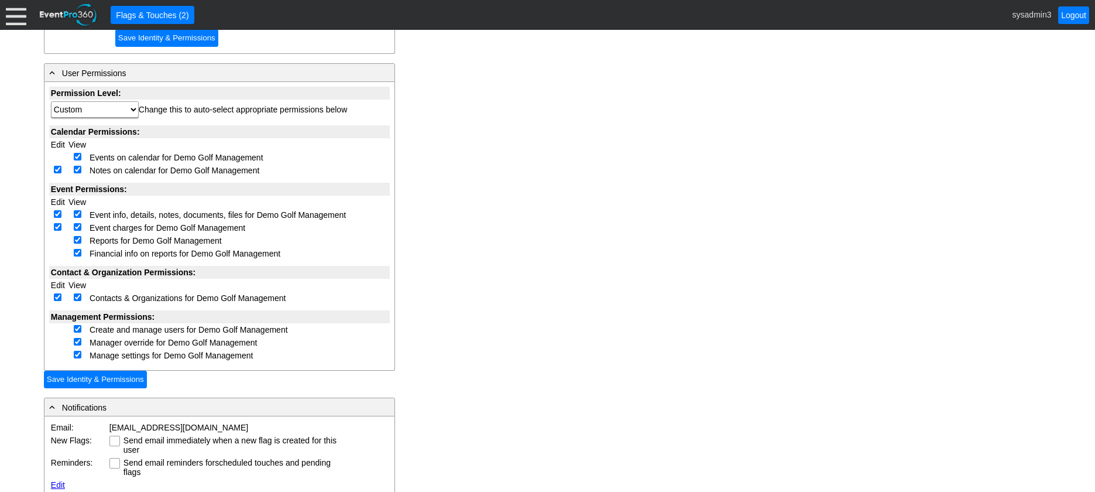
scroll to position [293, 0]
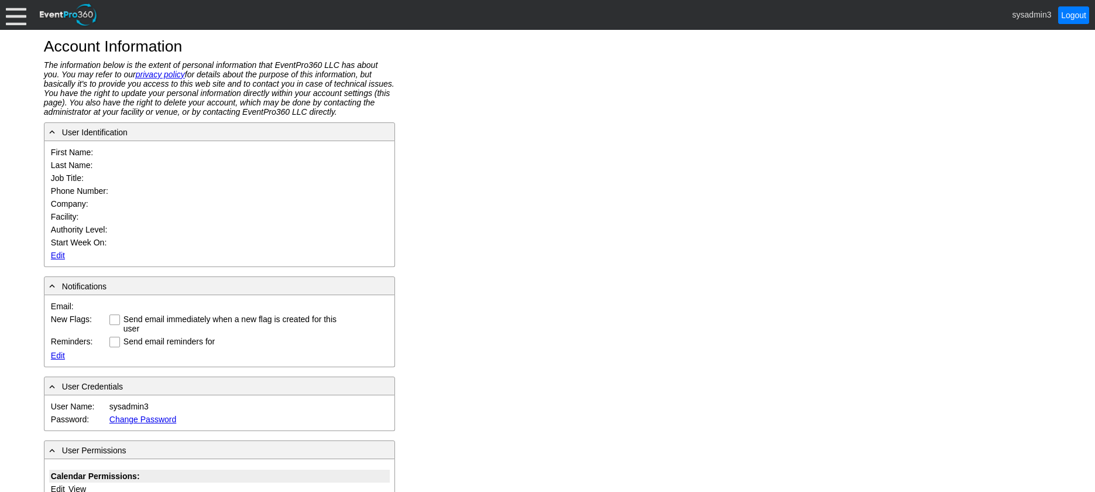
type input "System"
type input "Administrator"
type input "System Administrator"
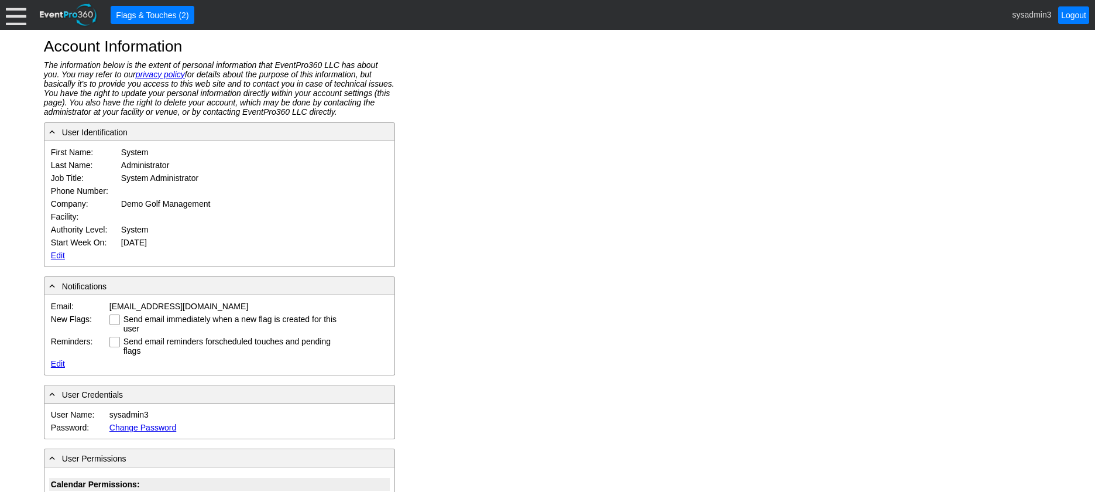
click at [57, 251] on link "Edit" at bounding box center [58, 254] width 14 height 9
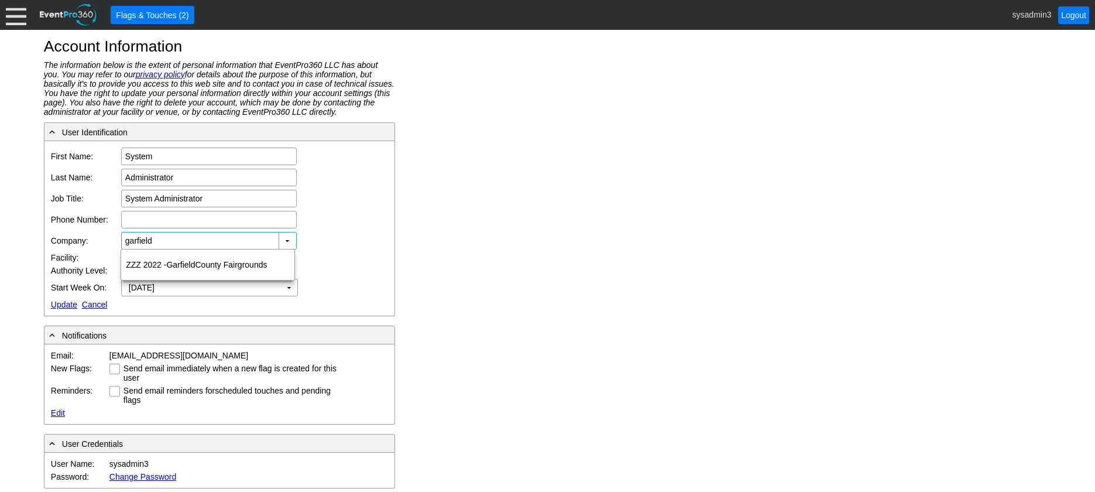
type input "garfield"
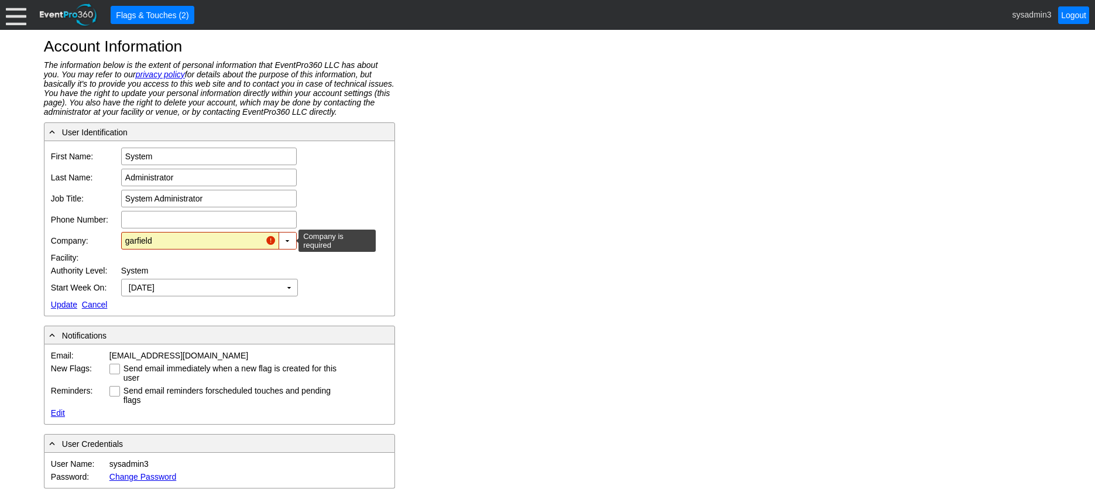
click at [188, 239] on input "garfield" at bounding box center [193, 240] width 136 height 16
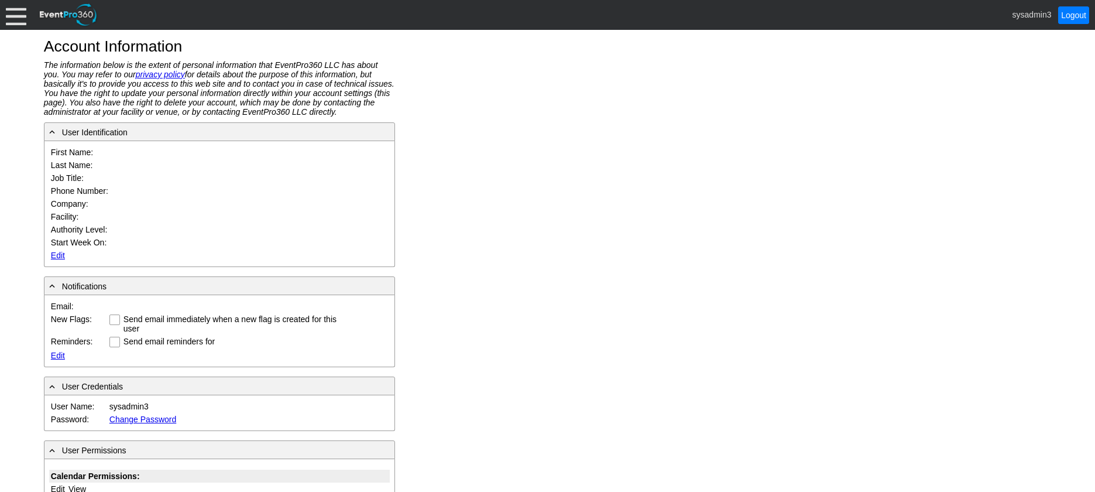
type input "System"
type input "Administrator"
type input "System Administrator"
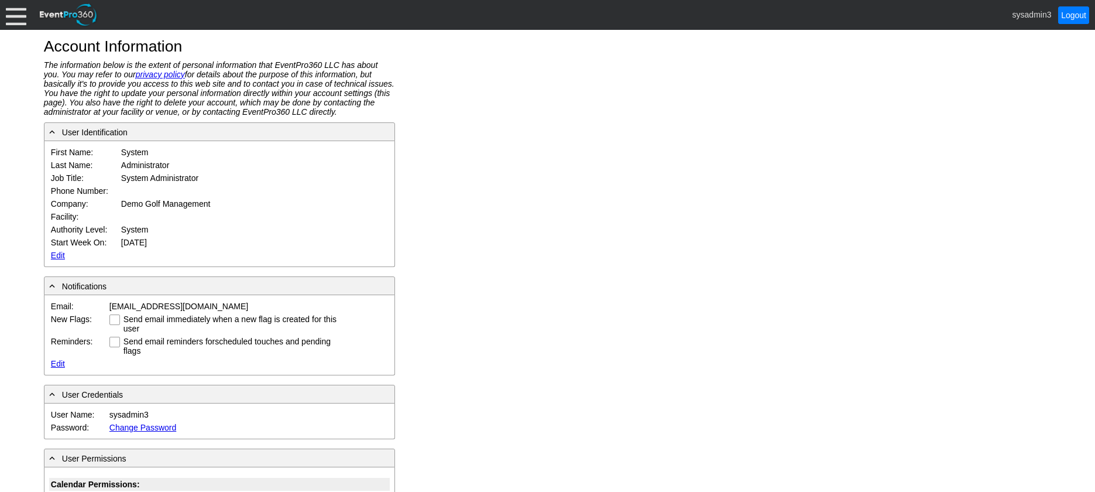
click at [57, 256] on link "Edit" at bounding box center [58, 254] width 14 height 9
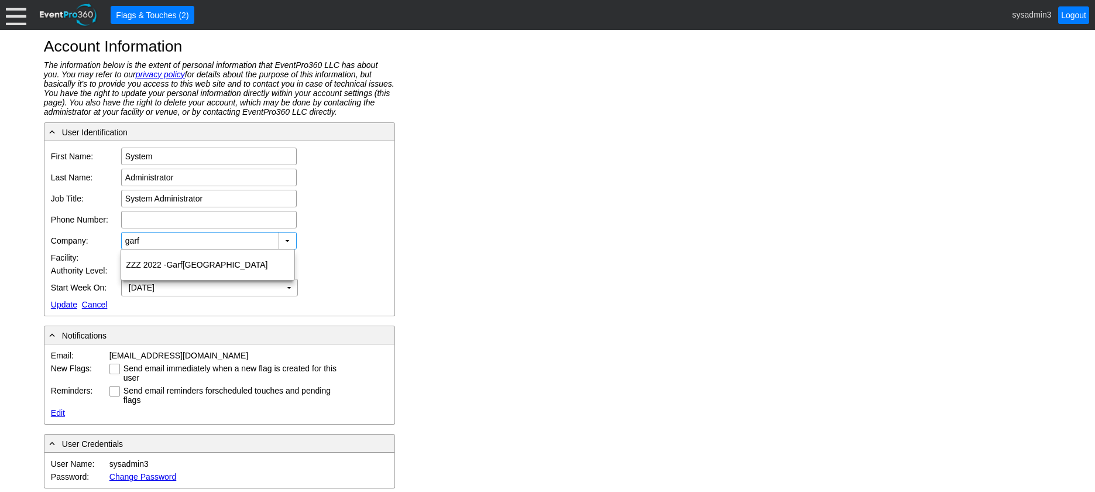
type input "garf"
